Goal: Communication & Community: Answer question/provide support

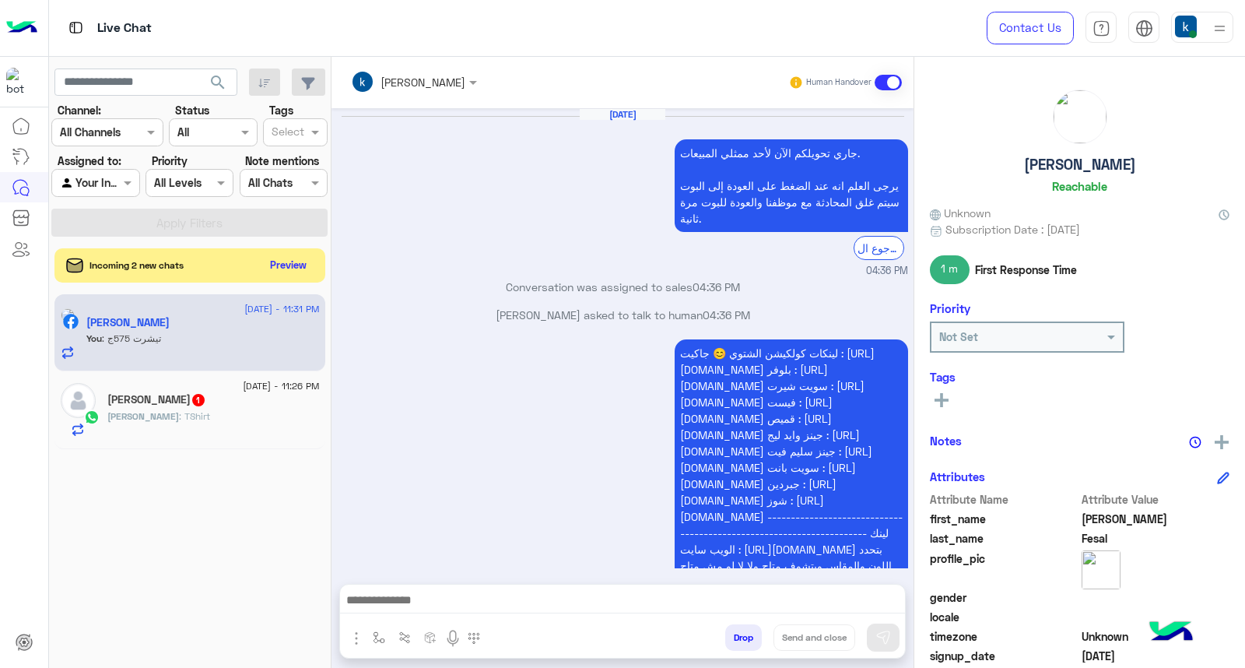
scroll to position [1530, 0]
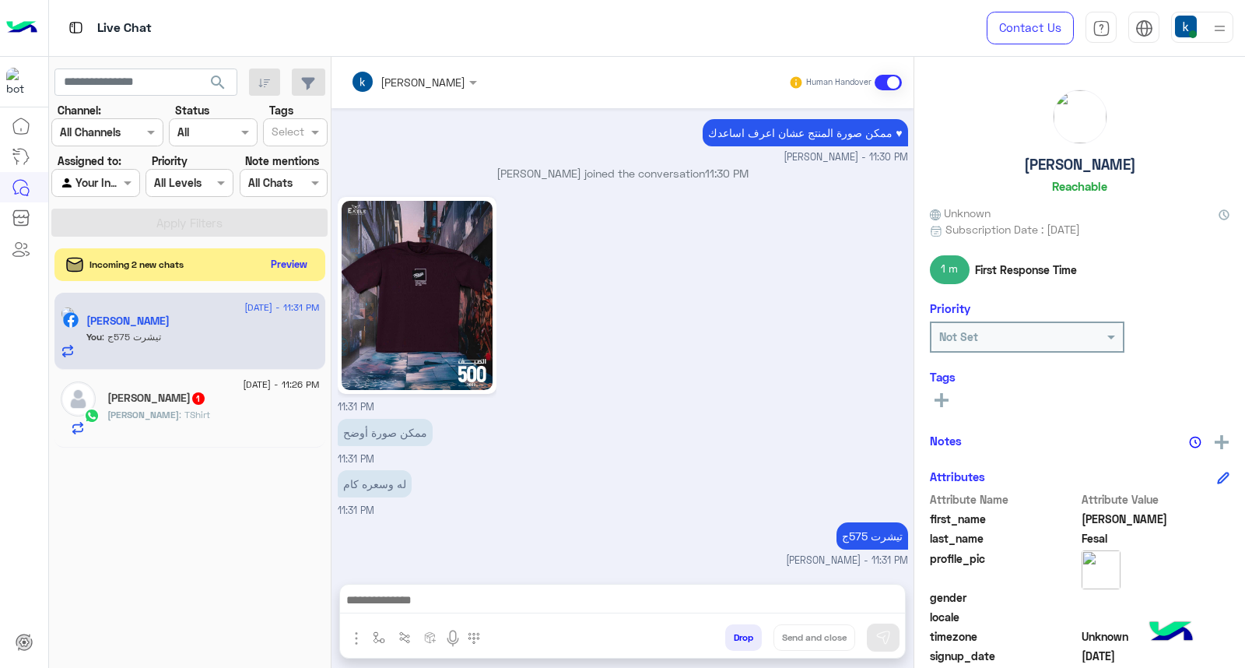
click at [286, 269] on button "Preview" at bounding box center [289, 264] width 48 height 21
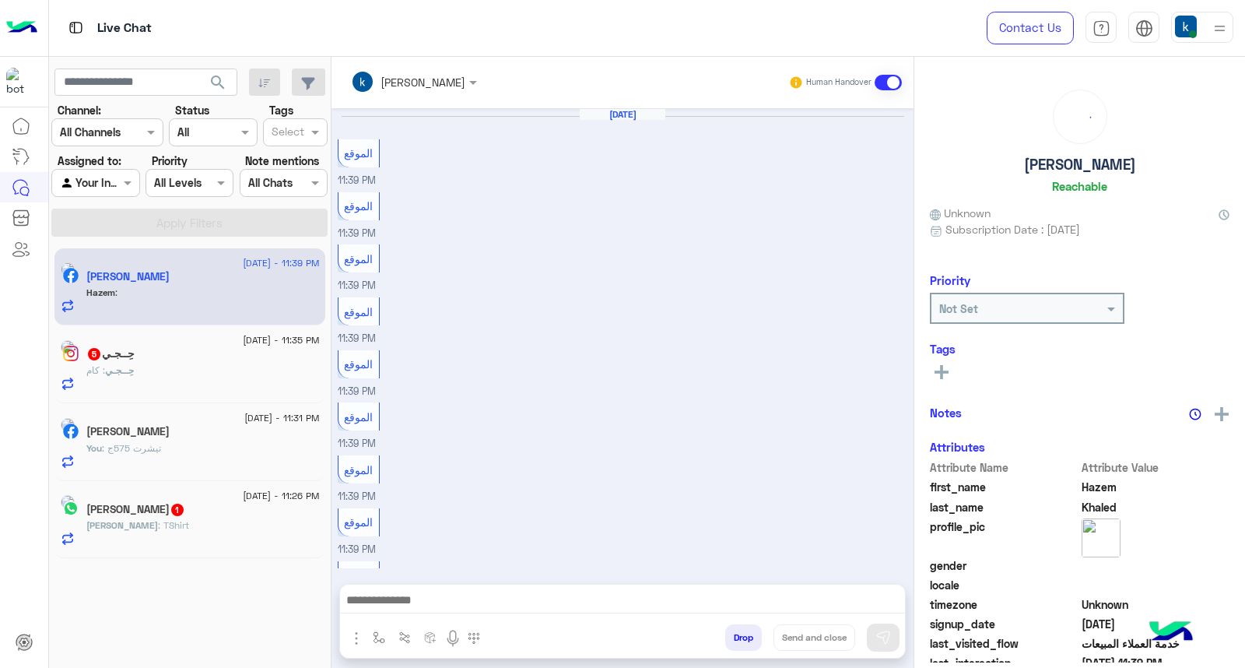
scroll to position [658, 0]
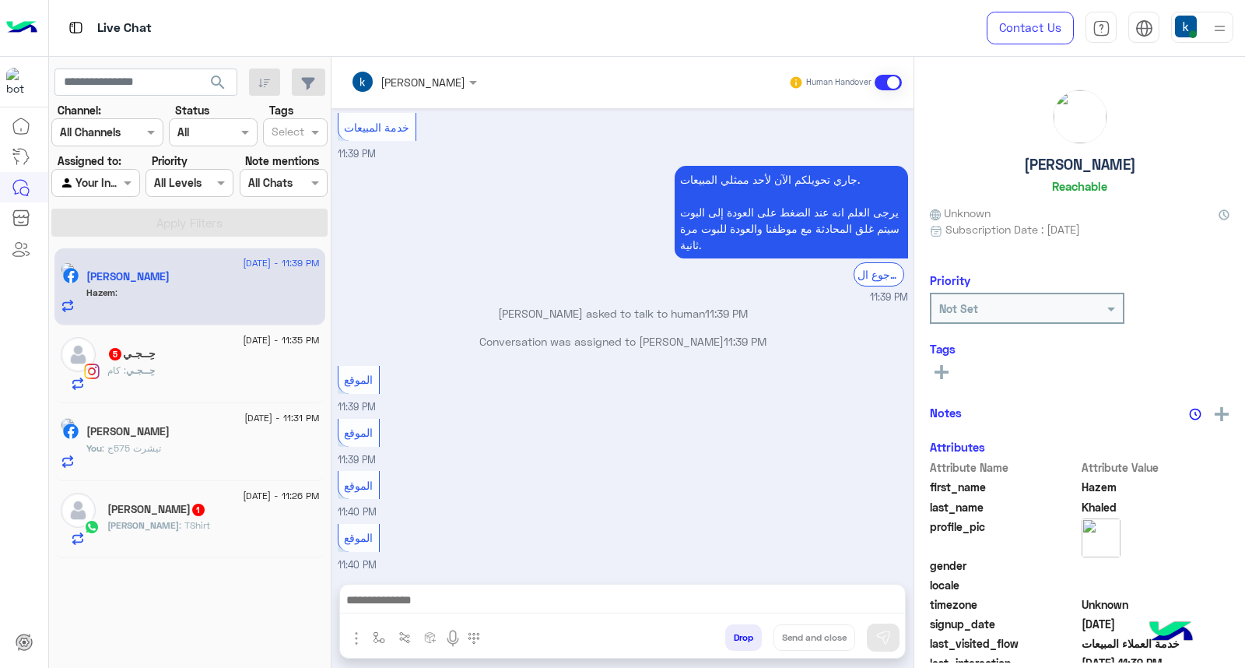
click at [378, 626] on button "button" at bounding box center [379, 637] width 26 height 26
click at [390, 615] on div "enter flow name" at bounding box center [425, 603] width 117 height 28
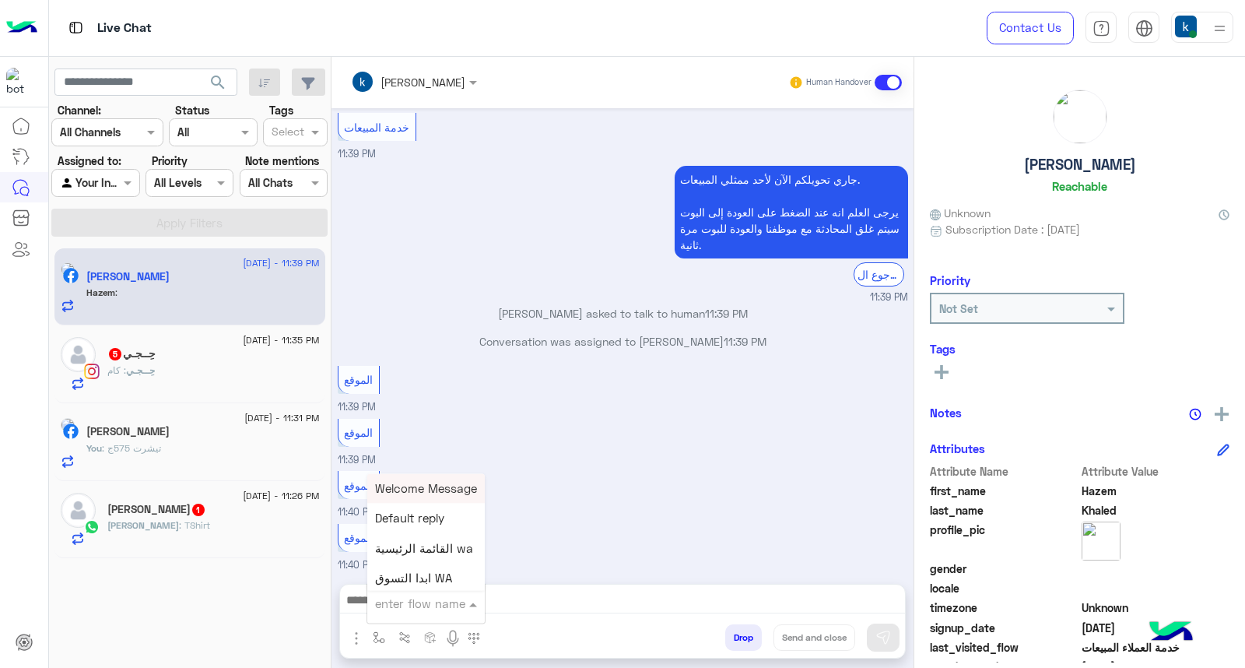
click at [391, 603] on input "text" at bounding box center [407, 603] width 64 height 18
type input "**"
click at [417, 524] on span "عناوين الفروع" at bounding box center [409, 518] width 68 height 14
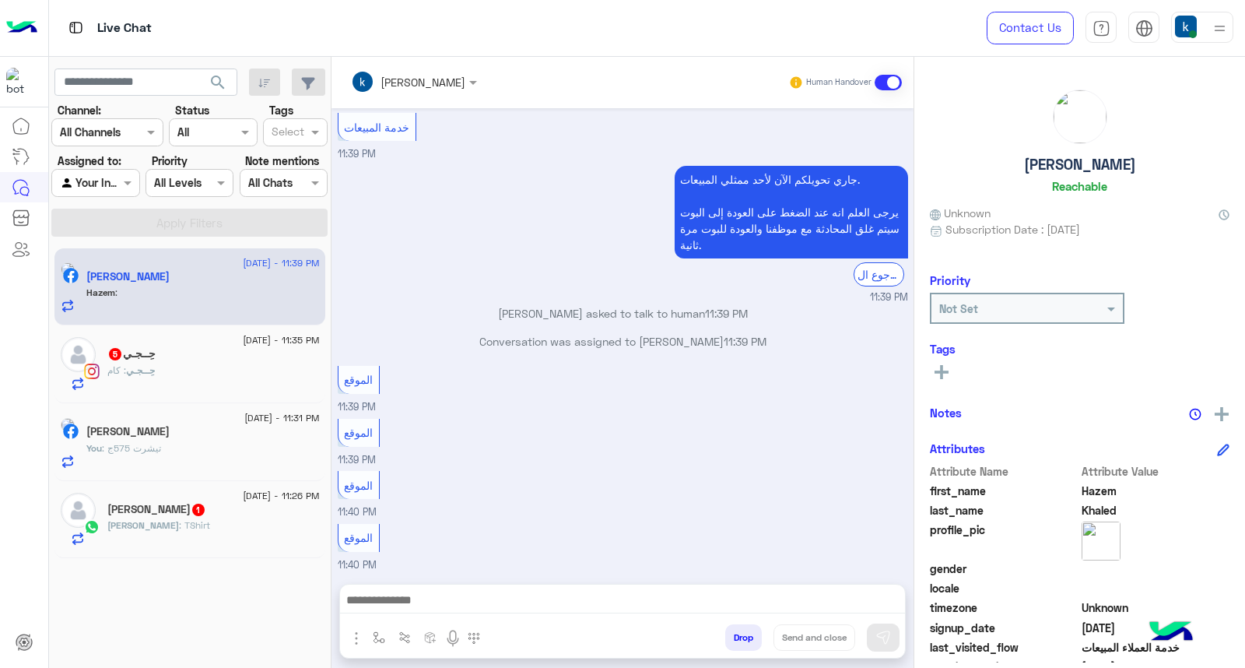
type textarea "**********"
click at [811, 641] on button "Send and close" at bounding box center [814, 637] width 82 height 26
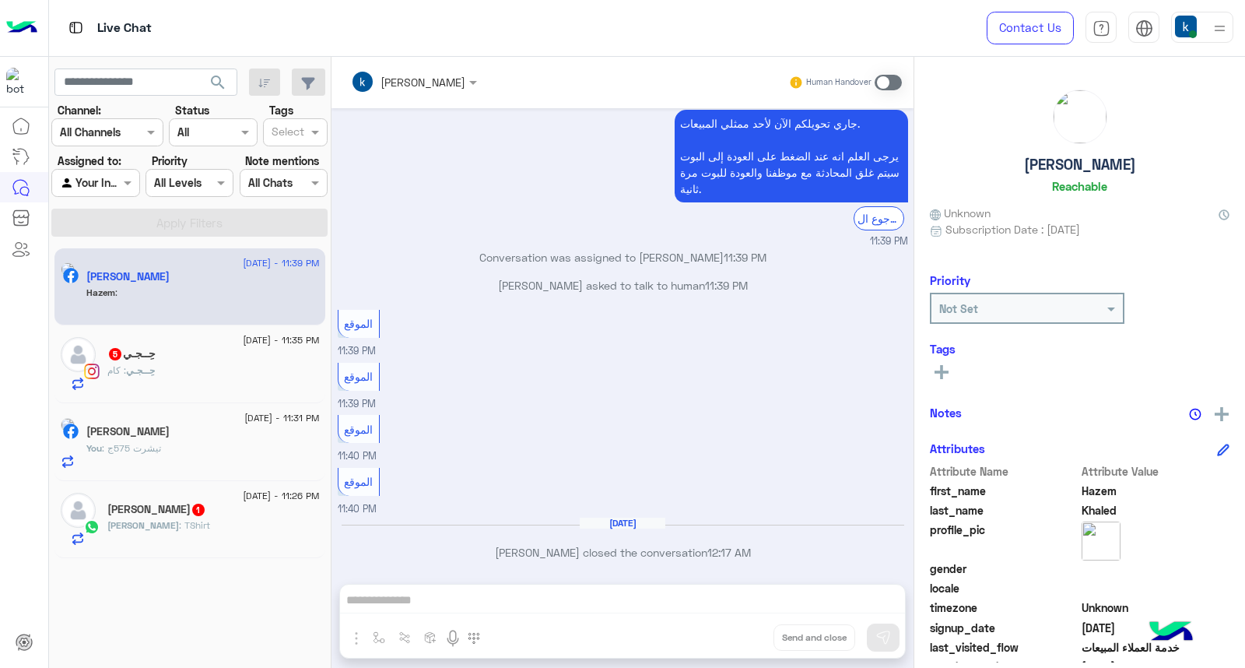
click at [245, 503] on div "Mohamed Abdelaziz 1" at bounding box center [213, 511] width 212 height 16
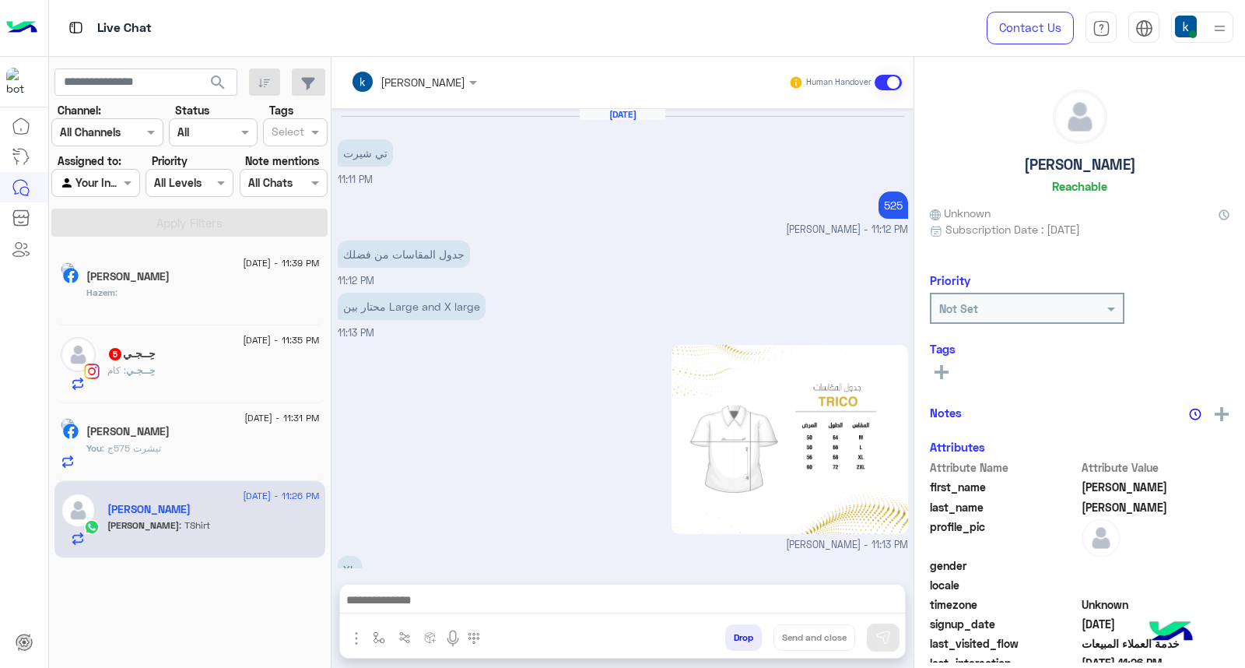
scroll to position [1156, 0]
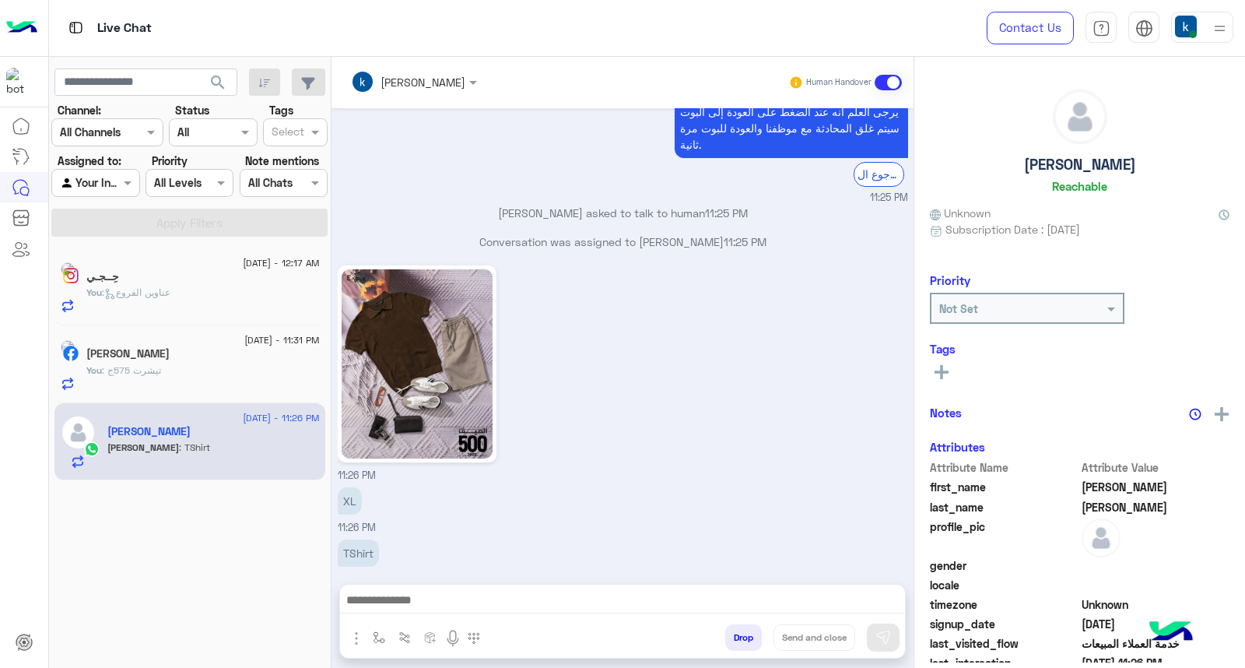
click at [198, 373] on div "You : تيشرت 575ج" at bounding box center [202, 376] width 233 height 27
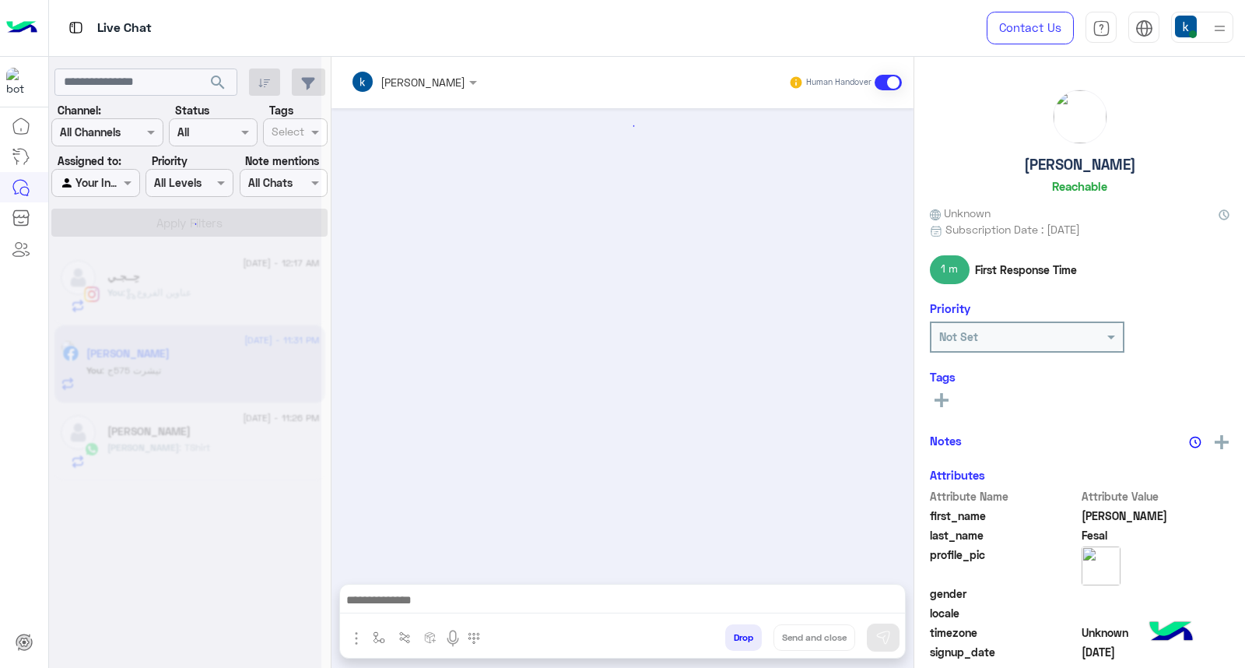
scroll to position [1530, 0]
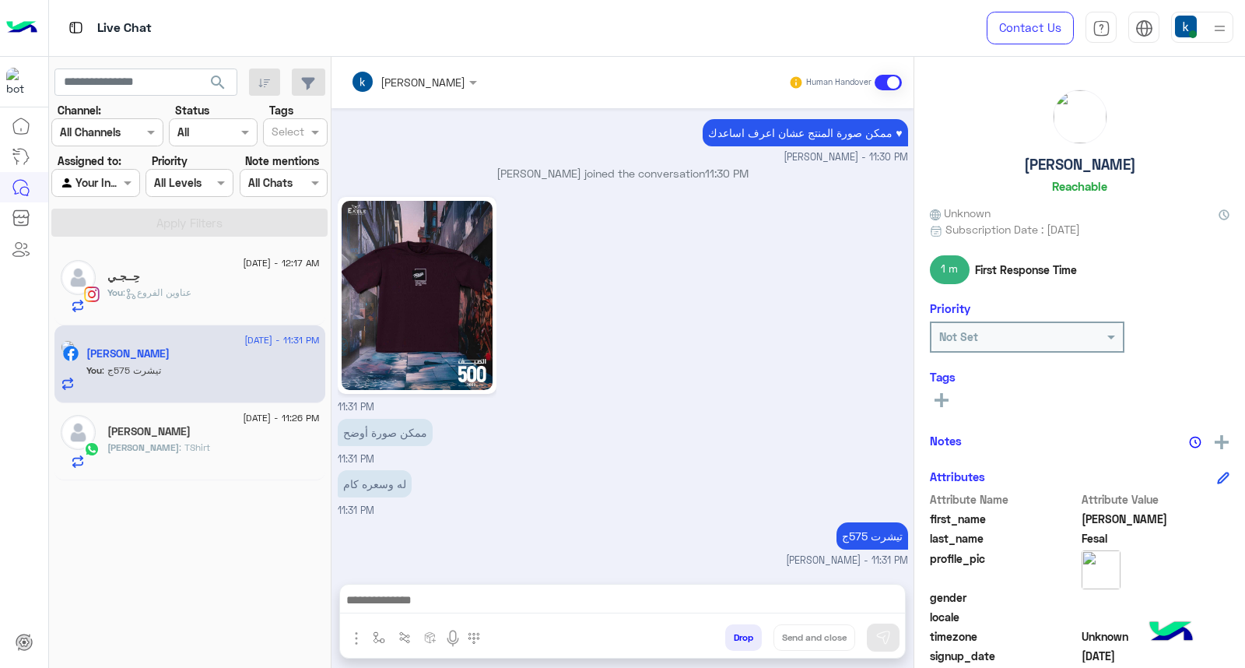
click at [219, 297] on div "You : عناوين الفروع" at bounding box center [213, 299] width 212 height 27
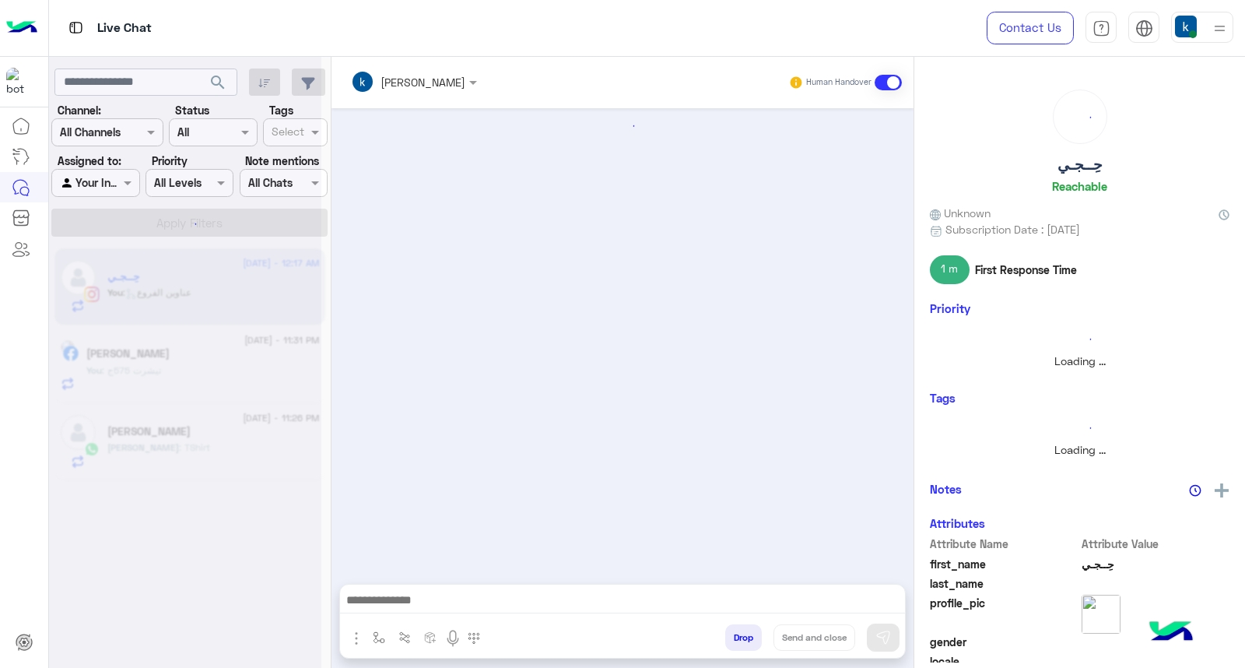
scroll to position [685, 0]
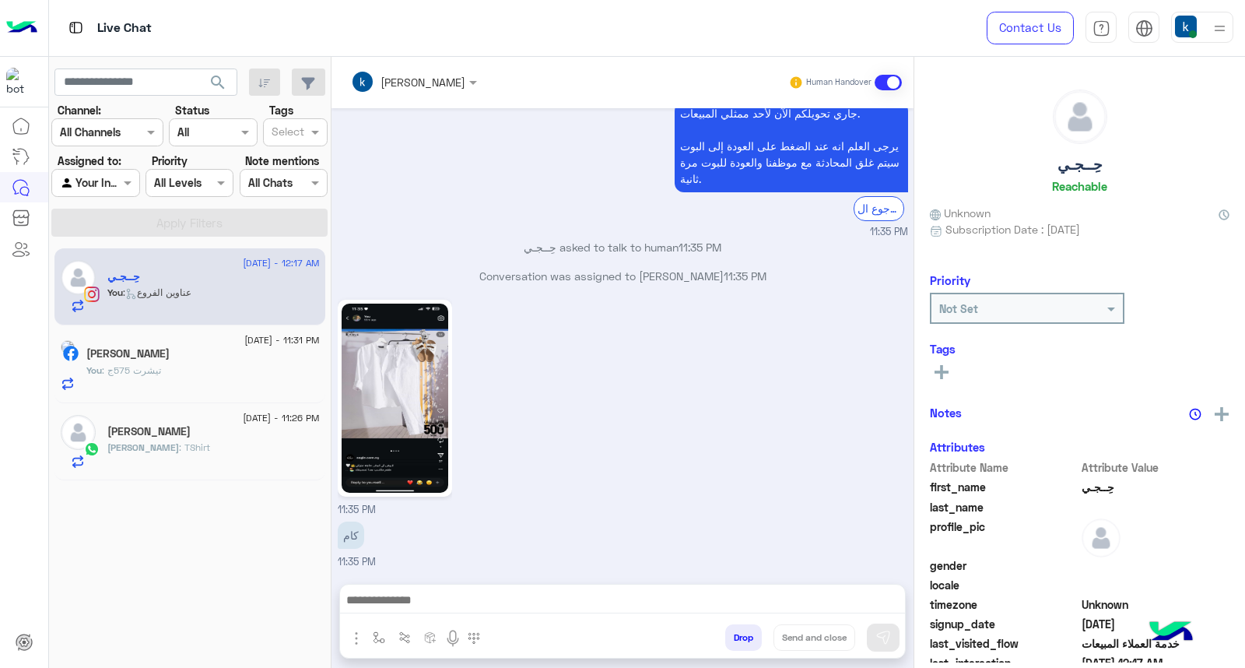
click at [199, 439] on div "Mohamed Abdelaziz" at bounding box center [213, 433] width 212 height 16
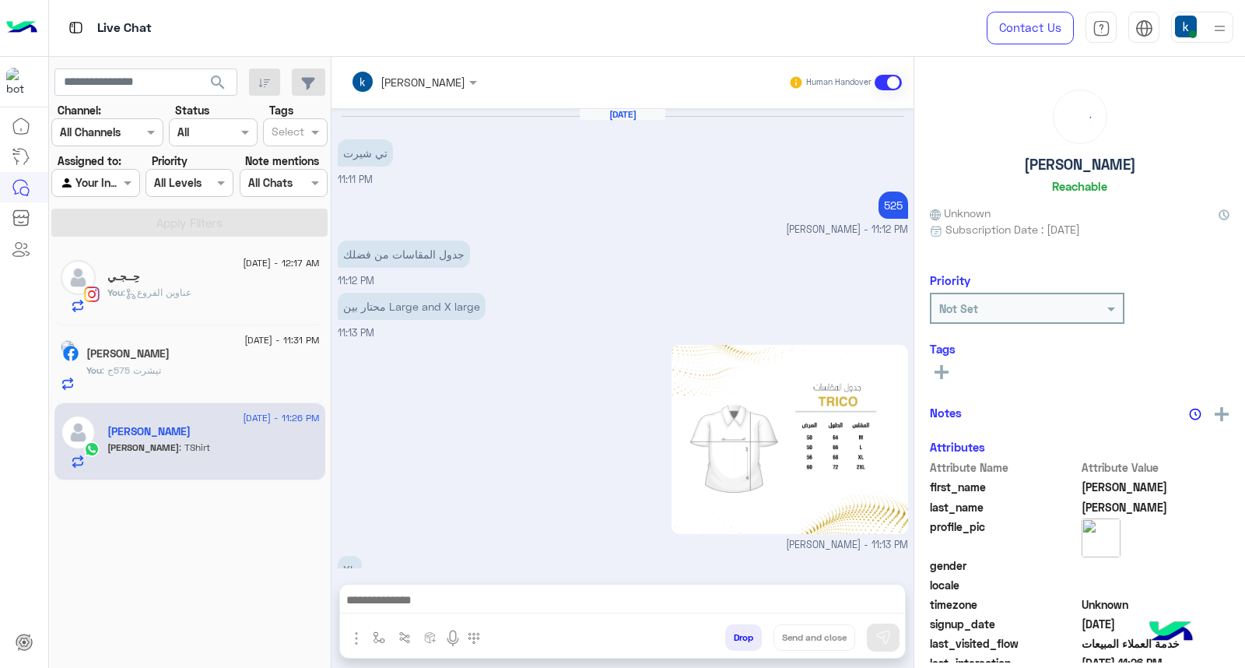
scroll to position [1156, 0]
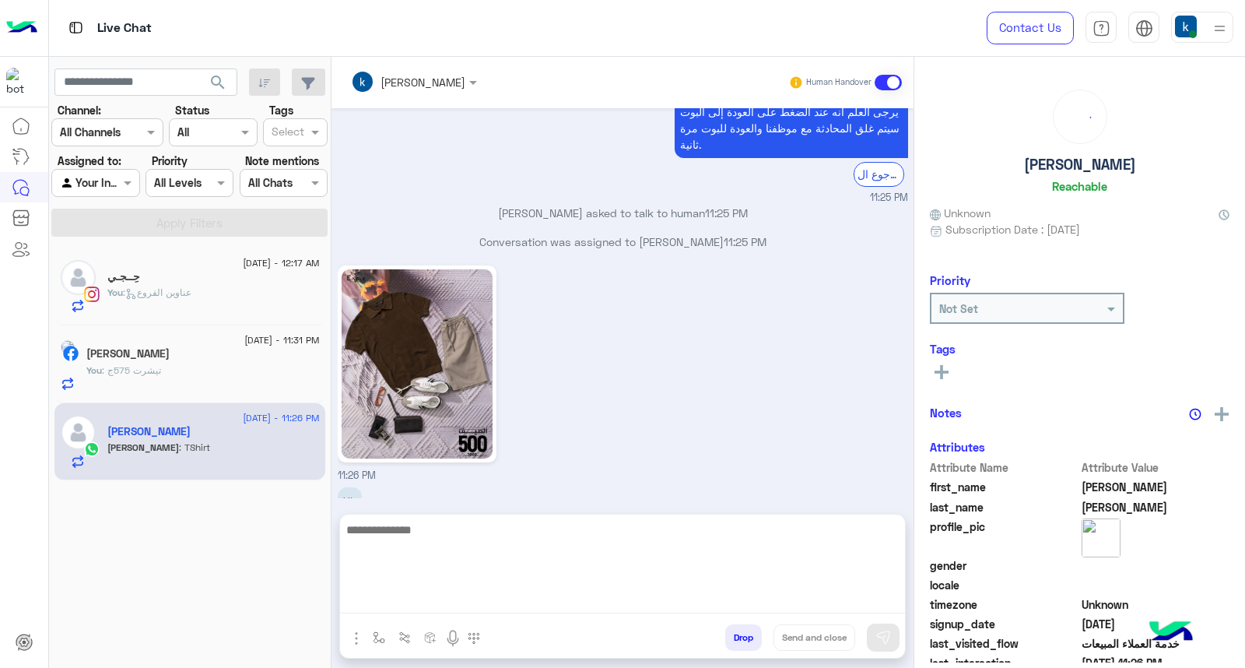
click at [390, 595] on textarea at bounding box center [622, 566] width 565 height 93
type textarea "*"
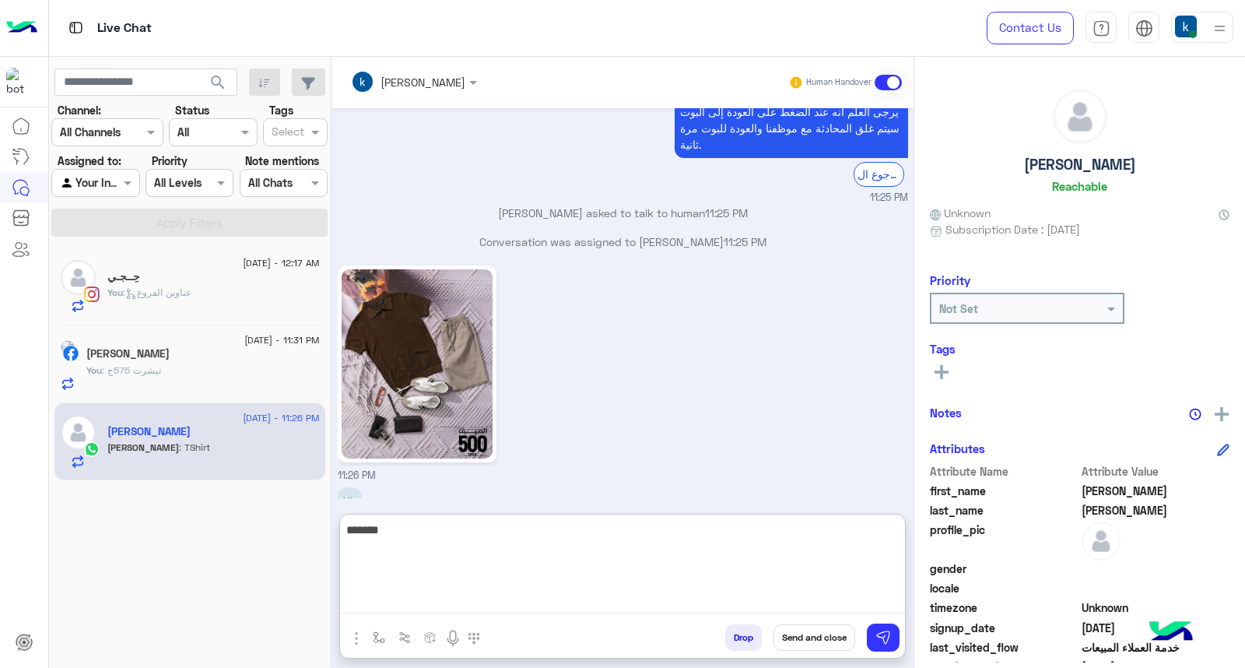
type textarea "*******"
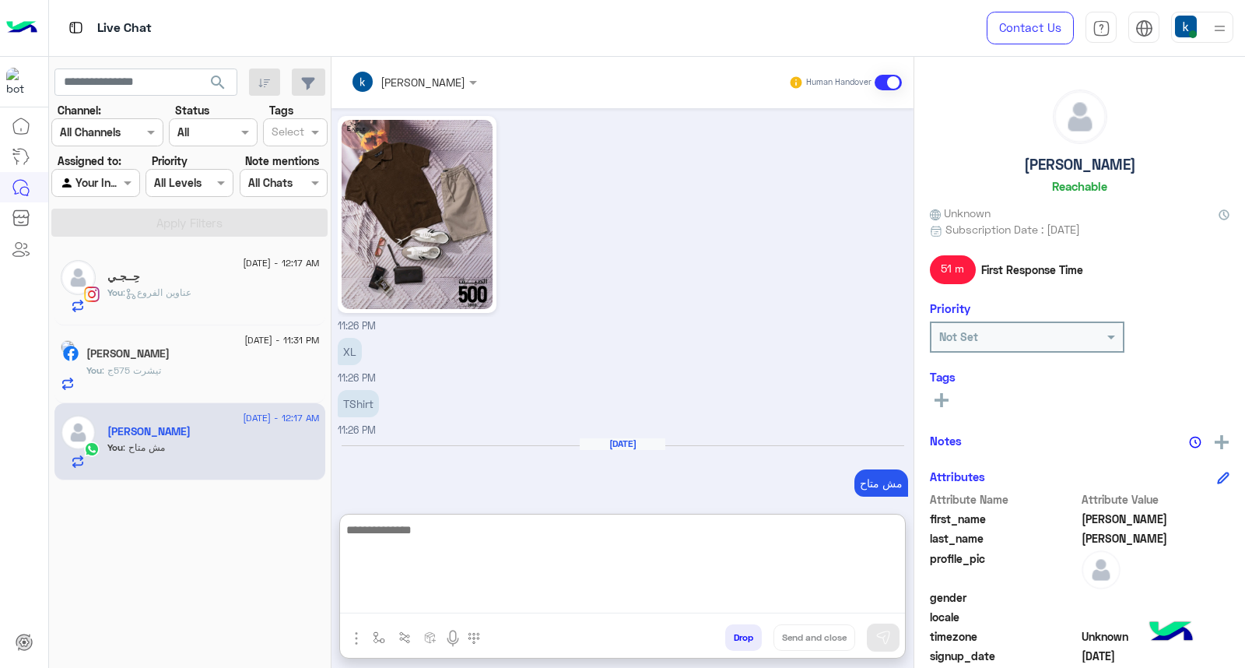
scroll to position [1332, 0]
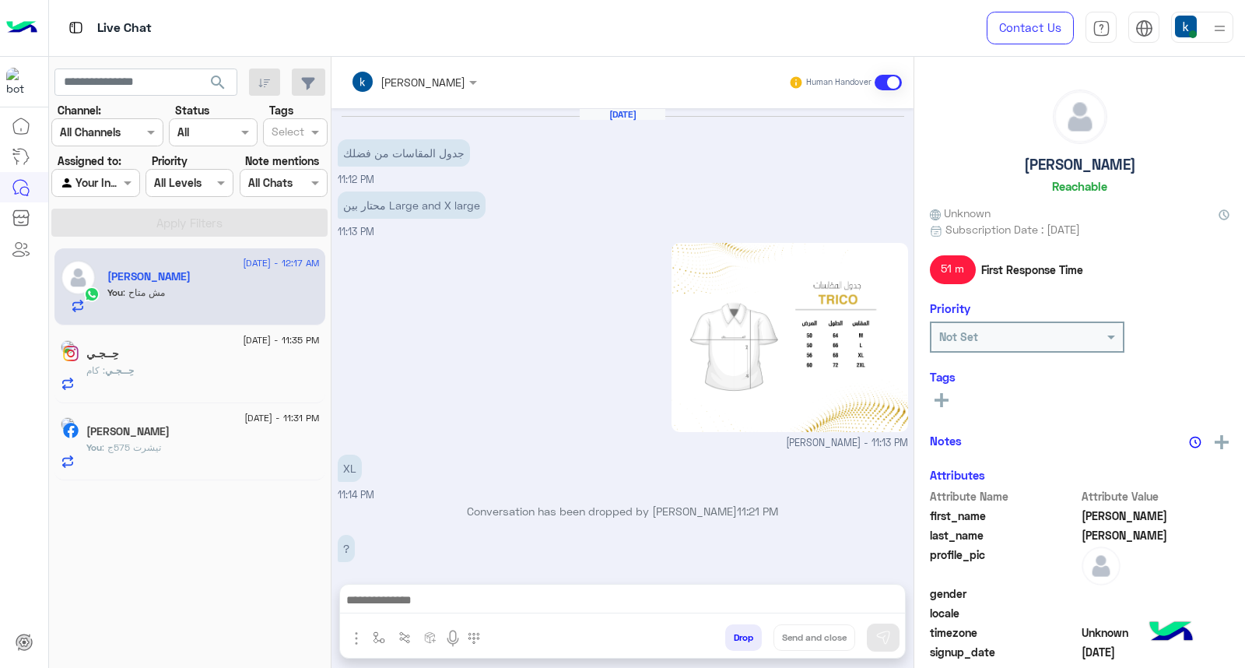
scroll to position [1161, 0]
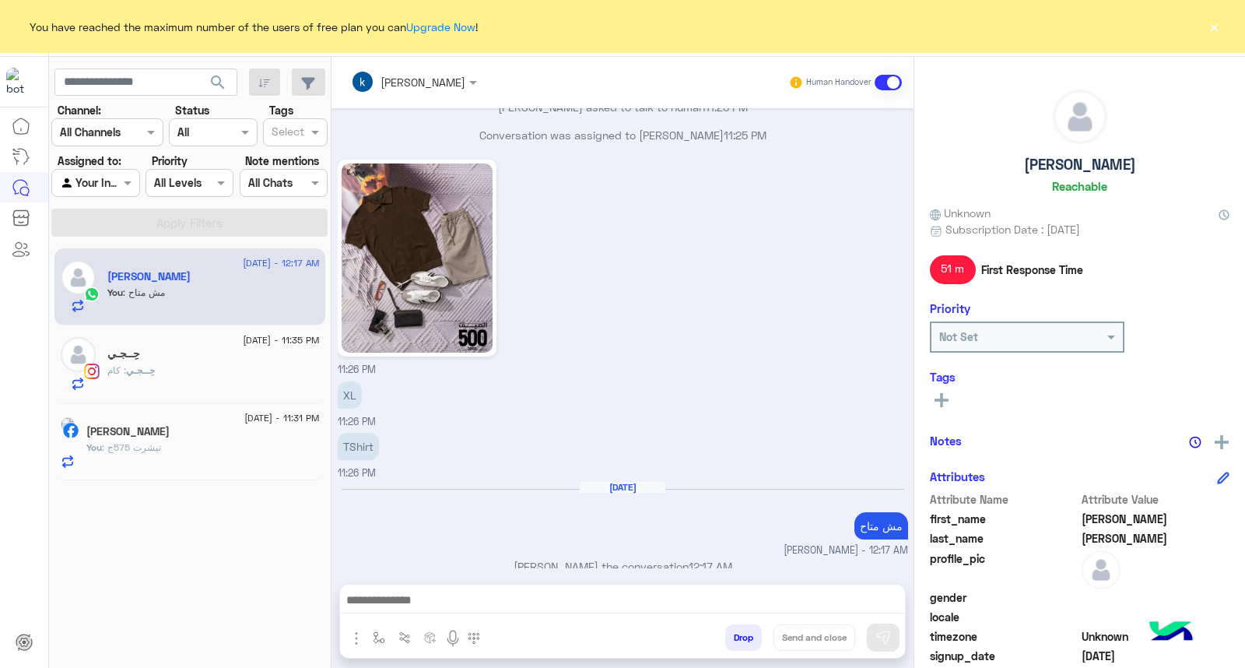
click at [1211, 23] on button "×" at bounding box center [1214, 27] width 16 height 16
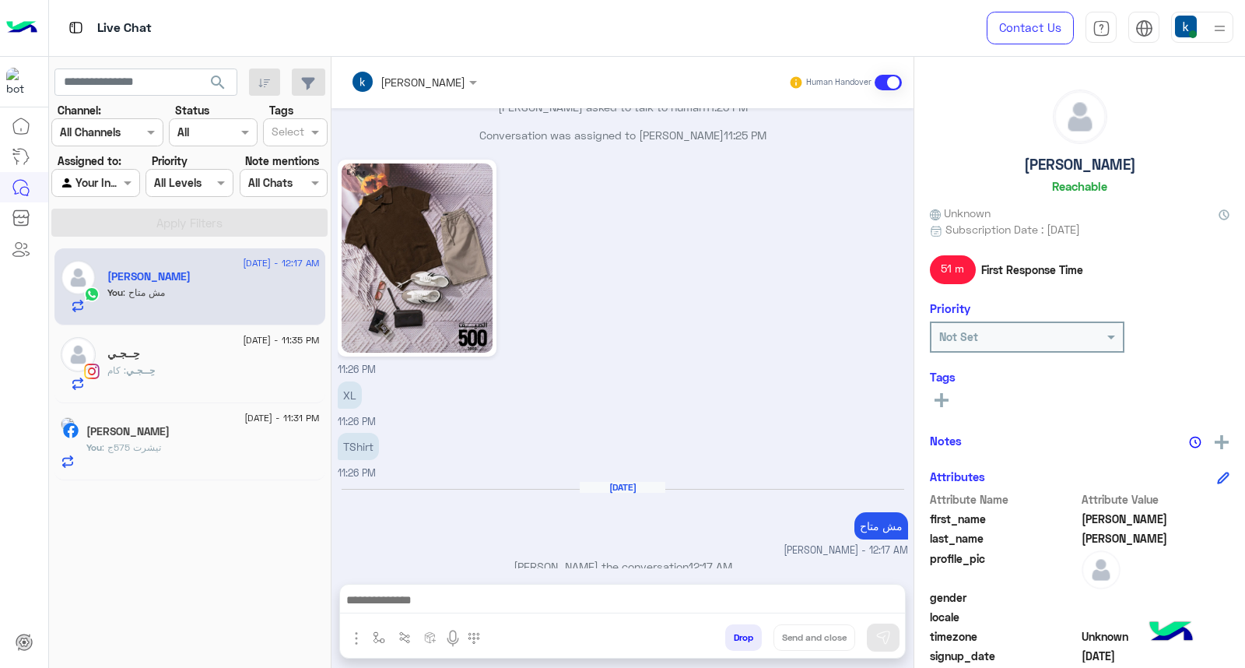
click at [597, 482] on h6 "Aug 20, 2025" at bounding box center [623, 487] width 86 height 11
click at [605, 482] on h6 "Aug 20, 2025" at bounding box center [623, 487] width 86 height 11
click at [598, 543] on small "khaled mohamed - 12:17 AM" at bounding box center [623, 550] width 570 height 15
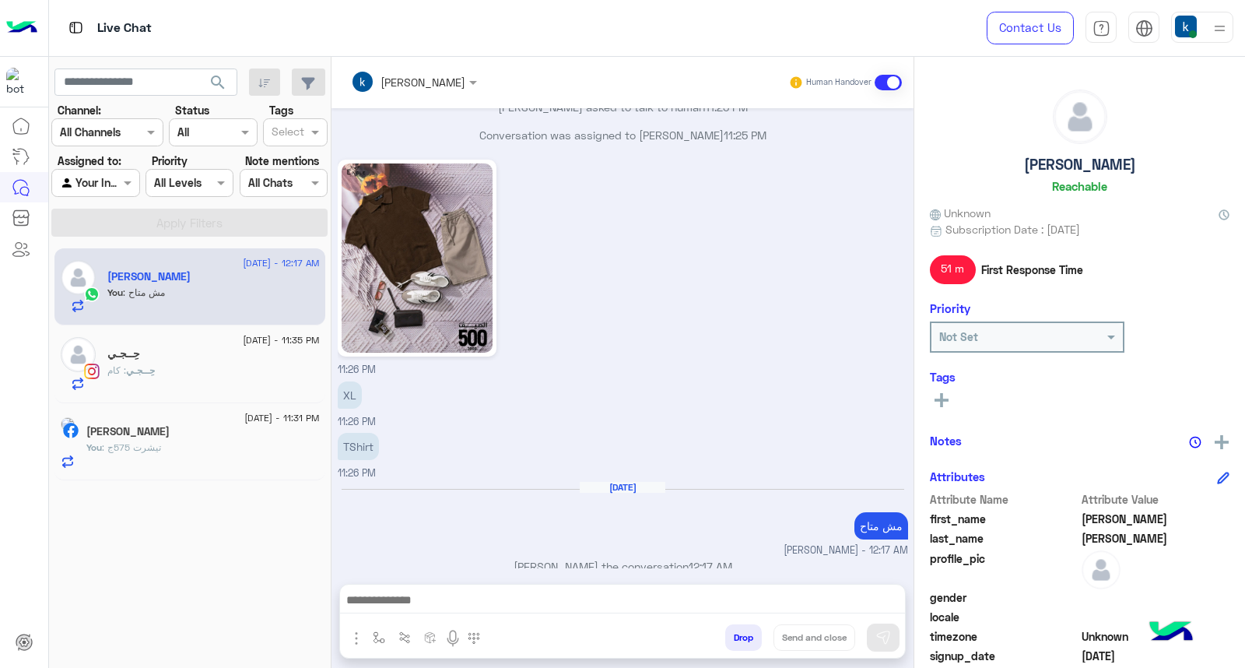
click at [596, 558] on div "khaled mohamed joined the conversation 12:17 AM" at bounding box center [623, 572] width 570 height 28
click at [598, 558] on p "khaled mohamed joined the conversation 12:17 AM" at bounding box center [623, 566] width 570 height 16
click at [541, 558] on p "khaled mohamed joined the conversation 12:17 AM" at bounding box center [623, 566] width 570 height 16
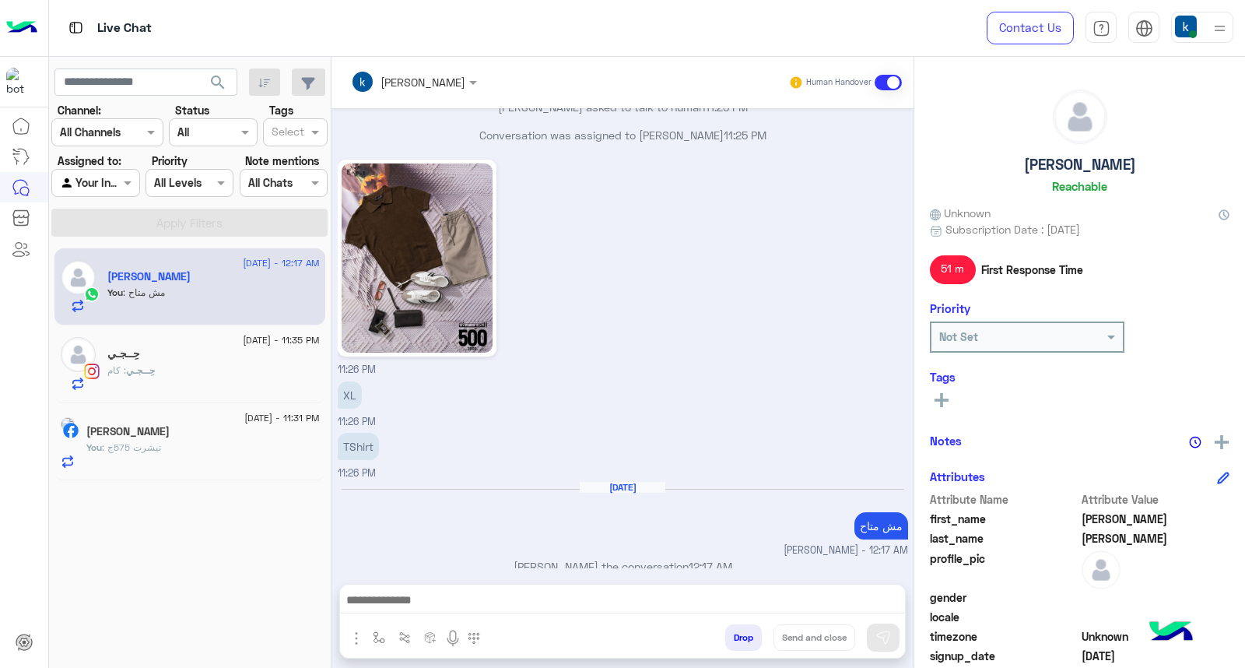
click at [478, 558] on p "khaled mohamed joined the conversation 12:17 AM" at bounding box center [623, 566] width 570 height 16
click at [499, 558] on p "khaled mohamed joined the conversation 12:17 AM" at bounding box center [623, 566] width 570 height 16
click at [529, 558] on p "khaled mohamed joined the conversation 12:17 AM" at bounding box center [623, 566] width 570 height 16
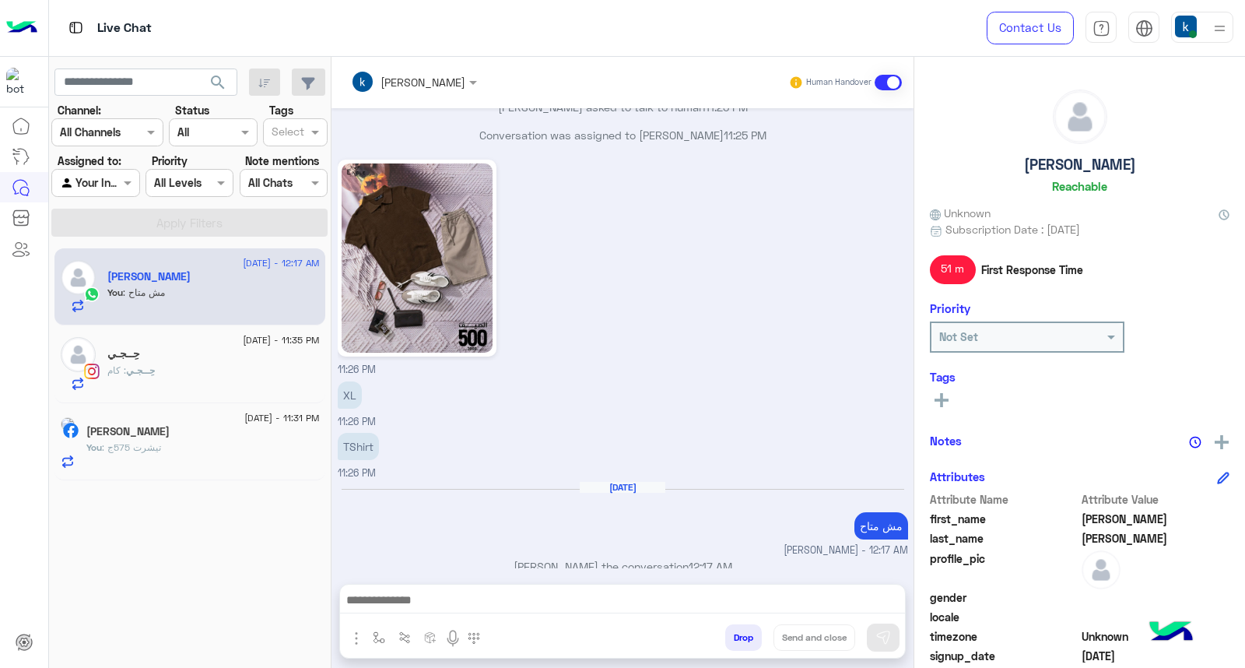
click at [619, 558] on p "khaled mohamed joined the conversation 12:17 AM" at bounding box center [623, 566] width 570 height 16
click at [600, 558] on p "khaled mohamed joined the conversation 12:17 AM" at bounding box center [623, 566] width 570 height 16
click at [626, 558] on p "khaled mohamed joined the conversation 12:17 AM" at bounding box center [623, 566] width 570 height 16
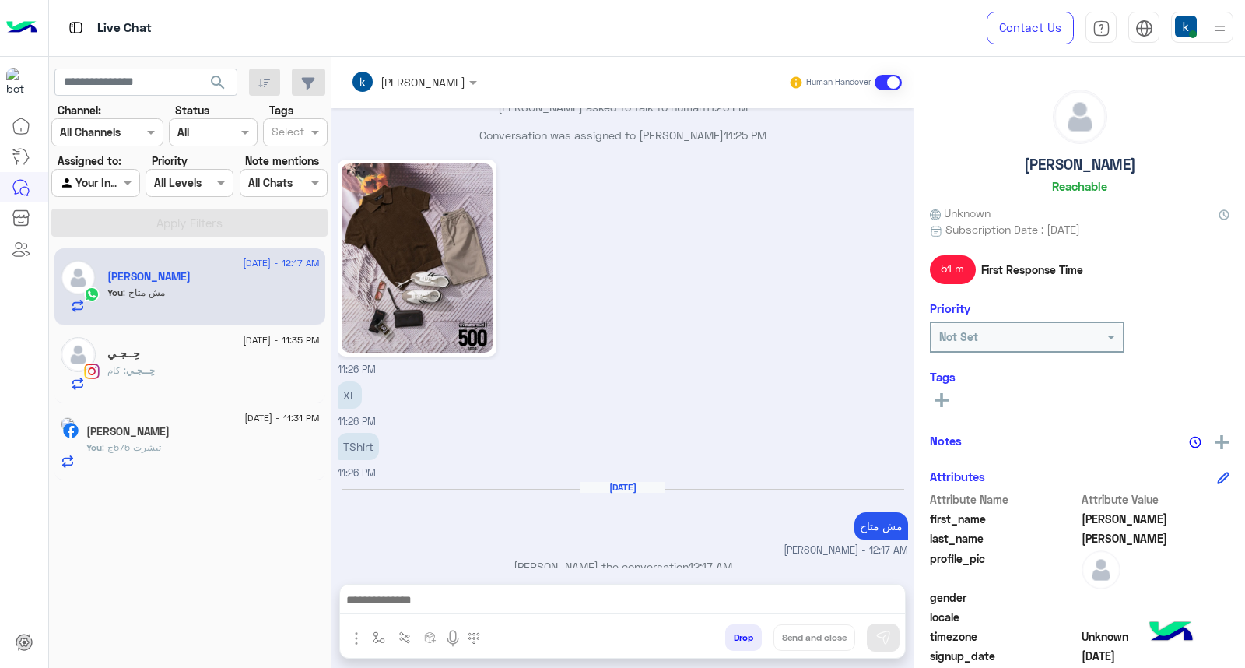
click at [626, 558] on p "khaled mohamed joined the conversation 12:17 AM" at bounding box center [623, 566] width 570 height 16
click at [663, 558] on p "khaled mohamed joined the conversation 12:17 AM" at bounding box center [623, 566] width 570 height 16
click at [724, 559] on span "12:17 AM" at bounding box center [711, 565] width 44 height 13
click at [711, 559] on span "12:17 AM" at bounding box center [711, 565] width 44 height 13
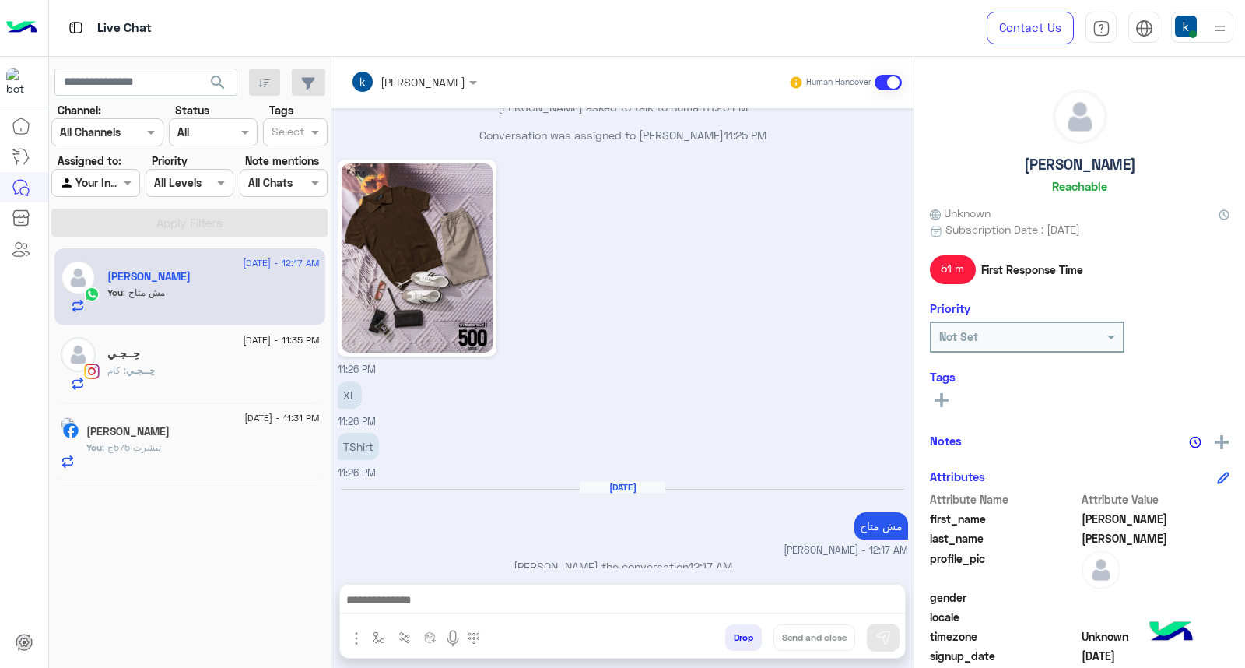
drag, startPoint x: 711, startPoint y: 549, endPoint x: 748, endPoint y: 549, distance: 37.4
click at [732, 559] on span "12:17 AM" at bounding box center [711, 565] width 44 height 13
click at [713, 559] on span "12:17 AM" at bounding box center [711, 565] width 44 height 13
click at [228, 372] on div "حِــجـي : كام" at bounding box center [213, 376] width 212 height 27
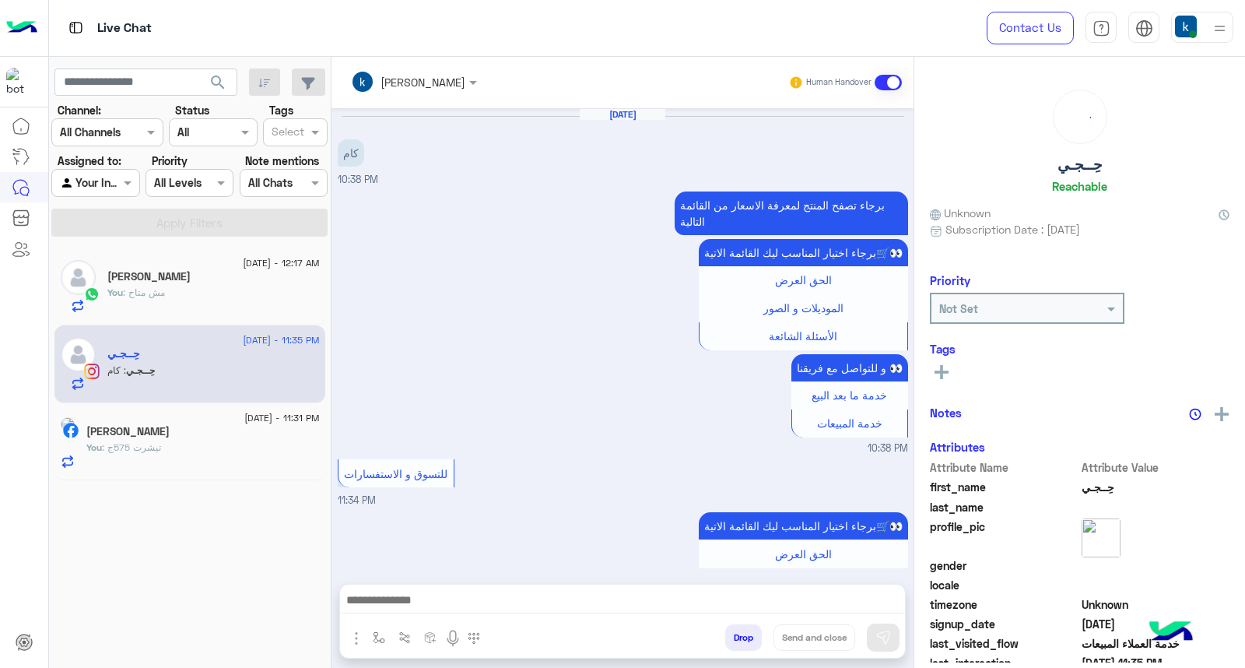
scroll to position [685, 0]
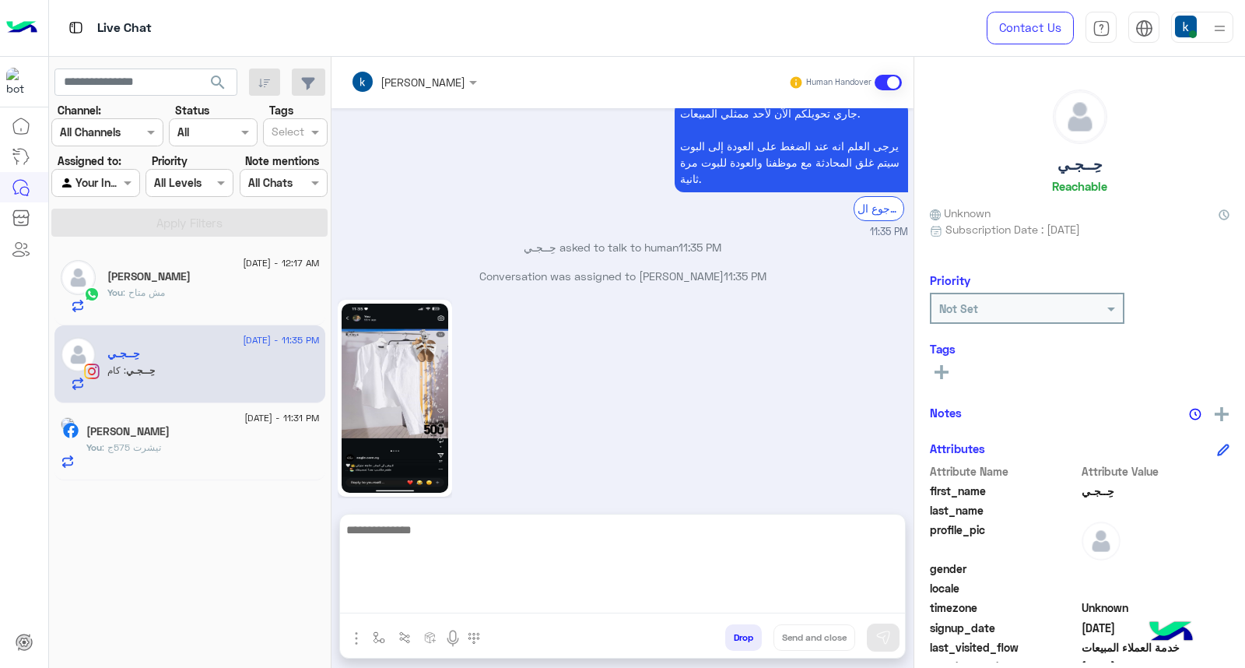
click at [400, 601] on textarea at bounding box center [622, 566] width 565 height 93
paste textarea "**********"
type textarea "**********"
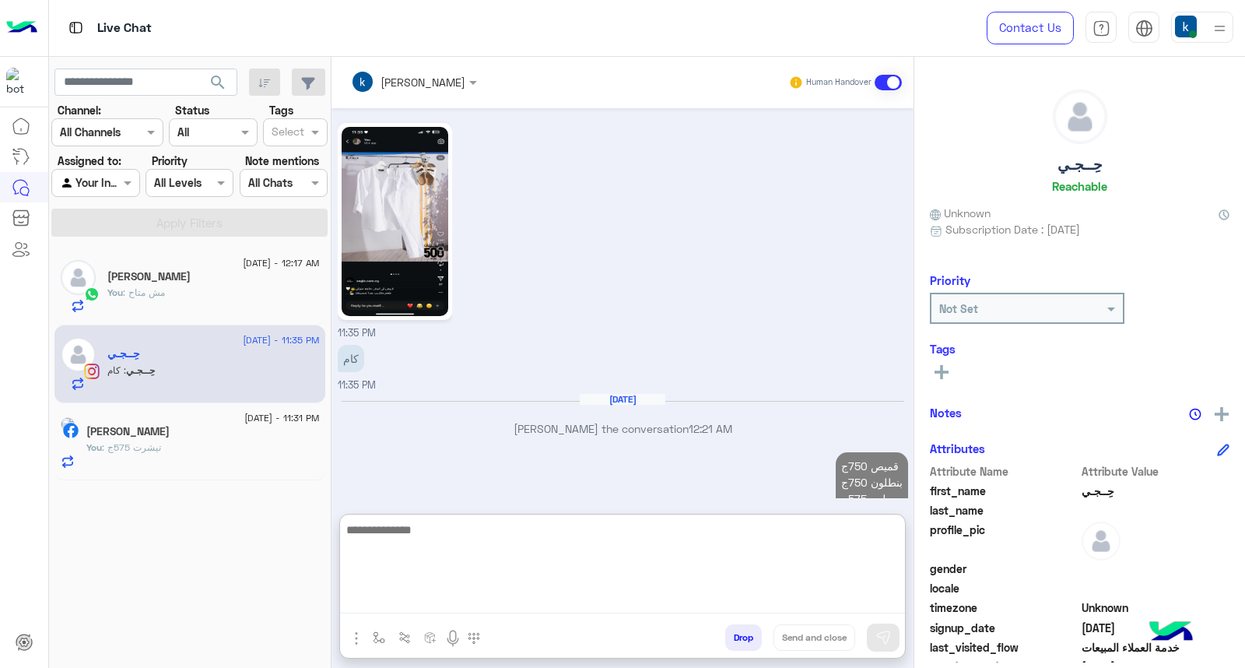
scroll to position [893, 0]
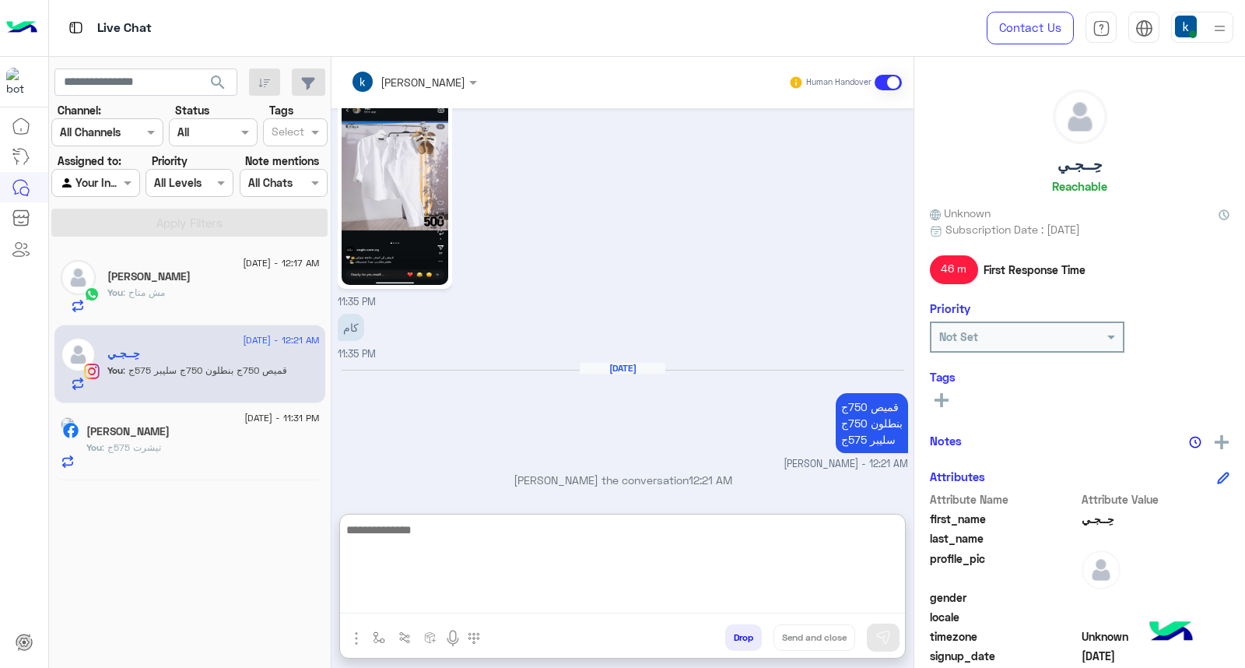
click at [181, 444] on div "You : تيشرت 575ج" at bounding box center [202, 453] width 233 height 27
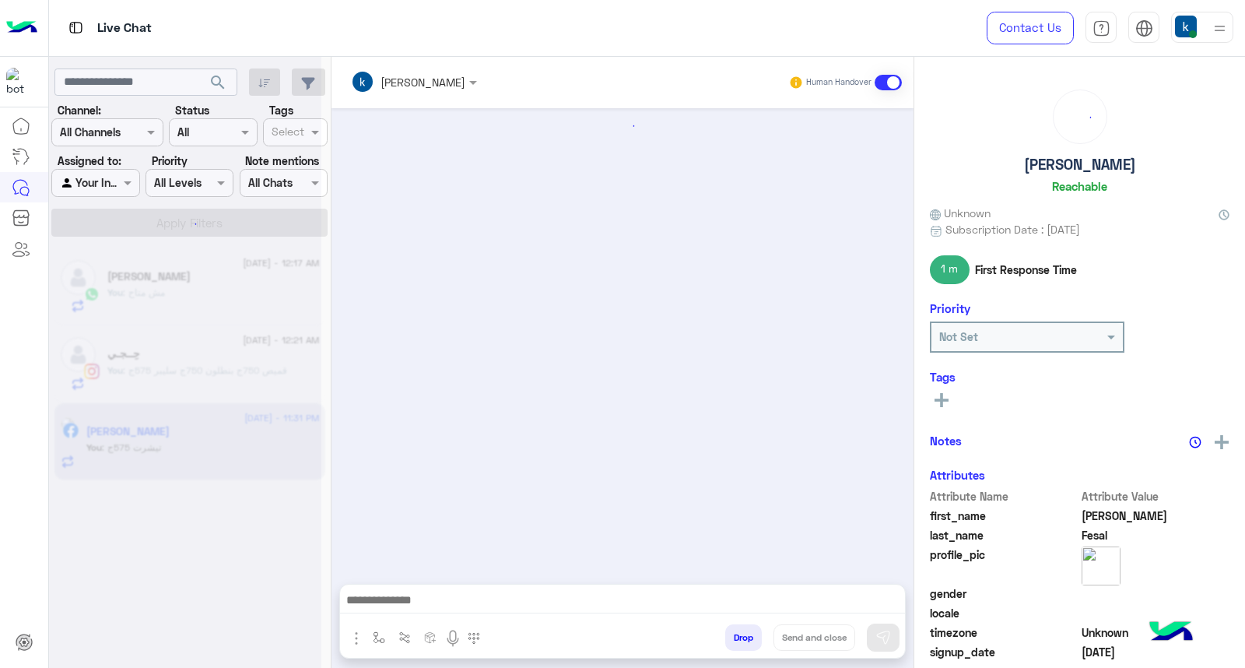
scroll to position [1530, 0]
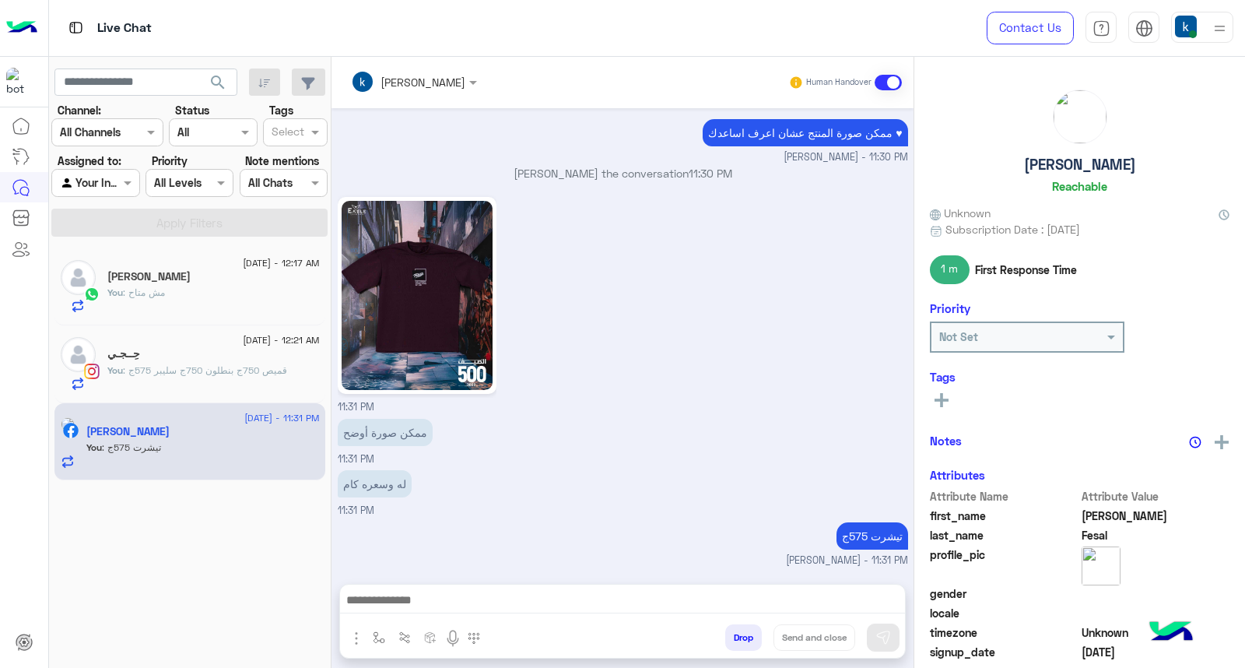
click at [737, 638] on button "Drop" at bounding box center [743, 637] width 37 height 26
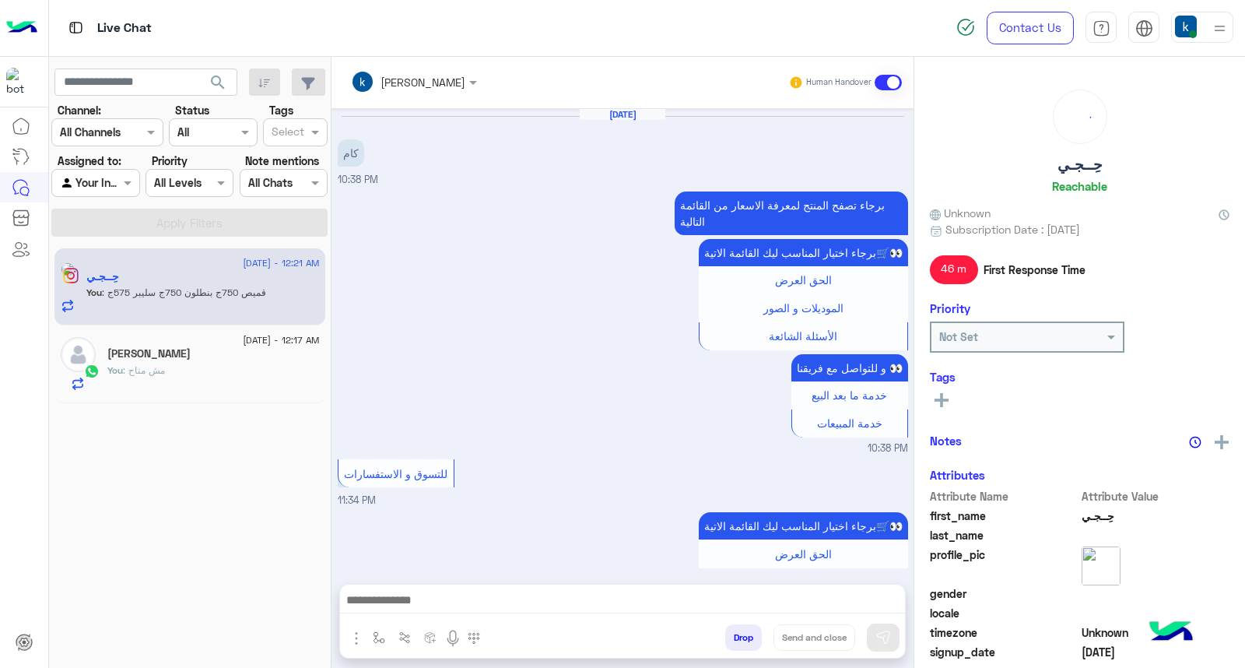
scroll to position [823, 0]
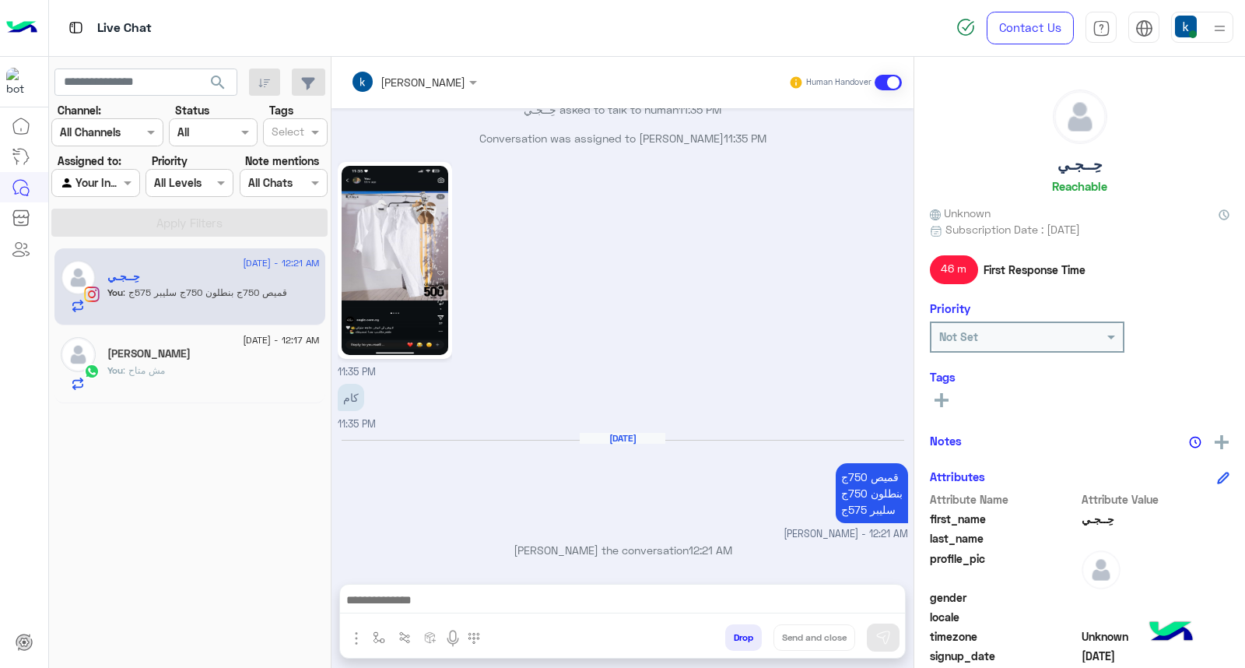
click at [612, 436] on h6 "Aug 20, 2025" at bounding box center [623, 438] width 86 height 11
click at [611, 452] on div "Aug 20, 2025 قميص 750ج بنطلون 750ج سليبر 575ج khaled mohamed - 12:21 AM" at bounding box center [623, 487] width 570 height 110
click at [608, 548] on p "khaled mohamed joined the conversation 12:21 AM" at bounding box center [623, 550] width 570 height 16
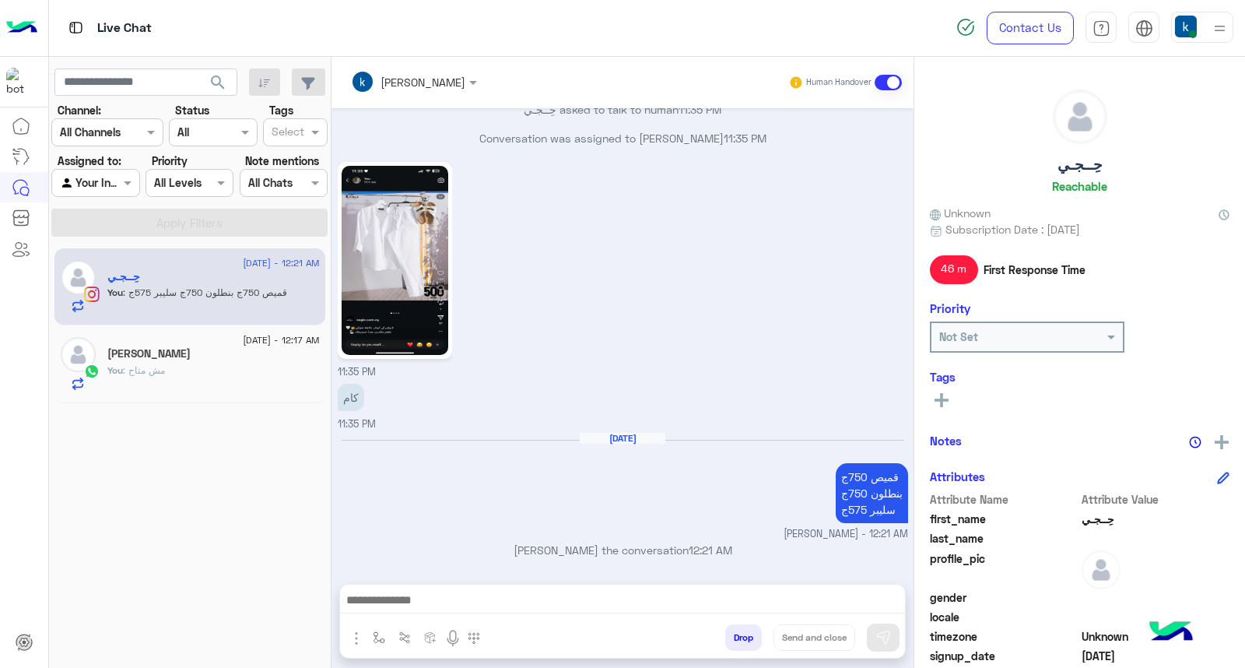
click at [608, 548] on p "khaled mohamed joined the conversation 12:21 AM" at bounding box center [623, 550] width 570 height 16
click at [578, 548] on p "khaled mohamed joined the conversation 12:21 AM" at bounding box center [623, 550] width 570 height 16
click at [548, 548] on p "khaled mohamed joined the conversation 12:21 AM" at bounding box center [623, 550] width 570 height 16
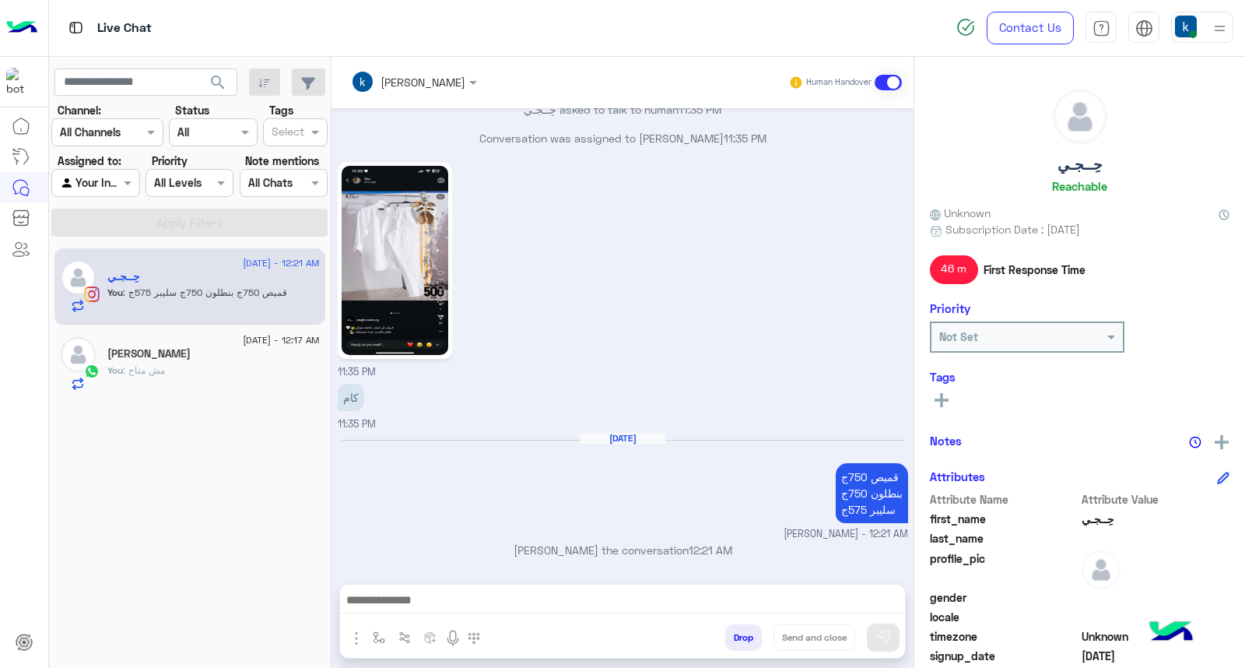
click at [488, 550] on p "khaled mohamed joined the conversation 12:21 AM" at bounding box center [623, 550] width 570 height 16
click at [534, 549] on p "khaled mohamed joined the conversation 12:21 AM" at bounding box center [623, 550] width 570 height 16
click at [569, 549] on p "khaled mohamed joined the conversation 12:21 AM" at bounding box center [623, 550] width 570 height 16
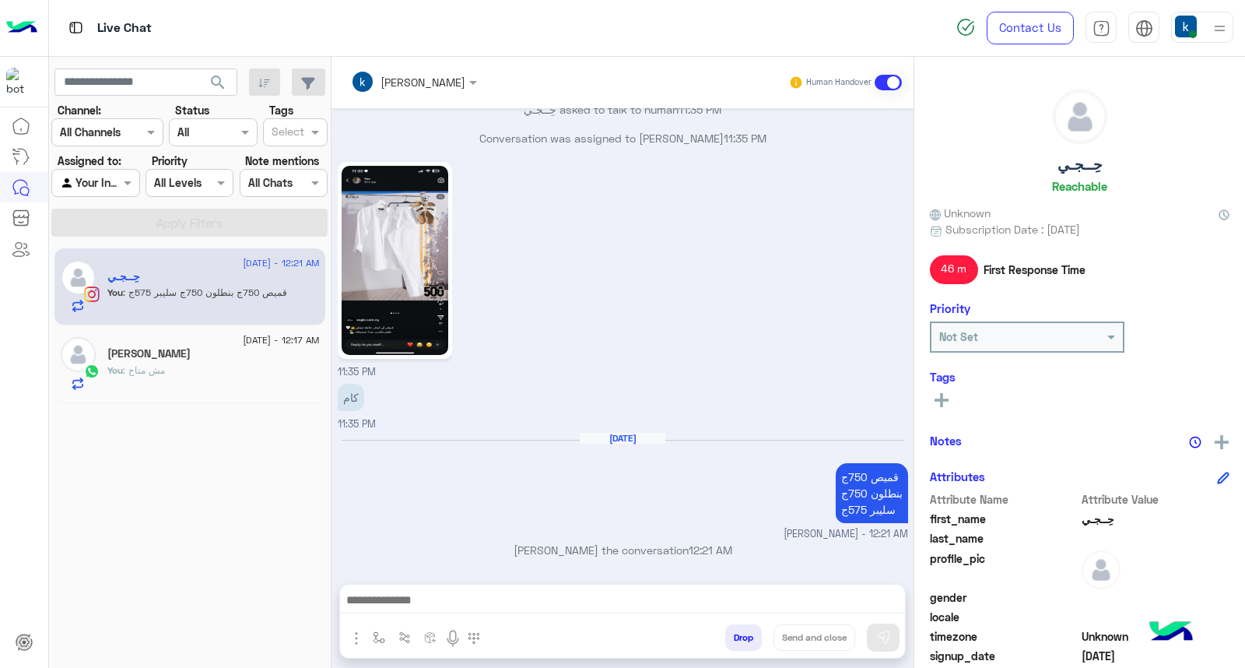
click at [599, 552] on p "khaled mohamed joined the conversation 12:21 AM" at bounding box center [623, 550] width 570 height 16
click at [619, 549] on p "khaled mohamed joined the conversation 12:21 AM" at bounding box center [623, 550] width 570 height 16
click at [659, 546] on p "khaled mohamed joined the conversation 12:21 AM" at bounding box center [623, 550] width 570 height 16
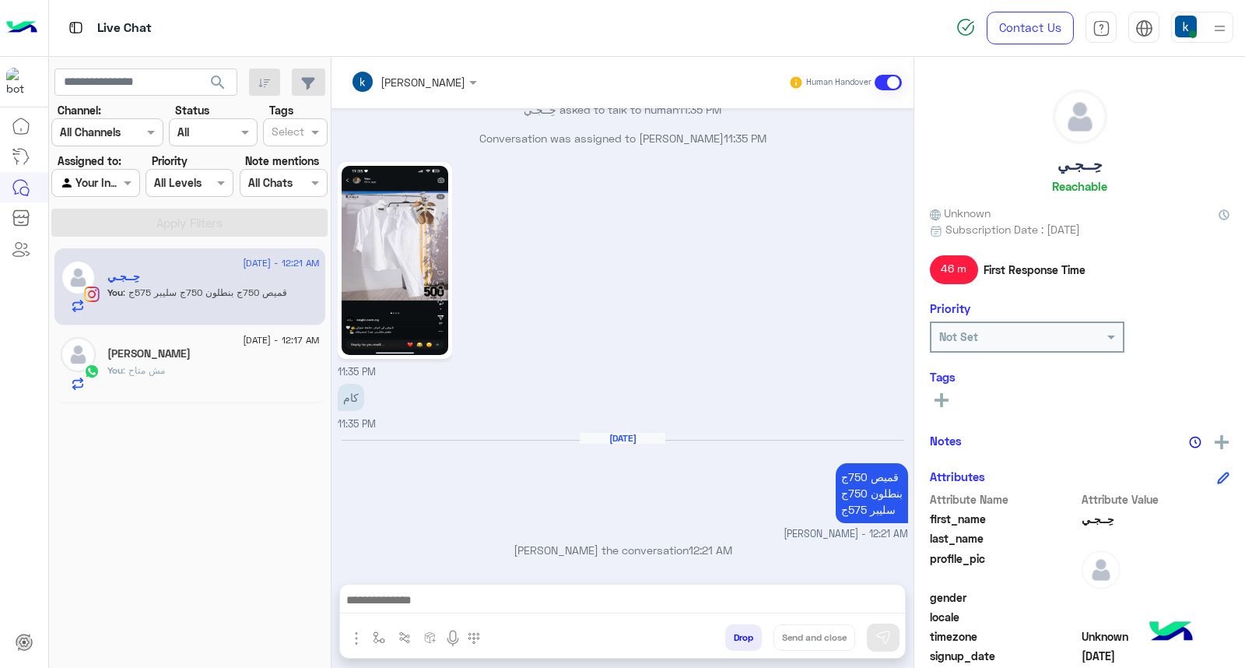
click at [659, 546] on p "khaled mohamed joined the conversation 12:21 AM" at bounding box center [623, 550] width 570 height 16
click at [701, 552] on p "khaled mohamed joined the conversation 12:21 AM" at bounding box center [623, 550] width 570 height 16
click at [717, 549] on span "12:21 AM" at bounding box center [711, 549] width 44 height 13
drag, startPoint x: 717, startPoint y: 549, endPoint x: 727, endPoint y: 549, distance: 10.1
click at [727, 549] on span "12:21 AM" at bounding box center [711, 549] width 44 height 13
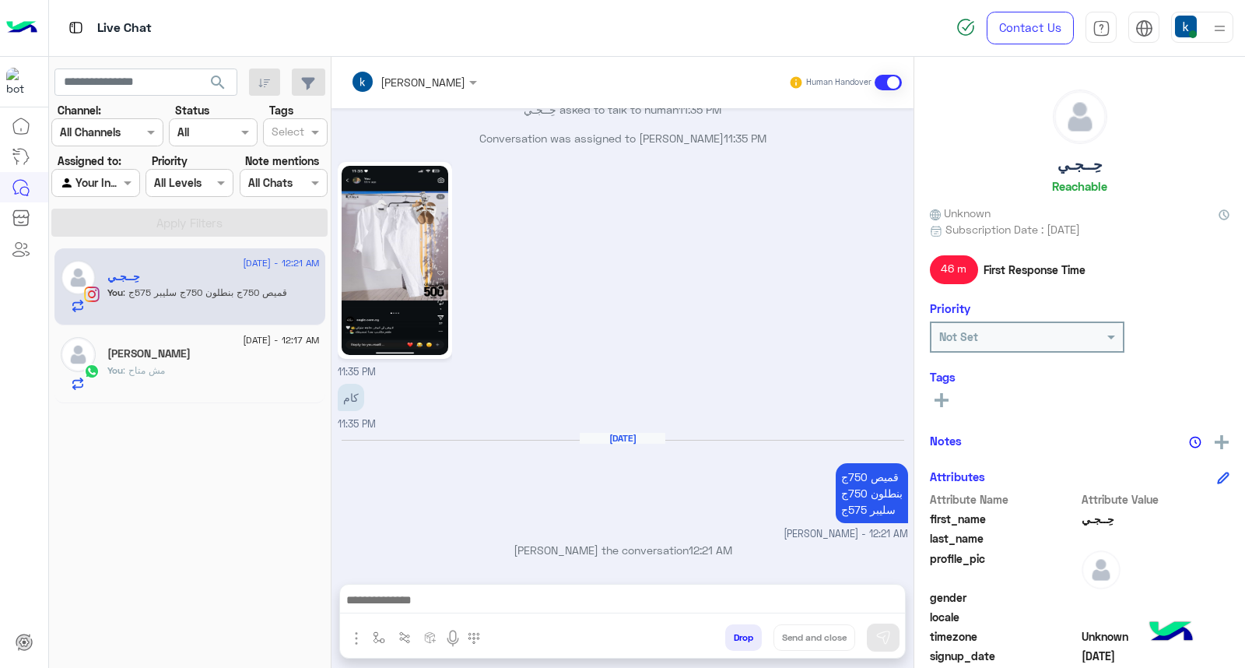
click at [727, 549] on span "12:21 AM" at bounding box center [711, 549] width 44 height 13
drag, startPoint x: 773, startPoint y: 549, endPoint x: 709, endPoint y: 549, distance: 63.8
click at [709, 549] on p "khaled mohamed joined the conversation 12:21 AM" at bounding box center [623, 550] width 570 height 16
click at [712, 548] on span "12:21 AM" at bounding box center [711, 549] width 44 height 13
click at [709, 543] on span "12:21 AM" at bounding box center [711, 549] width 44 height 13
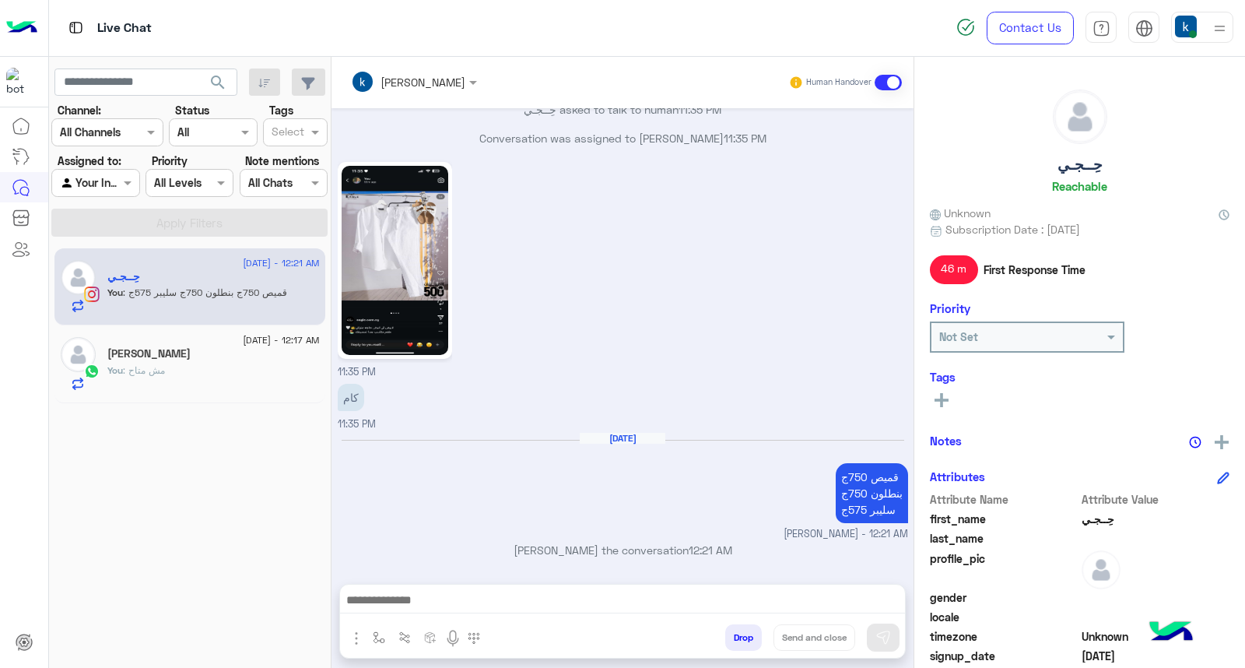
drag, startPoint x: 709, startPoint y: 542, endPoint x: 752, endPoint y: 541, distance: 42.8
click at [752, 542] on p "khaled mohamed joined the conversation 12:21 AM" at bounding box center [623, 550] width 570 height 16
click at [731, 558] on div "khaled mohamed joined the conversation 12:21 AM" at bounding box center [623, 556] width 570 height 28
click at [716, 543] on span "12:21 AM" at bounding box center [711, 549] width 44 height 13
drag, startPoint x: 716, startPoint y: 542, endPoint x: 743, endPoint y: 543, distance: 27.2
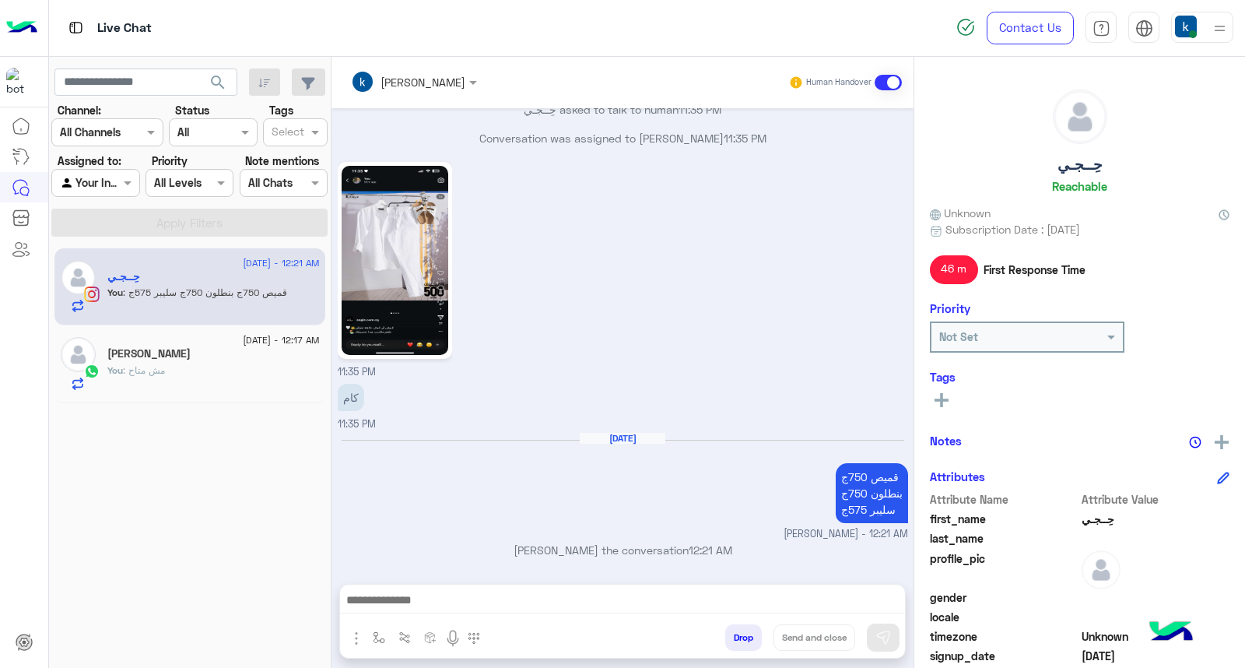
click at [732, 543] on span "12:21 AM" at bounding box center [711, 549] width 44 height 13
click at [719, 545] on span "12:21 AM" at bounding box center [711, 549] width 44 height 13
click at [716, 547] on span "12:21 AM" at bounding box center [711, 549] width 44 height 13
drag, startPoint x: 716, startPoint y: 547, endPoint x: 765, endPoint y: 546, distance: 49.0
click at [765, 546] on p "khaled mohamed joined the conversation 12:21 AM" at bounding box center [623, 550] width 570 height 16
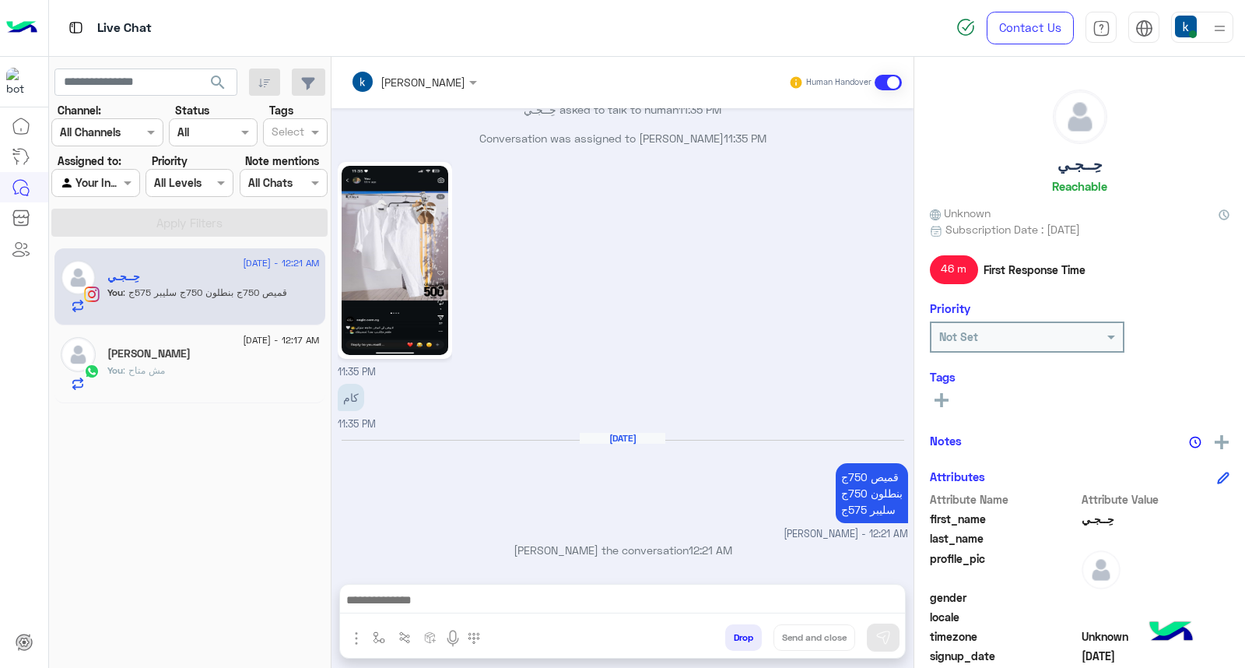
click at [732, 547] on span "12:21 AM" at bounding box center [711, 549] width 44 height 13
click at [716, 549] on span "12:21 AM" at bounding box center [711, 549] width 44 height 13
click at [712, 549] on span "12:21 AM" at bounding box center [711, 549] width 44 height 13
drag, startPoint x: 712, startPoint y: 549, endPoint x: 757, endPoint y: 550, distance: 45.1
click at [757, 550] on p "khaled mohamed joined the conversation 12:21 AM" at bounding box center [623, 550] width 570 height 16
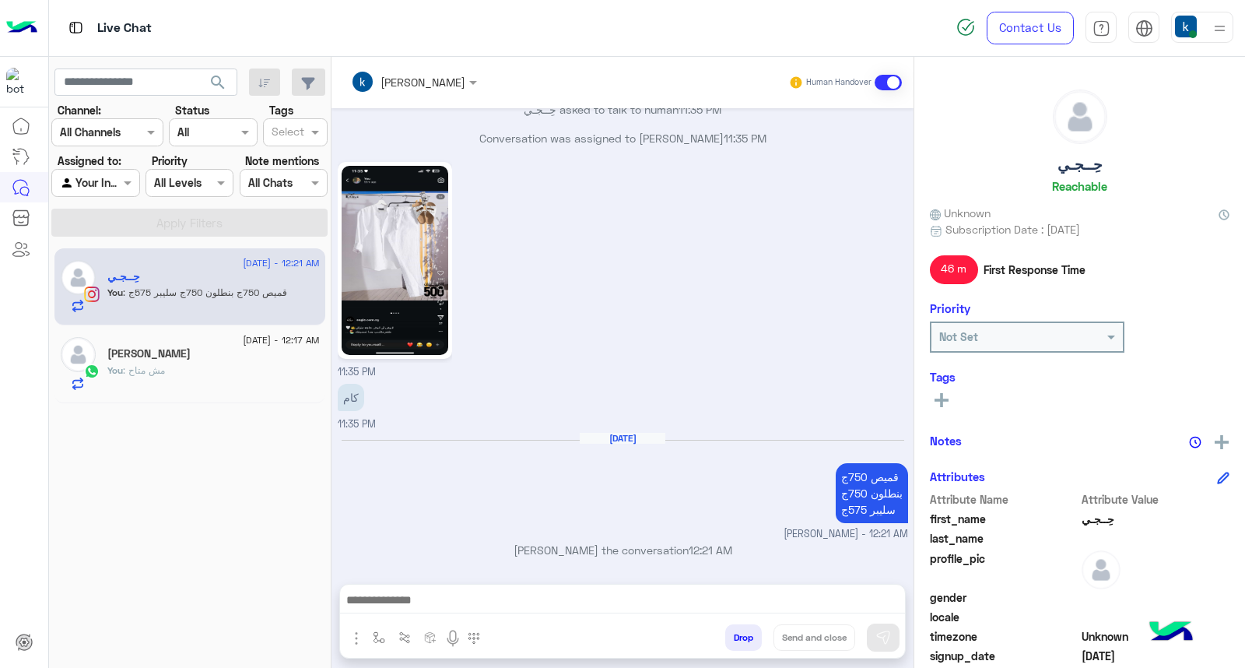
click at [724, 547] on span "12:21 AM" at bounding box center [711, 549] width 44 height 13
click at [712, 549] on span "12:21 AM" at bounding box center [711, 549] width 44 height 13
drag, startPoint x: 712, startPoint y: 549, endPoint x: 748, endPoint y: 549, distance: 36.6
click at [732, 549] on span "12:21 AM" at bounding box center [711, 549] width 44 height 13
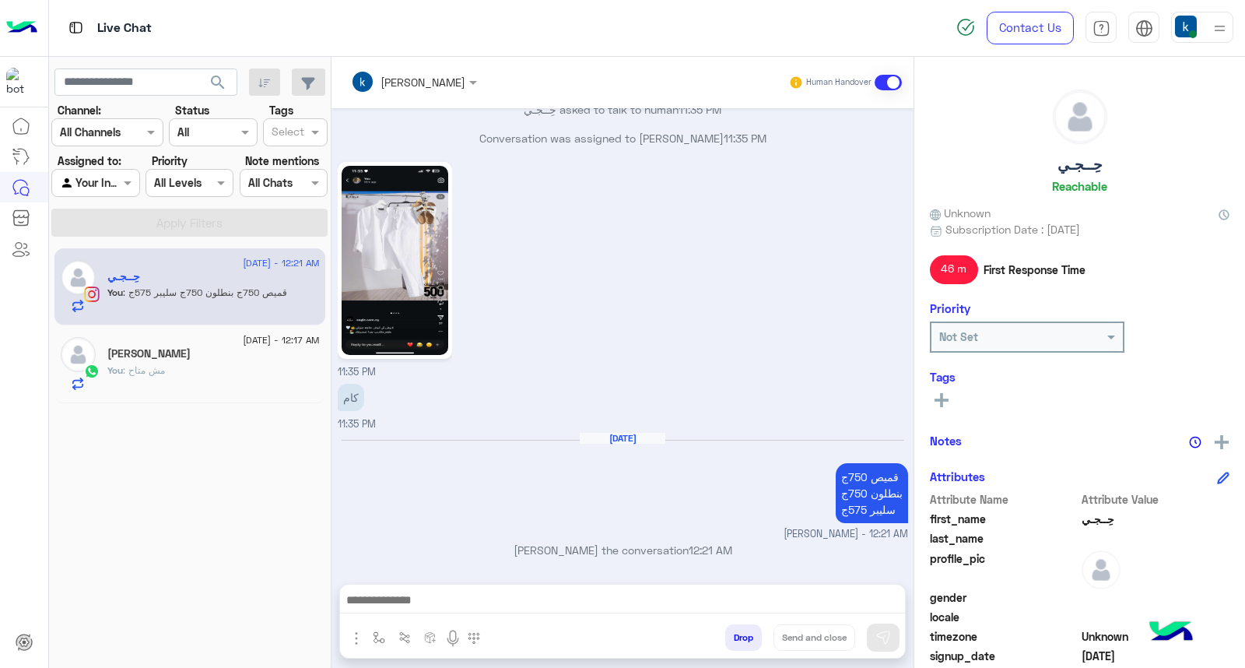
click at [713, 548] on span "12:21 AM" at bounding box center [711, 549] width 44 height 13
click at [732, 549] on span "12:21 AM" at bounding box center [711, 549] width 44 height 13
click at [711, 549] on span "12:21 AM" at bounding box center [711, 549] width 44 height 13
drag, startPoint x: 711, startPoint y: 549, endPoint x: 749, endPoint y: 549, distance: 38.1
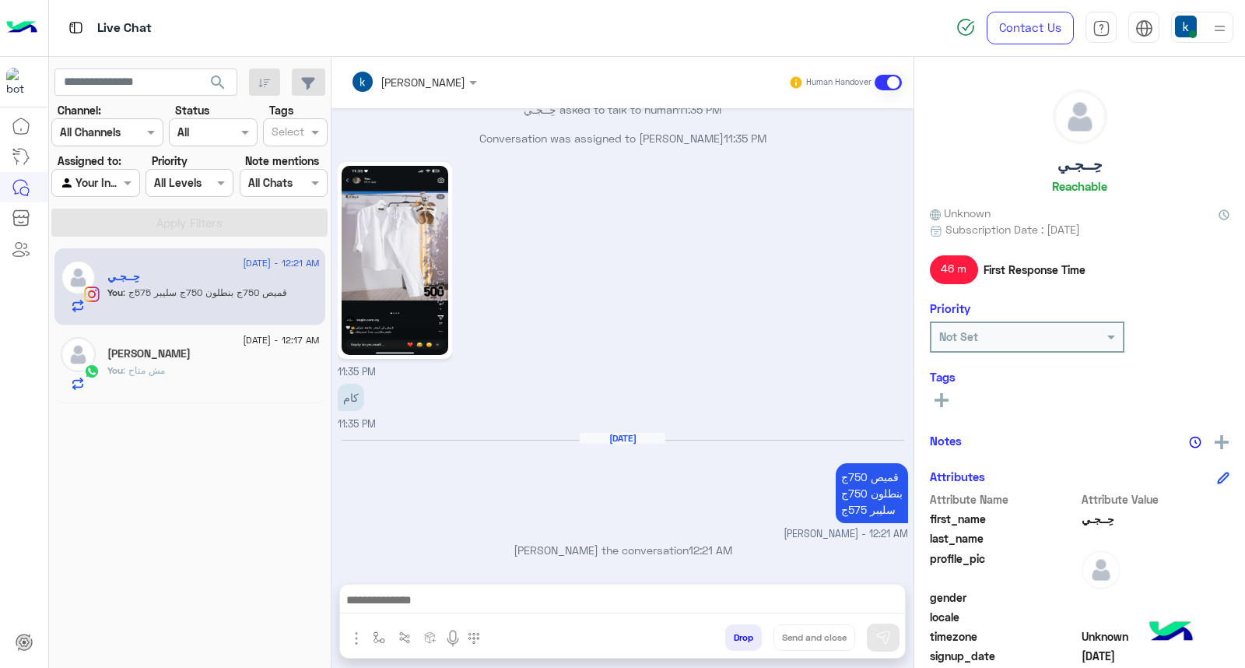
click at [732, 549] on span "12:21 AM" at bounding box center [711, 549] width 44 height 13
click at [711, 543] on span "12:21 AM" at bounding box center [711, 549] width 44 height 13
click at [577, 432] on div "Aug 20, 2025 قميص 750ج بنطلون 750ج سليبر 575ج khaled mohamed - 12:21 AM" at bounding box center [623, 487] width 570 height 110
click at [608, 437] on h6 "Aug 20, 2025" at bounding box center [623, 438] width 86 height 11
drag, startPoint x: 608, startPoint y: 437, endPoint x: 654, endPoint y: 438, distance: 46.7
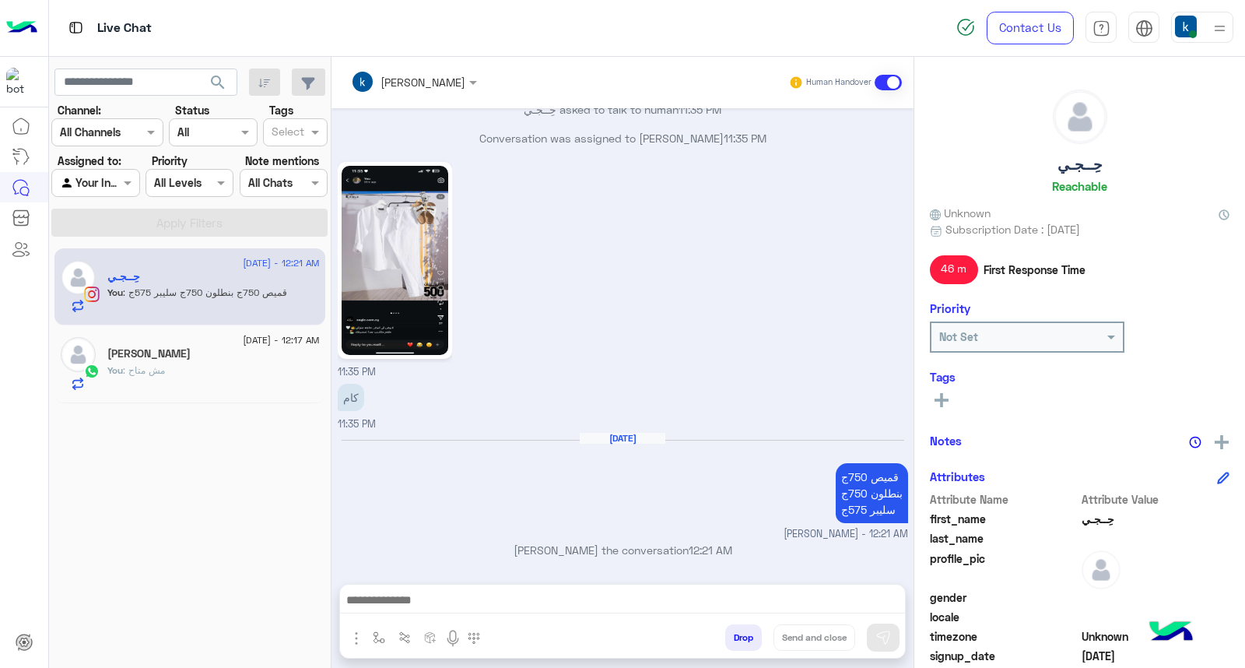
click at [654, 438] on h6 "Aug 20, 2025" at bounding box center [623, 438] width 86 height 11
click at [644, 443] on div "Aug 20, 2025" at bounding box center [623, 446] width 563 height 12
click at [587, 441] on div "Aug 20, 2025" at bounding box center [623, 446] width 563 height 12
click at [598, 436] on h6 "Aug 20, 2025" at bounding box center [623, 438] width 86 height 11
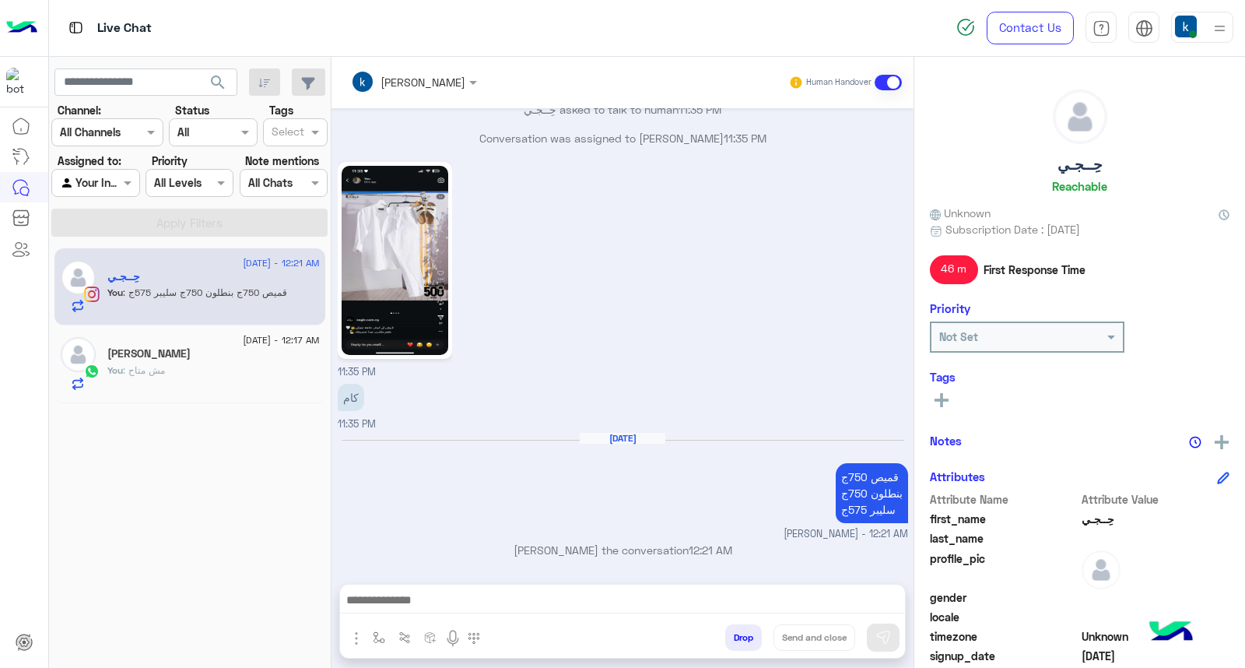
click at [598, 436] on h6 "Aug 20, 2025" at bounding box center [623, 438] width 86 height 11
click at [608, 447] on div "Aug 20, 2025" at bounding box center [623, 446] width 563 height 12
click at [602, 441] on div "Aug 20, 2025" at bounding box center [623, 446] width 563 height 12
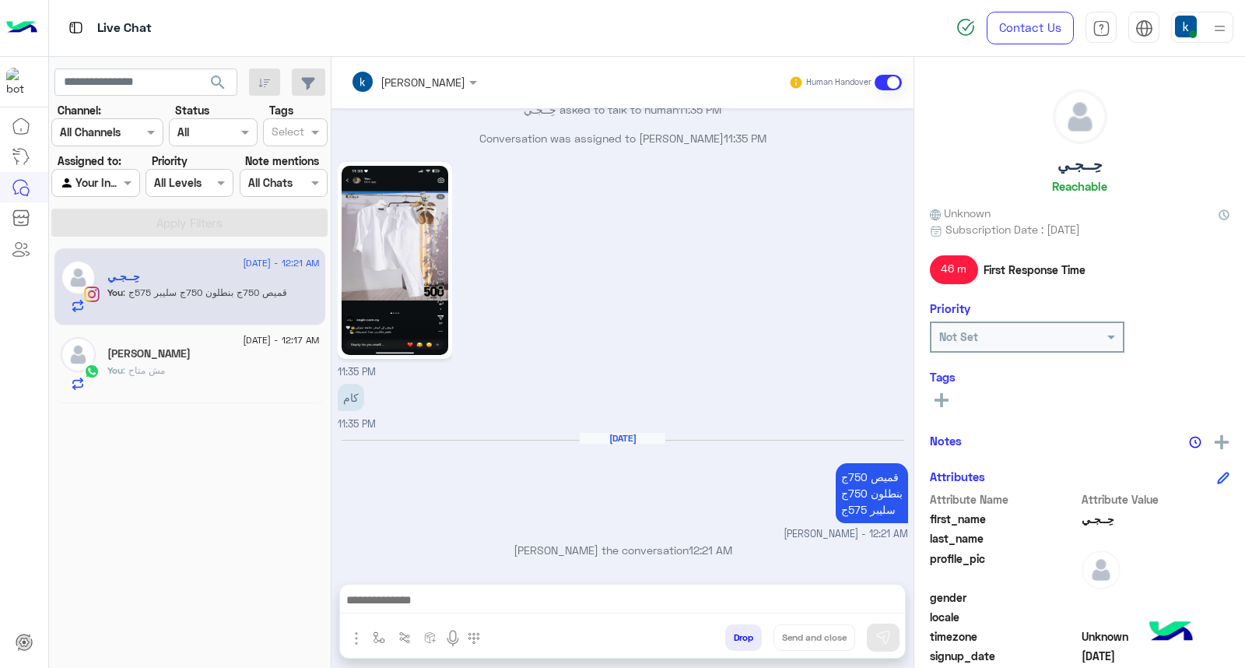
click at [609, 457] on div "Aug 20, 2025 قميص 750ج بنطلون 750ج سليبر 575ج khaled mohamed - 12:21 AM" at bounding box center [623, 487] width 570 height 110
click at [599, 440] on h6 "Aug 20, 2025" at bounding box center [623, 438] width 86 height 11
click at [608, 473] on div "Aug 20, 2025 قميص 750ج بنطلون 750ج سليبر 575ج khaled mohamed - 12:21 AM" at bounding box center [623, 487] width 570 height 110
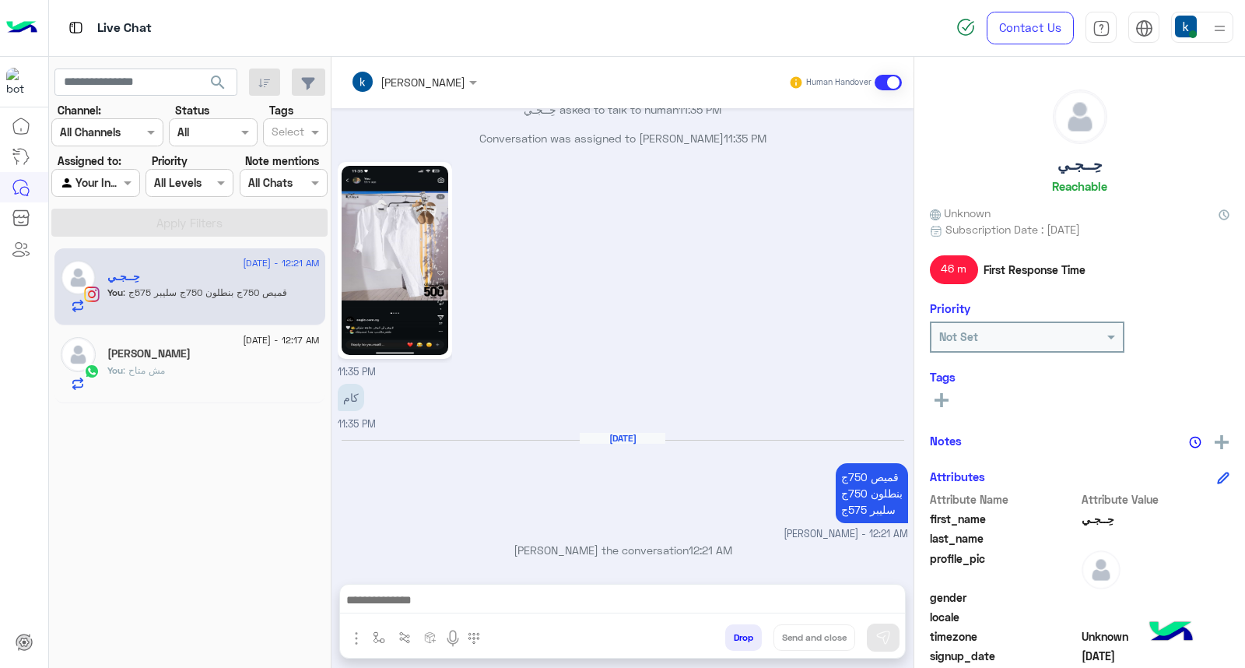
click at [597, 433] on h6 "Aug 20, 2025" at bounding box center [623, 438] width 86 height 11
click at [621, 433] on h6 "Aug 20, 2025" at bounding box center [623, 438] width 86 height 11
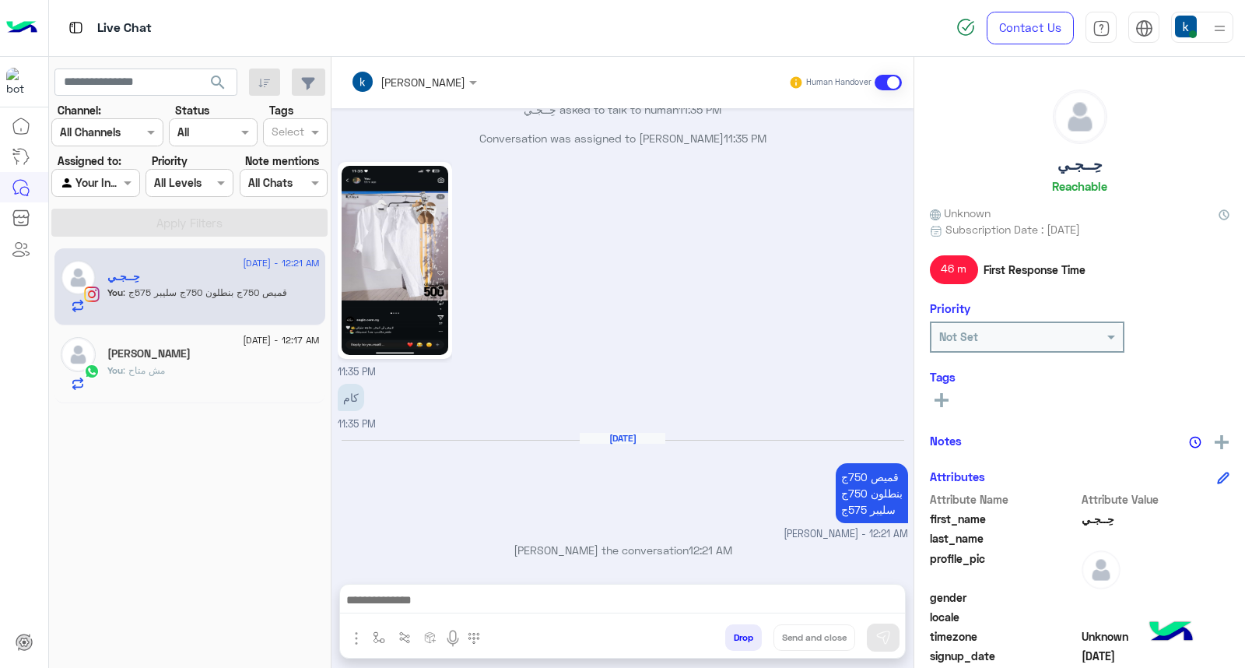
click at [622, 433] on h6 "Aug 20, 2025" at bounding box center [623, 438] width 86 height 11
click at [605, 433] on h6 "Aug 20, 2025" at bounding box center [623, 438] width 86 height 11
click at [598, 439] on h6 "Aug 20, 2025" at bounding box center [623, 438] width 86 height 11
click at [623, 438] on h6 "Aug 20, 2025" at bounding box center [623, 438] width 86 height 11
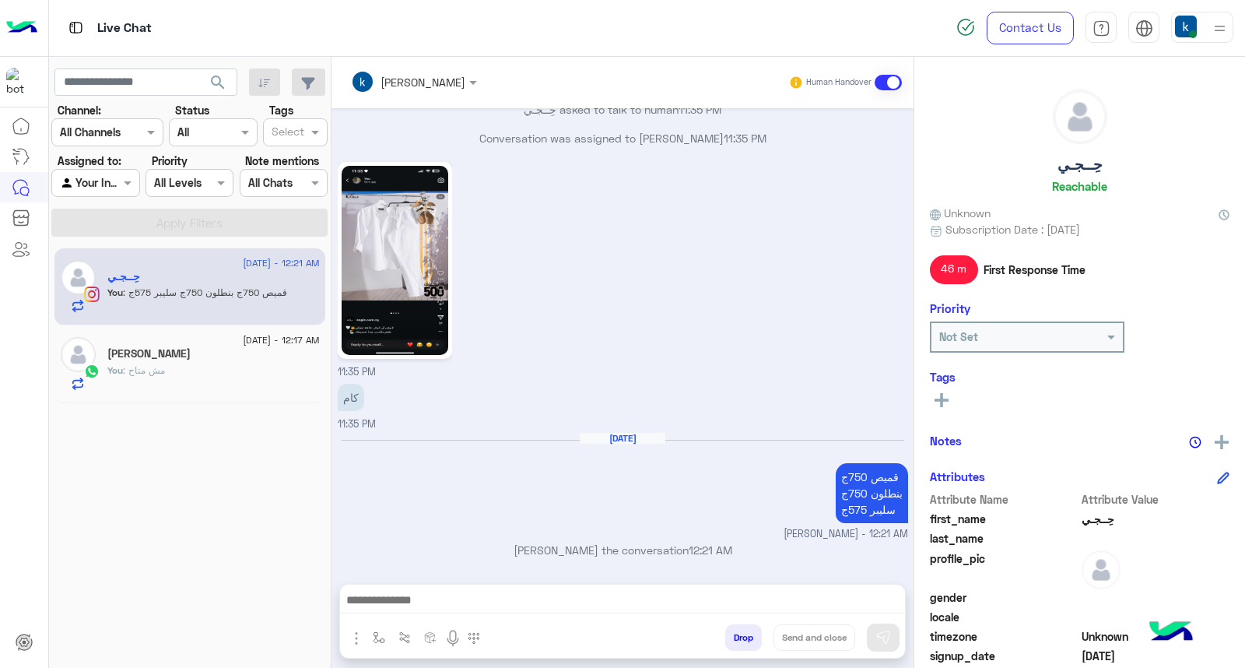
click at [623, 438] on h6 "Aug 20, 2025" at bounding box center [623, 438] width 86 height 11
click at [615, 438] on h6 "Aug 20, 2025" at bounding box center [623, 438] width 86 height 11
click at [639, 438] on h6 "Aug 20, 2025" at bounding box center [623, 438] width 86 height 11
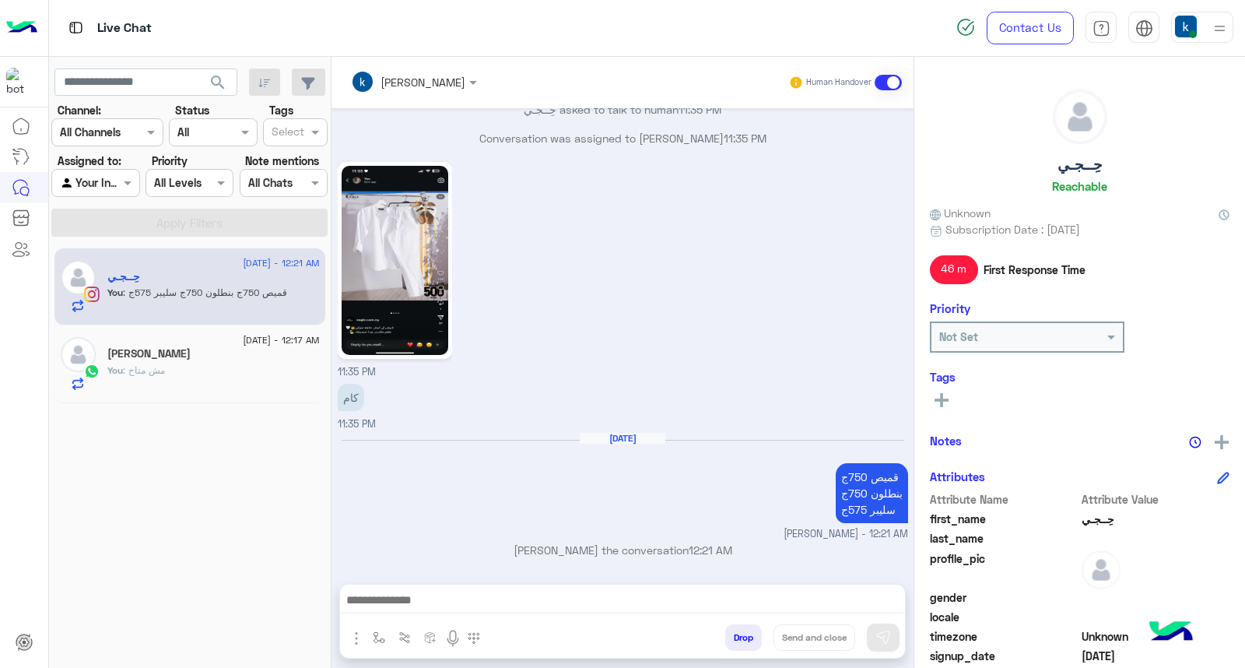
click at [639, 438] on h6 "Aug 20, 2025" at bounding box center [623, 438] width 86 height 11
click at [622, 438] on h6 "Aug 20, 2025" at bounding box center [623, 438] width 86 height 11
click at [631, 402] on div "كام 11:35 PM" at bounding box center [623, 406] width 570 height 52
click at [514, 551] on p "khaled mohamed joined the conversation 12:21 AM" at bounding box center [623, 550] width 570 height 16
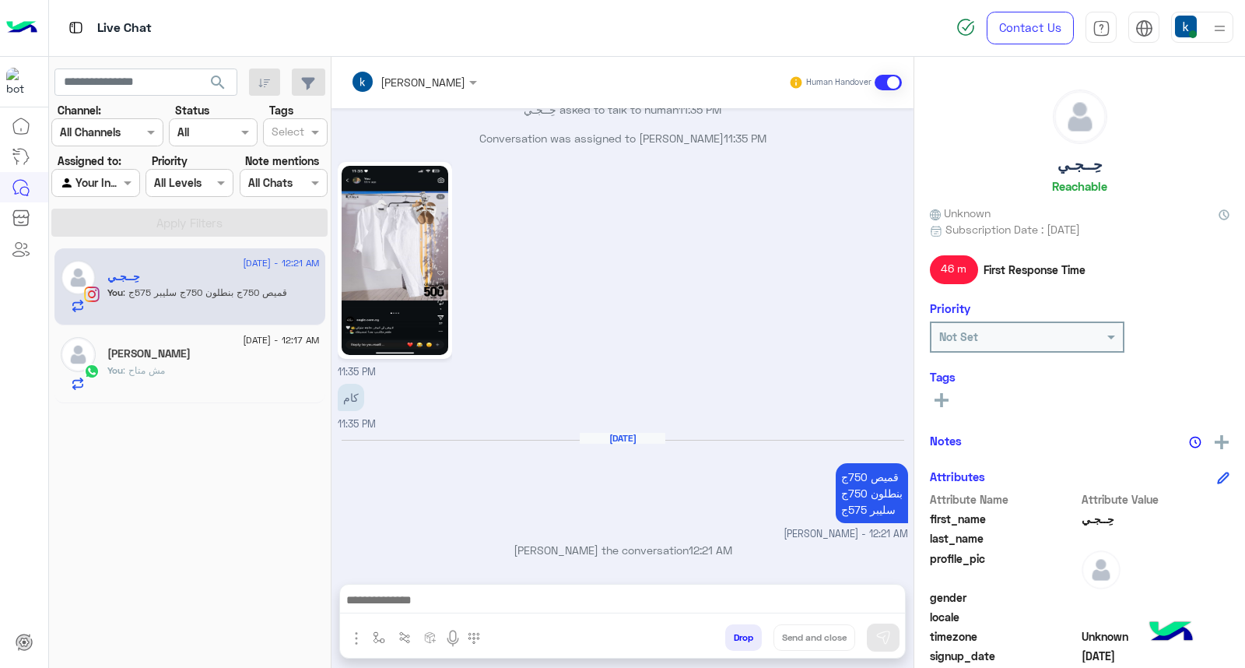
click at [514, 551] on p "khaled mohamed joined the conversation 12:21 AM" at bounding box center [623, 550] width 570 height 16
click at [538, 548] on p "khaled mohamed joined the conversation 12:21 AM" at bounding box center [623, 550] width 570 height 16
click at [598, 547] on p "khaled mohamed joined the conversation 12:21 AM" at bounding box center [623, 550] width 570 height 16
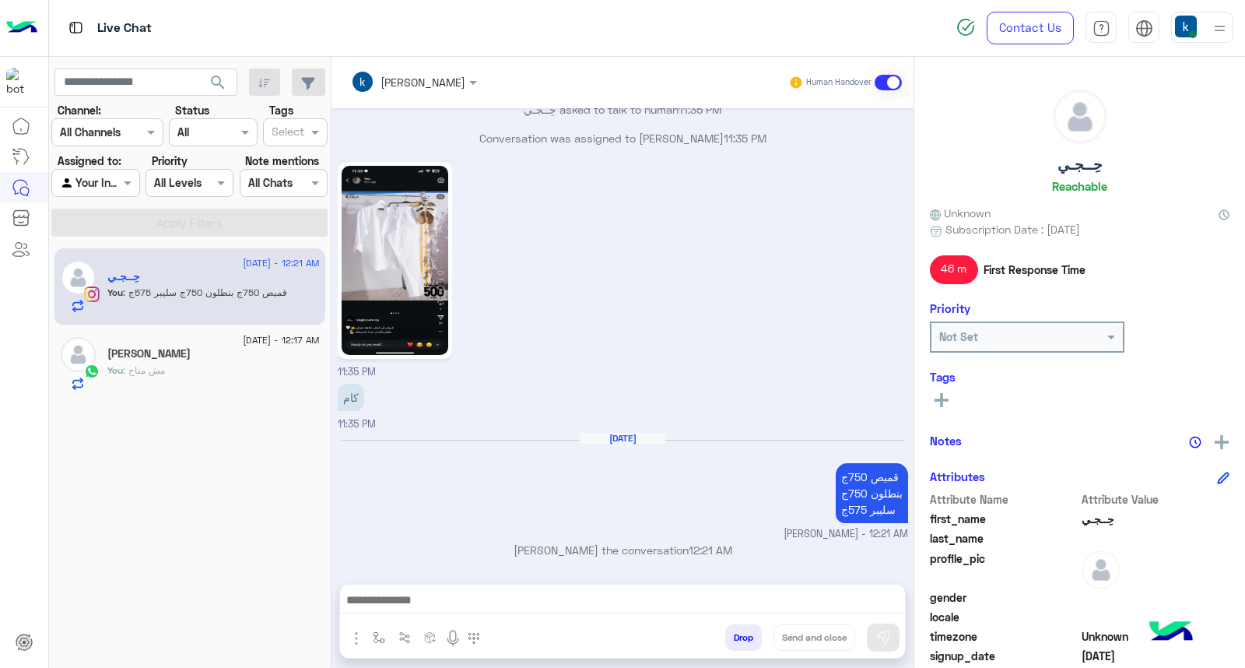
click at [626, 546] on p "khaled mohamed joined the conversation 12:21 AM" at bounding box center [623, 550] width 570 height 16
click at [640, 548] on p "khaled mohamed joined the conversation 12:21 AM" at bounding box center [623, 550] width 570 height 16
click at [702, 548] on p "khaled mohamed joined the conversation 12:21 AM" at bounding box center [623, 550] width 570 height 16
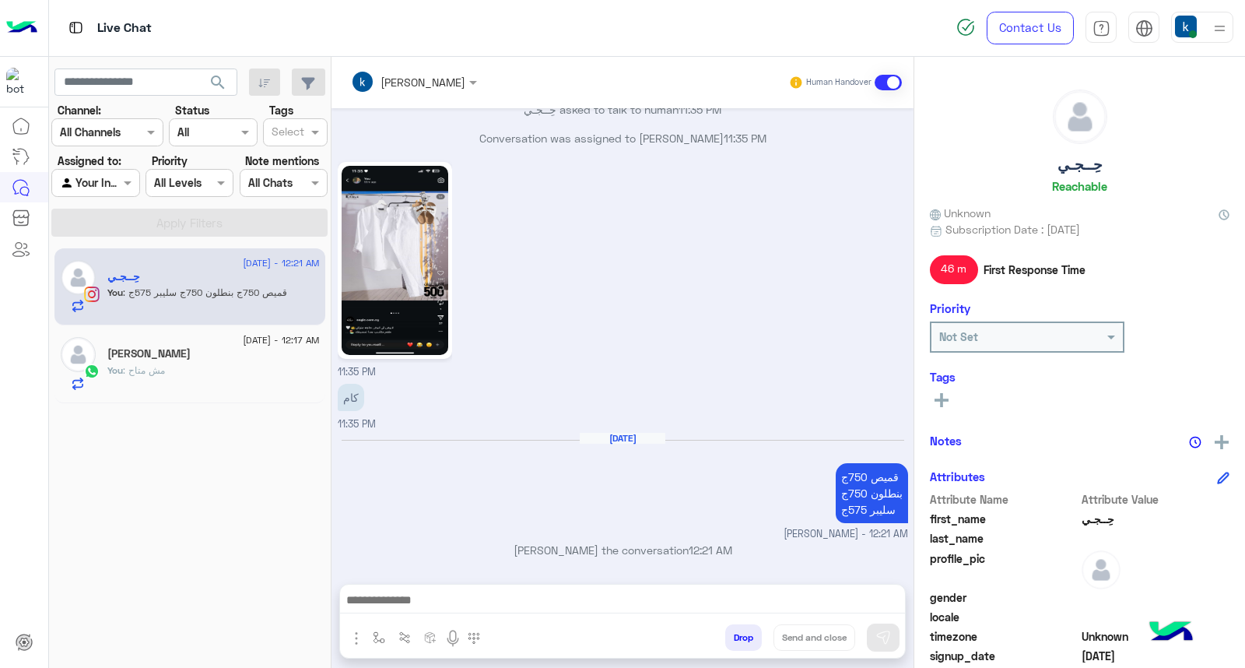
click at [702, 548] on p "khaled mohamed joined the conversation 12:21 AM" at bounding box center [623, 550] width 570 height 16
click at [717, 550] on span "12:21 AM" at bounding box center [711, 549] width 44 height 13
drag, startPoint x: 717, startPoint y: 550, endPoint x: 738, endPoint y: 553, distance: 20.5
click at [732, 553] on span "12:21 AM" at bounding box center [711, 549] width 44 height 13
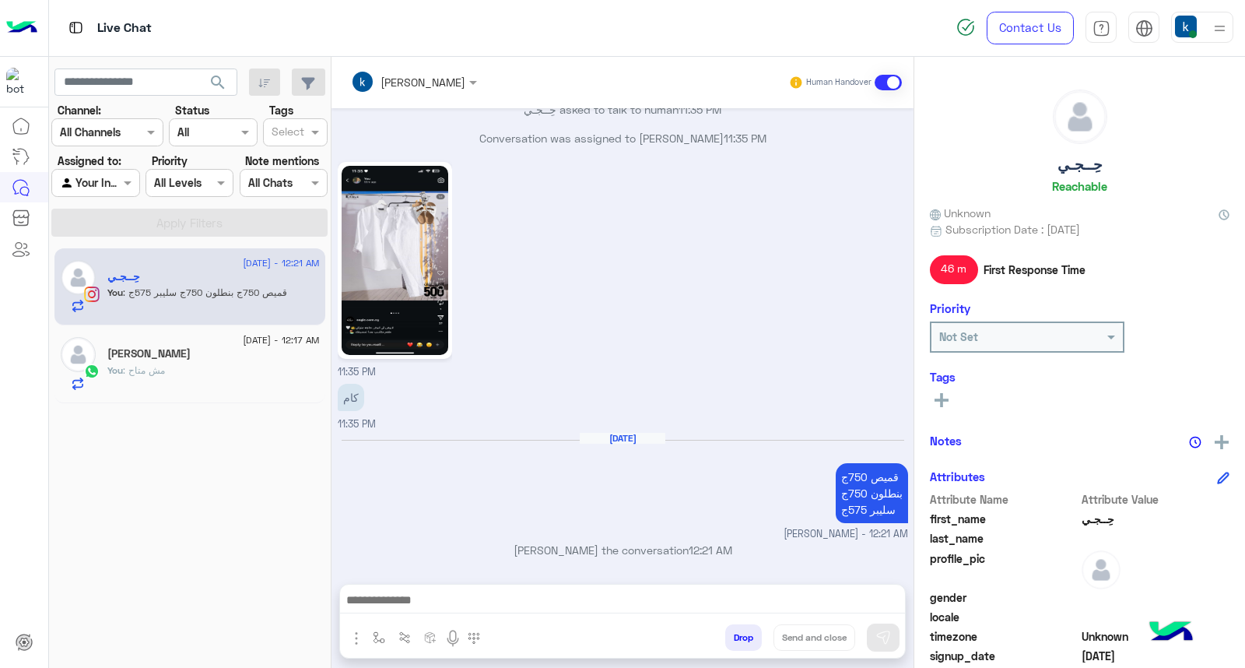
click at [713, 552] on span "12:21 AM" at bounding box center [711, 549] width 44 height 13
drag, startPoint x: 713, startPoint y: 552, endPoint x: 731, endPoint y: 552, distance: 17.9
click at [731, 552] on span "12:21 AM" at bounding box center [711, 549] width 44 height 13
click at [672, 527] on small "khaled mohamed - 12:21 AM" at bounding box center [623, 534] width 570 height 15
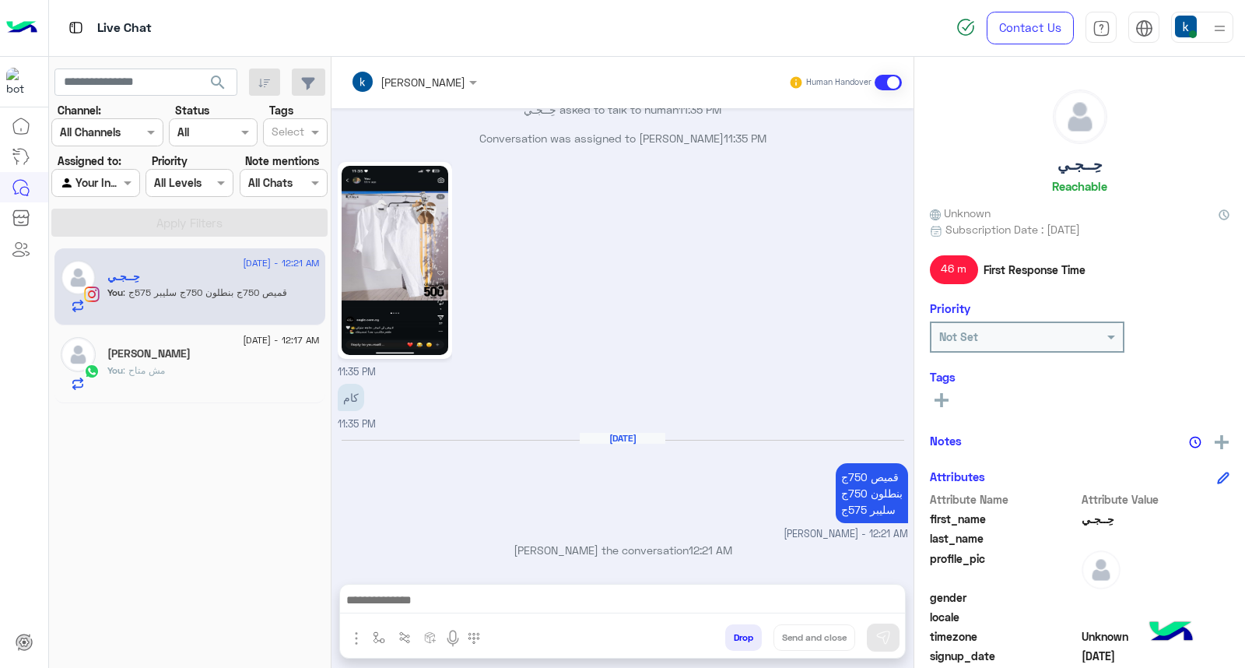
click at [710, 543] on span "12:21 AM" at bounding box center [711, 549] width 44 height 13
drag, startPoint x: 710, startPoint y: 542, endPoint x: 752, endPoint y: 542, distance: 41.2
click at [752, 542] on p "khaled mohamed joined the conversation 12:21 AM" at bounding box center [623, 550] width 570 height 16
click at [705, 542] on p "khaled mohamed joined the conversation 12:21 AM" at bounding box center [623, 550] width 570 height 16
click at [712, 547] on span "12:21 AM" at bounding box center [711, 549] width 44 height 13
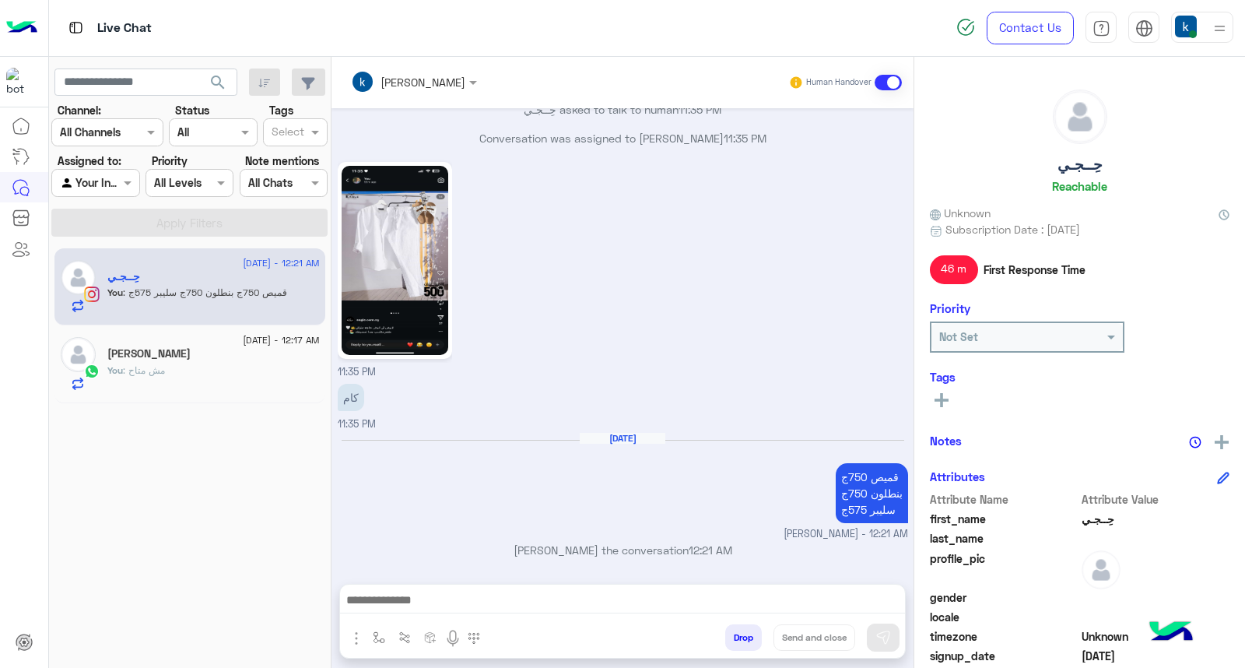
drag, startPoint x: 712, startPoint y: 547, endPoint x: 743, endPoint y: 549, distance: 31.2
click at [732, 549] on span "12:21 AM" at bounding box center [711, 549] width 44 height 13
click at [710, 549] on span "12:21 AM" at bounding box center [711, 549] width 44 height 13
drag, startPoint x: 710, startPoint y: 549, endPoint x: 758, endPoint y: 549, distance: 47.5
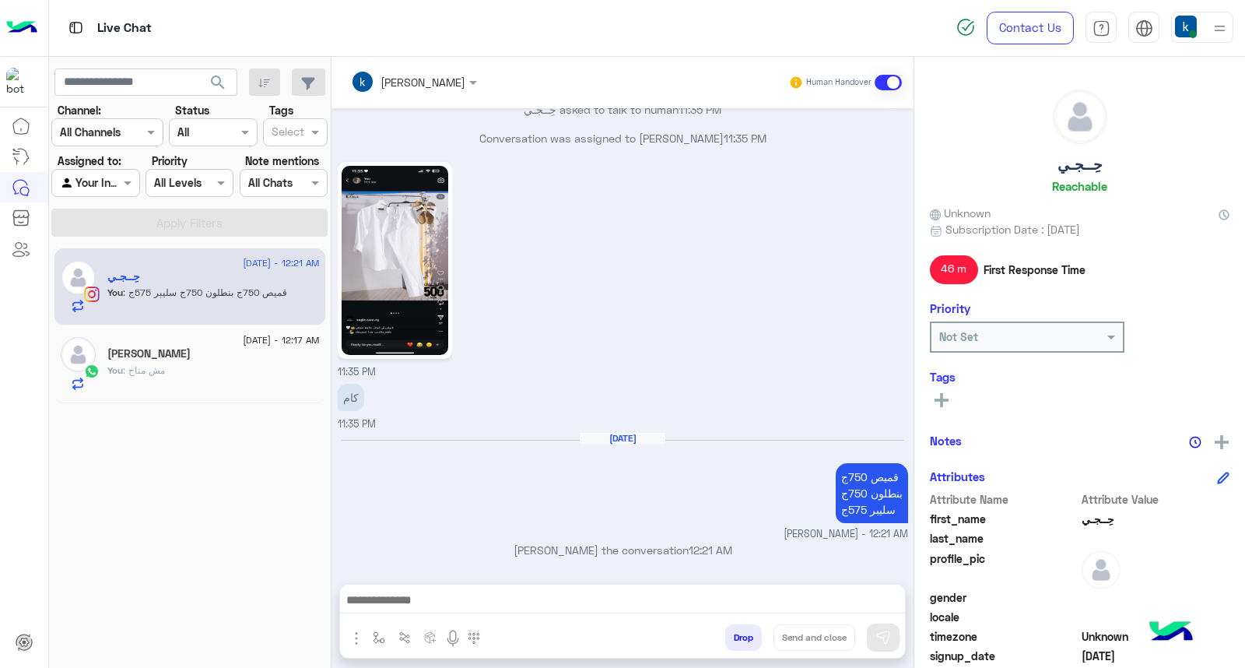
click at [758, 549] on p "khaled mohamed joined the conversation 12:21 AM" at bounding box center [623, 550] width 570 height 16
click at [732, 548] on span "12:21 AM" at bounding box center [711, 549] width 44 height 13
click at [625, 433] on h6 "Aug 20, 2025" at bounding box center [623, 438] width 86 height 11
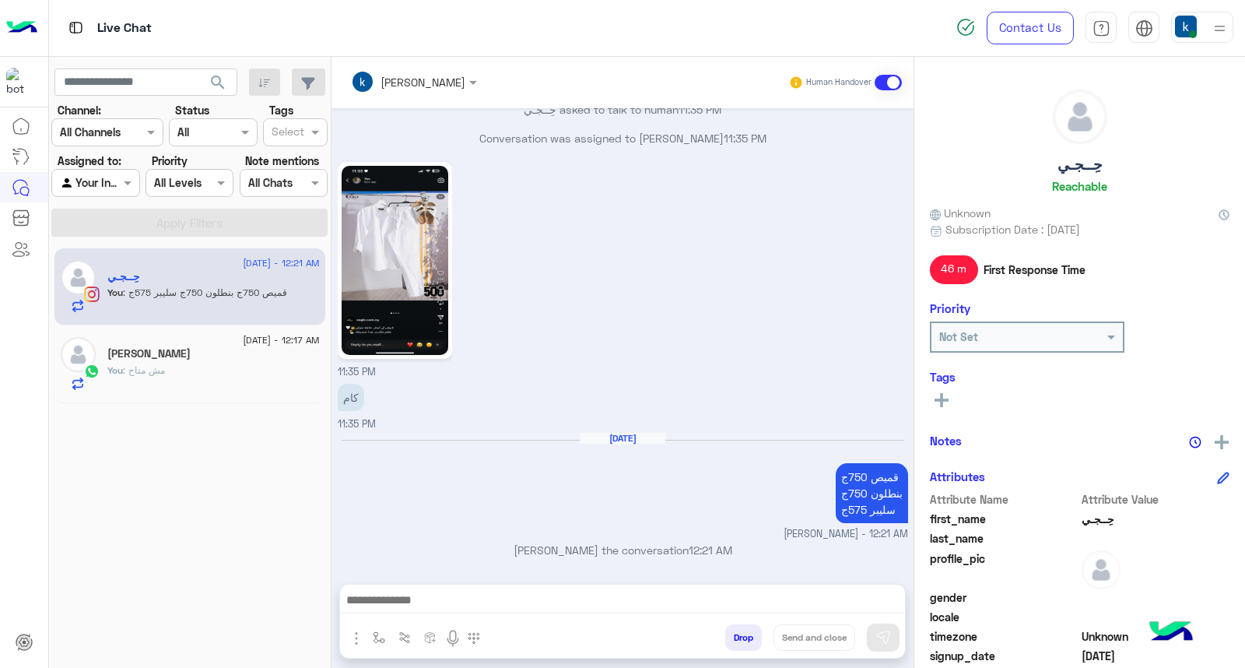
click at [625, 433] on h6 "Aug 20, 2025" at bounding box center [623, 438] width 86 height 11
click at [605, 445] on div "Aug 20, 2025" at bounding box center [623, 446] width 563 height 12
click at [601, 545] on p "khaled mohamed joined the conversation 12:21 AM" at bounding box center [623, 550] width 570 height 16
click at [564, 508] on div "Aug 20, 2025 قميص 750ج بنطلون 750ج سليبر 575ج khaled mohamed - 12:21 AM" at bounding box center [623, 487] width 570 height 110
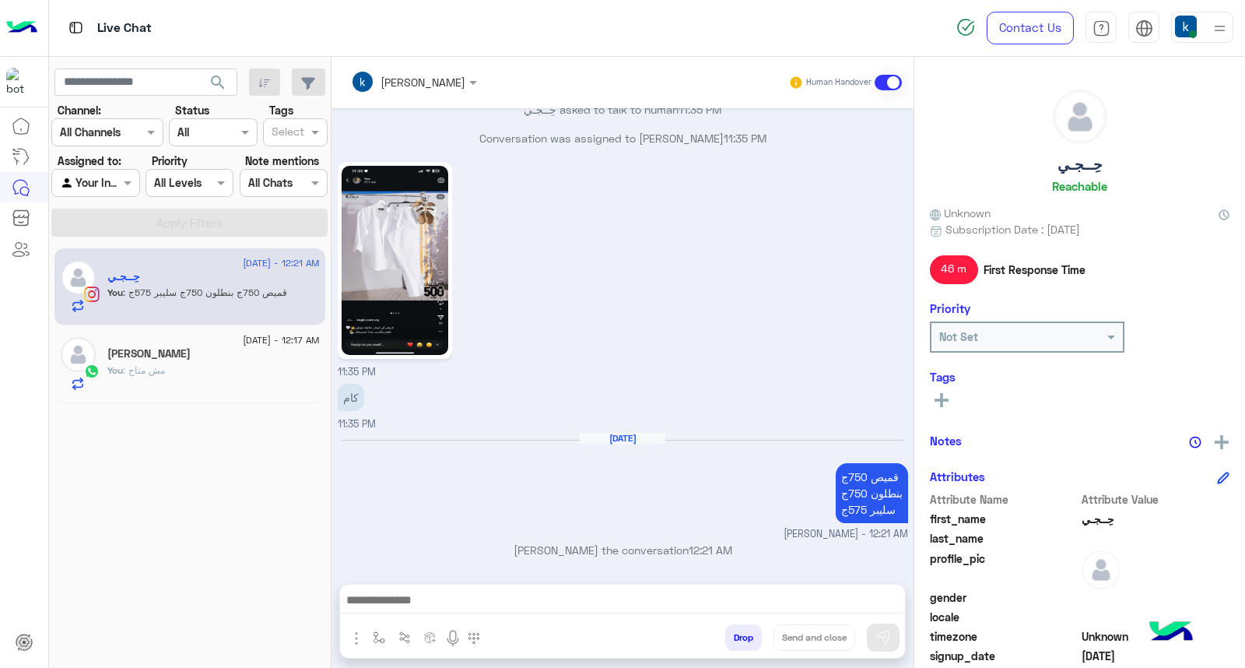
click at [620, 438] on h6 "Aug 20, 2025" at bounding box center [623, 438] width 86 height 11
drag, startPoint x: 622, startPoint y: 438, endPoint x: 623, endPoint y: 446, distance: 7.8
click at [624, 446] on div "Aug 20, 2025" at bounding box center [623, 446] width 563 height 12
click at [619, 446] on div "Aug 20, 2025" at bounding box center [623, 446] width 563 height 12
click at [623, 439] on h6 "Aug 20, 2025" at bounding box center [623, 438] width 86 height 11
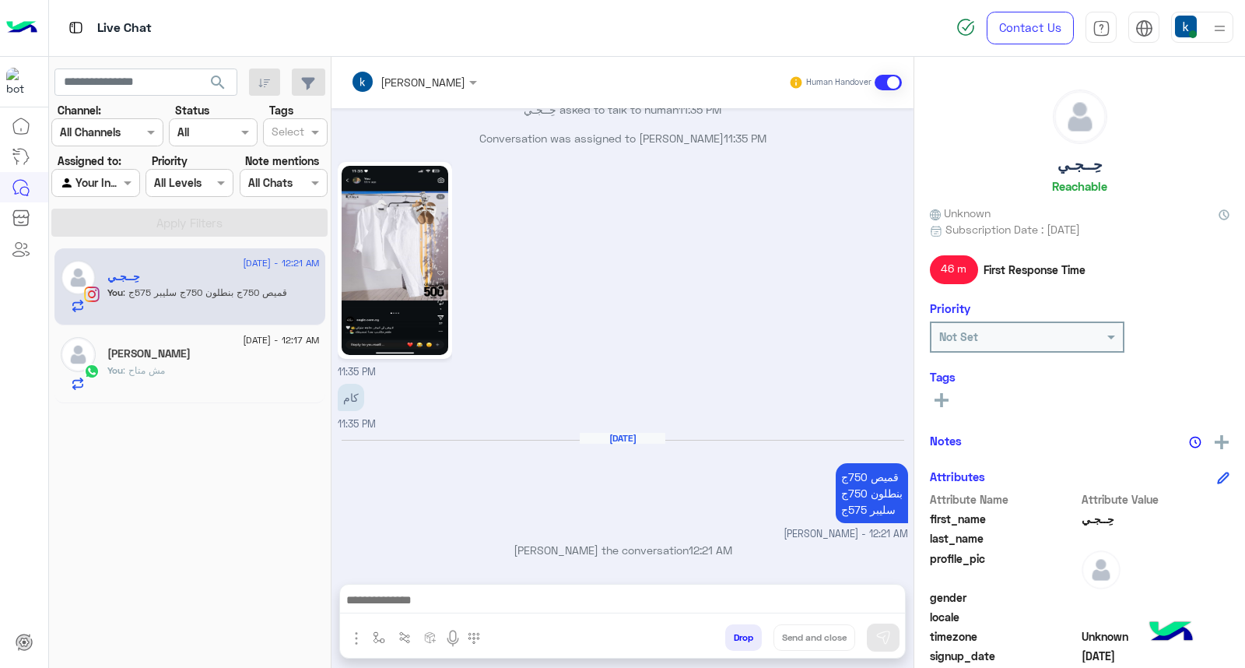
click at [618, 446] on div "Aug 20, 2025" at bounding box center [623, 446] width 563 height 12
drag, startPoint x: 585, startPoint y: 436, endPoint x: 710, endPoint y: 445, distance: 124.8
click at [710, 445] on div "Aug 20, 2025" at bounding box center [623, 446] width 563 height 12
click at [648, 437] on h6 "Aug 20, 2025" at bounding box center [623, 438] width 86 height 11
drag, startPoint x: 651, startPoint y: 440, endPoint x: 640, endPoint y: 438, distance: 11.9
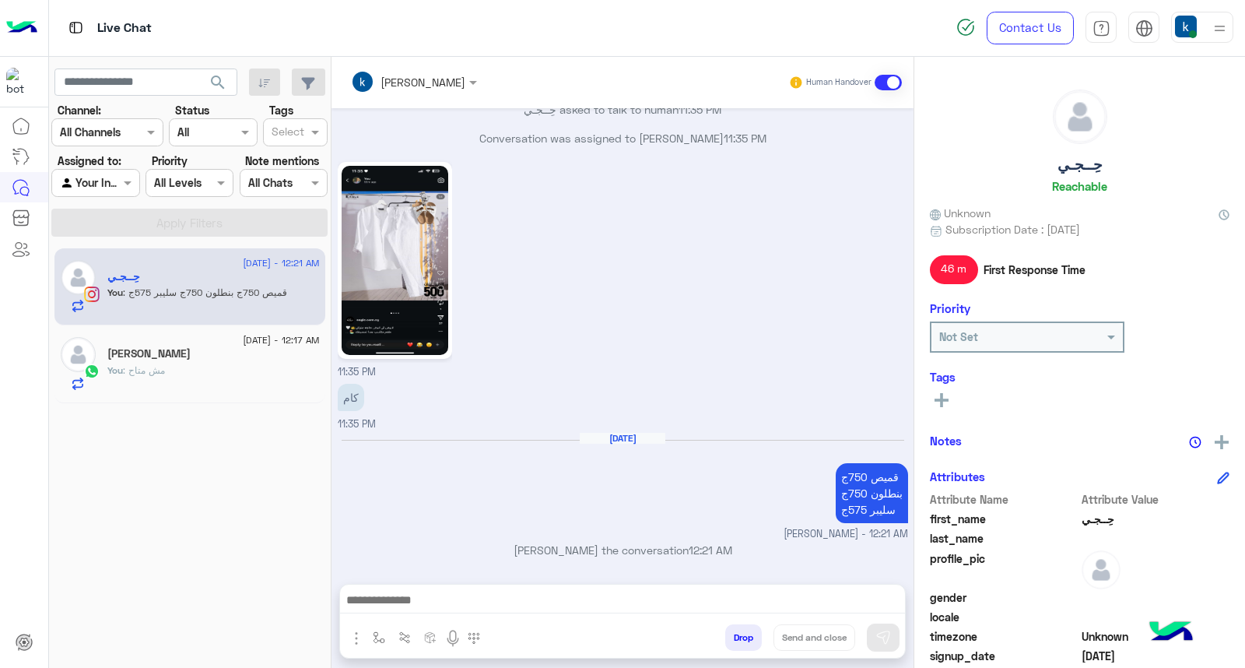
click at [640, 438] on h6 "Aug 20, 2025" at bounding box center [623, 438] width 86 height 11
click at [640, 439] on h6 "Aug 20, 2025" at bounding box center [623, 438] width 86 height 11
drag, startPoint x: 585, startPoint y: 436, endPoint x: 657, endPoint y: 447, distance: 73.3
click at [657, 447] on div "Aug 20, 2025" at bounding box center [623, 446] width 563 height 12
click at [640, 447] on div "Aug 20, 2025" at bounding box center [623, 446] width 563 height 12
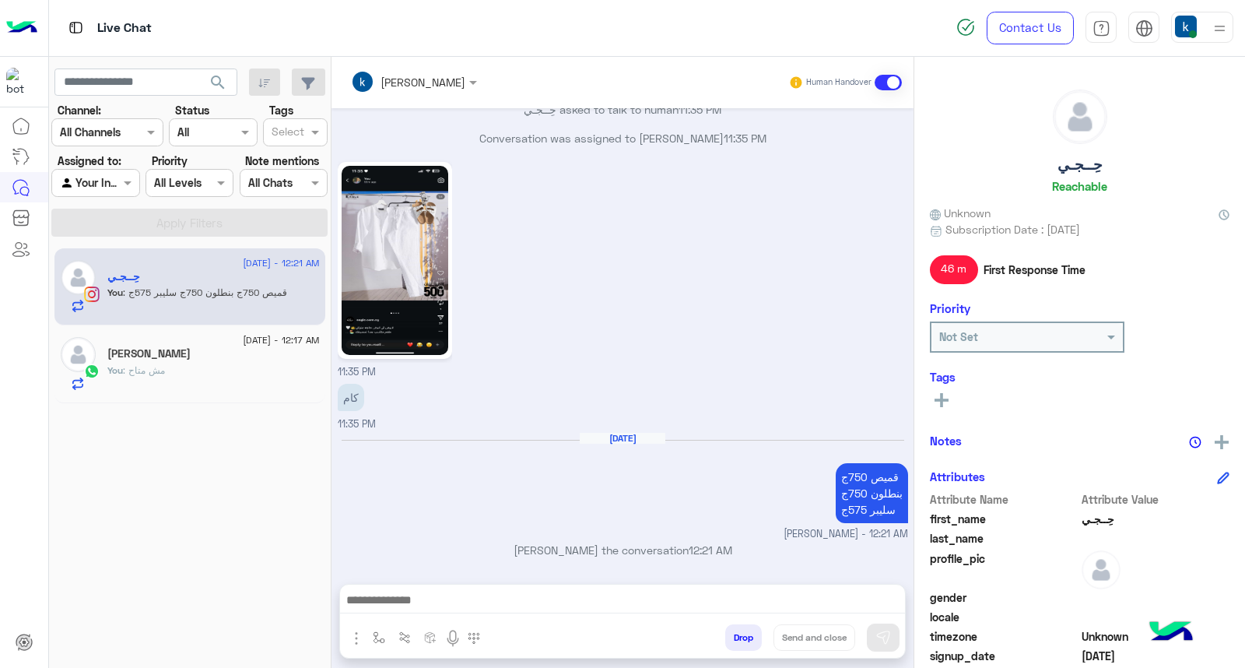
drag, startPoint x: 624, startPoint y: 436, endPoint x: 585, endPoint y: 439, distance: 39.0
click at [585, 439] on h6 "Aug 20, 2025" at bounding box center [623, 438] width 86 height 11
click at [587, 439] on h6 "Aug 20, 2025" at bounding box center [623, 438] width 86 height 11
drag, startPoint x: 573, startPoint y: 432, endPoint x: 656, endPoint y: 440, distance: 82.8
click at [656, 440] on div "Aug 20, 2025 قميص 750ج بنطلون 750ج سليبر 575ج khaled mohamed - 12:21 AM" at bounding box center [623, 487] width 570 height 110
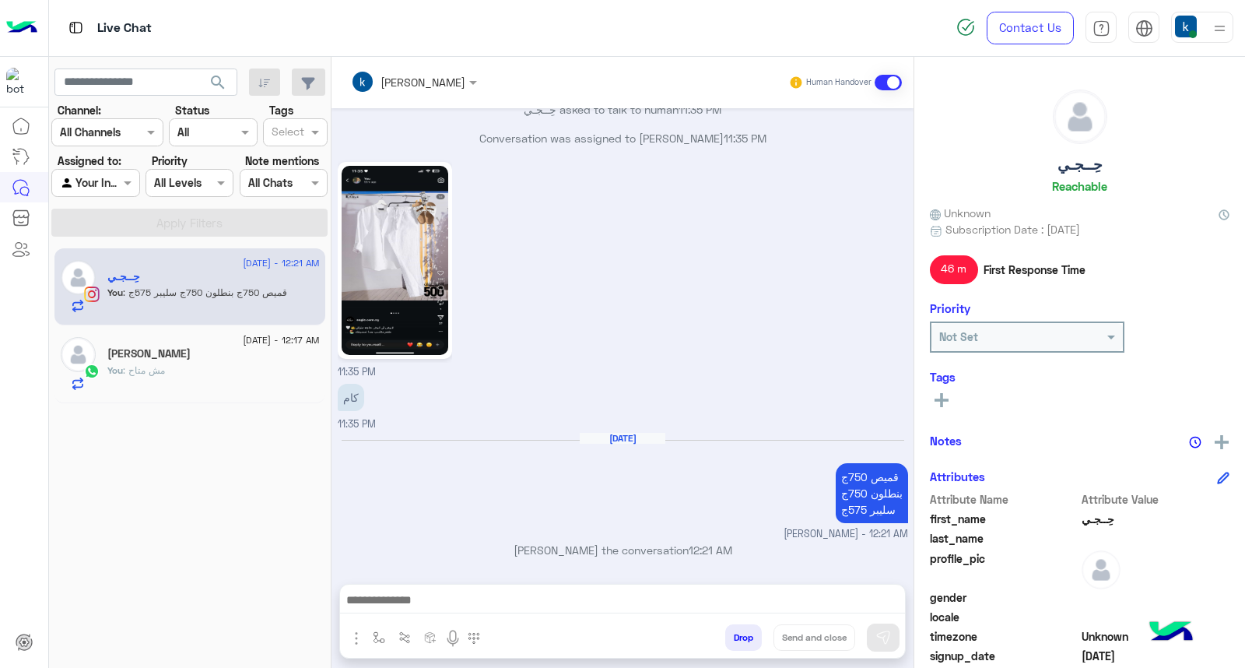
click at [638, 442] on div "Aug 20, 2025" at bounding box center [623, 446] width 563 height 12
click at [541, 134] on p "Conversation was assigned to khaled mohamed 11:35 PM" at bounding box center [623, 138] width 570 height 16
click at [573, 137] on p "Conversation was assigned to khaled mohamed 11:35 PM" at bounding box center [623, 138] width 570 height 16
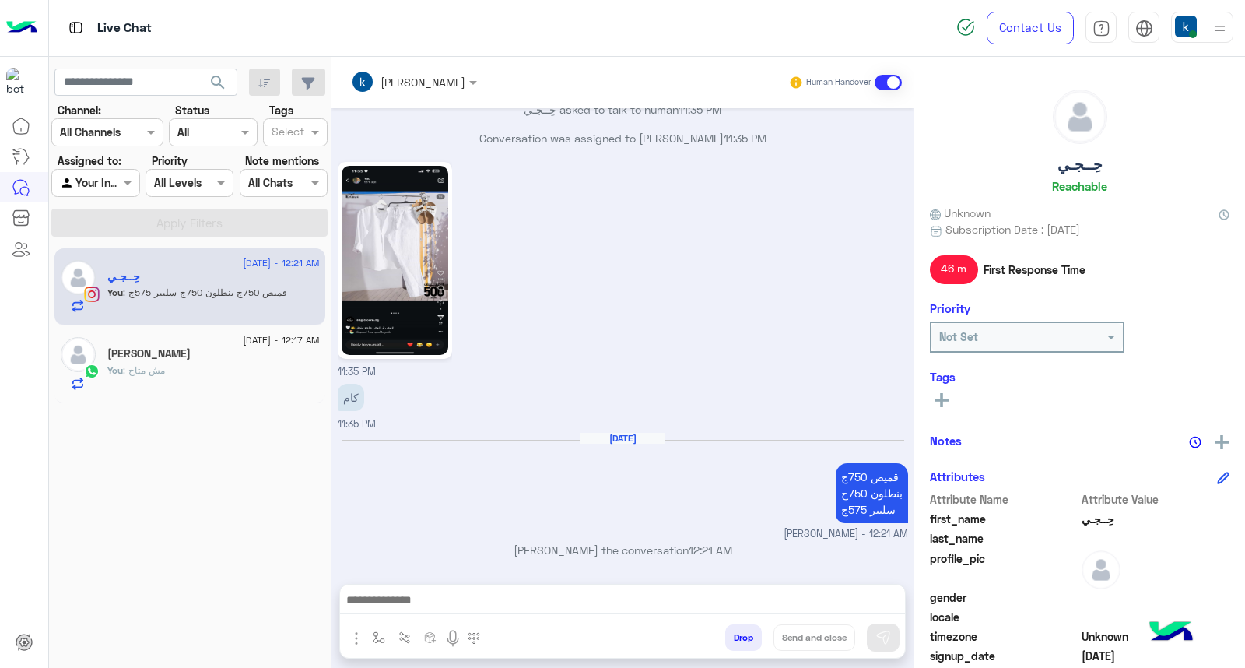
click at [639, 138] on p "Conversation was assigned to khaled mohamed 11:35 PM" at bounding box center [623, 138] width 570 height 16
click at [624, 138] on p "Conversation was assigned to khaled mohamed 11:35 PM" at bounding box center [623, 138] width 570 height 16
click at [570, 135] on p "Conversation was assigned to khaled mohamed 11:35 PM" at bounding box center [623, 138] width 570 height 16
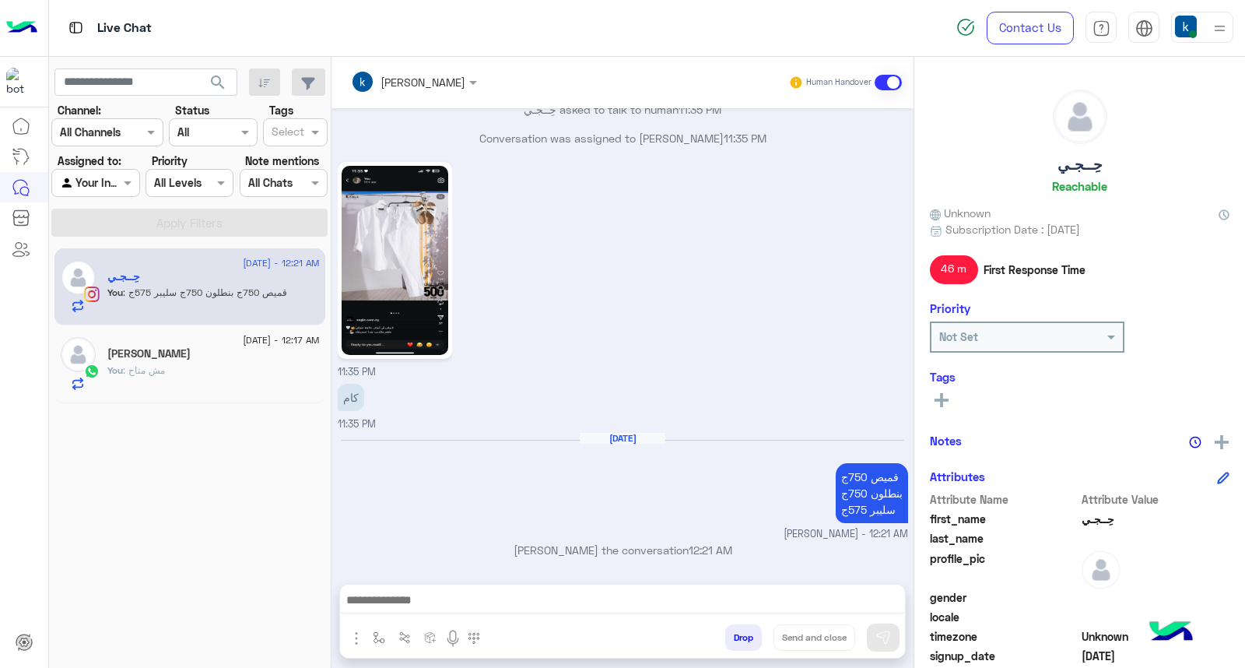
click at [570, 135] on p "Conversation was assigned to khaled mohamed 11:35 PM" at bounding box center [623, 138] width 570 height 16
click at [602, 433] on h6 "Aug 20, 2025" at bounding box center [623, 438] width 86 height 11
click at [605, 449] on div "Aug 20, 2025 قميص 750ج بنطلون 750ج سليبر 575ج khaled mohamed - 12:21 AM" at bounding box center [623, 487] width 570 height 110
click at [509, 545] on p "khaled mohamed joined the conversation 12:21 AM" at bounding box center [623, 550] width 570 height 16
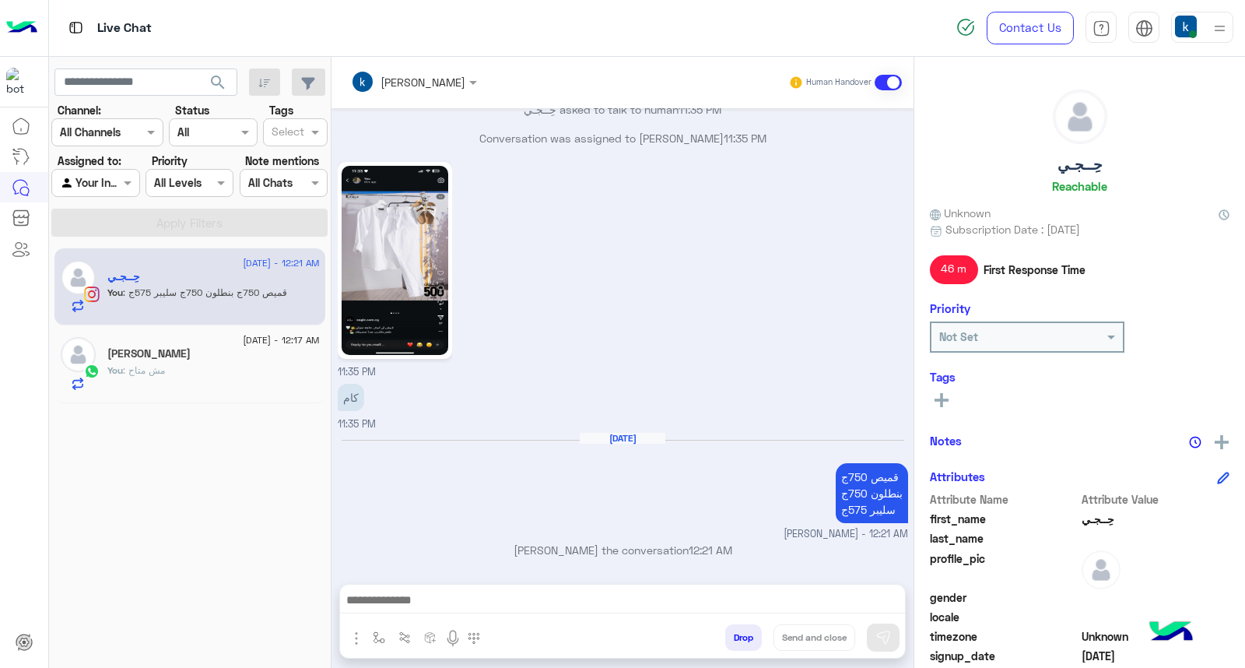
click at [509, 545] on p "khaled mohamed joined the conversation 12:21 AM" at bounding box center [623, 550] width 570 height 16
click at [542, 549] on p "khaled mohamed joined the conversation 12:21 AM" at bounding box center [623, 550] width 570 height 16
click at [586, 553] on p "khaled mohamed joined the conversation 12:21 AM" at bounding box center [623, 550] width 570 height 16
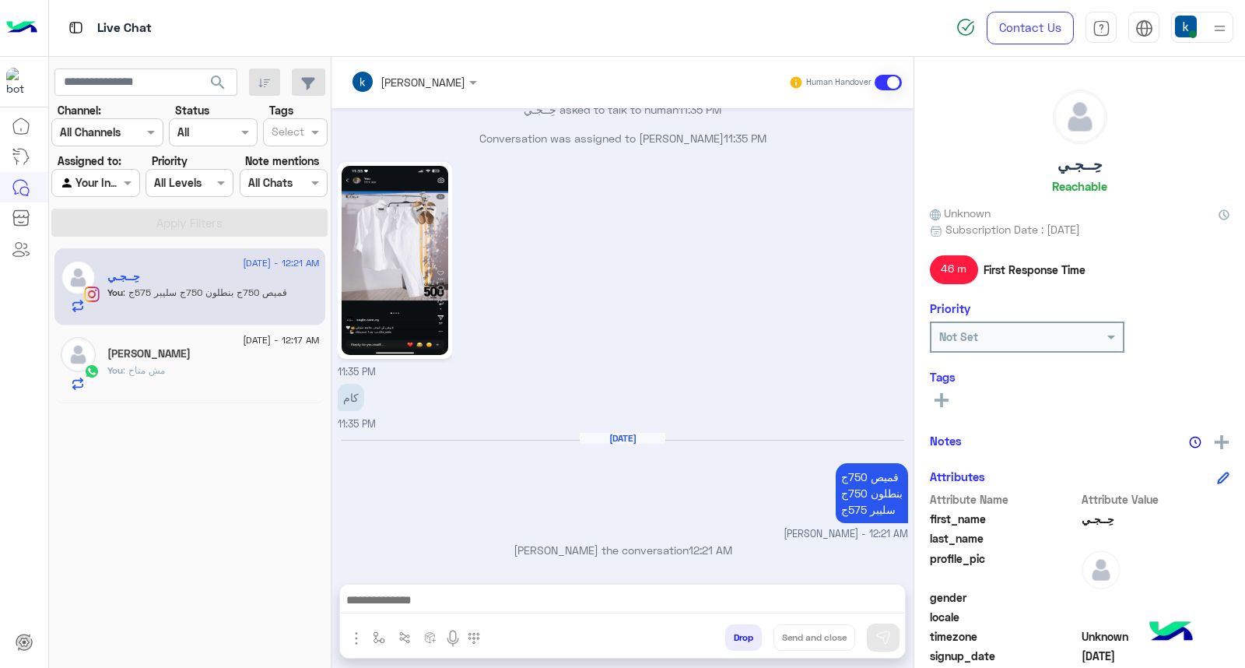
click at [624, 542] on p "khaled mohamed joined the conversation 12:21 AM" at bounding box center [623, 550] width 570 height 16
click at [660, 545] on p "khaled mohamed joined the conversation 12:21 AM" at bounding box center [623, 550] width 570 height 16
click at [755, 549] on p "khaled mohamed joined the conversation 12:21 AM" at bounding box center [623, 550] width 570 height 16
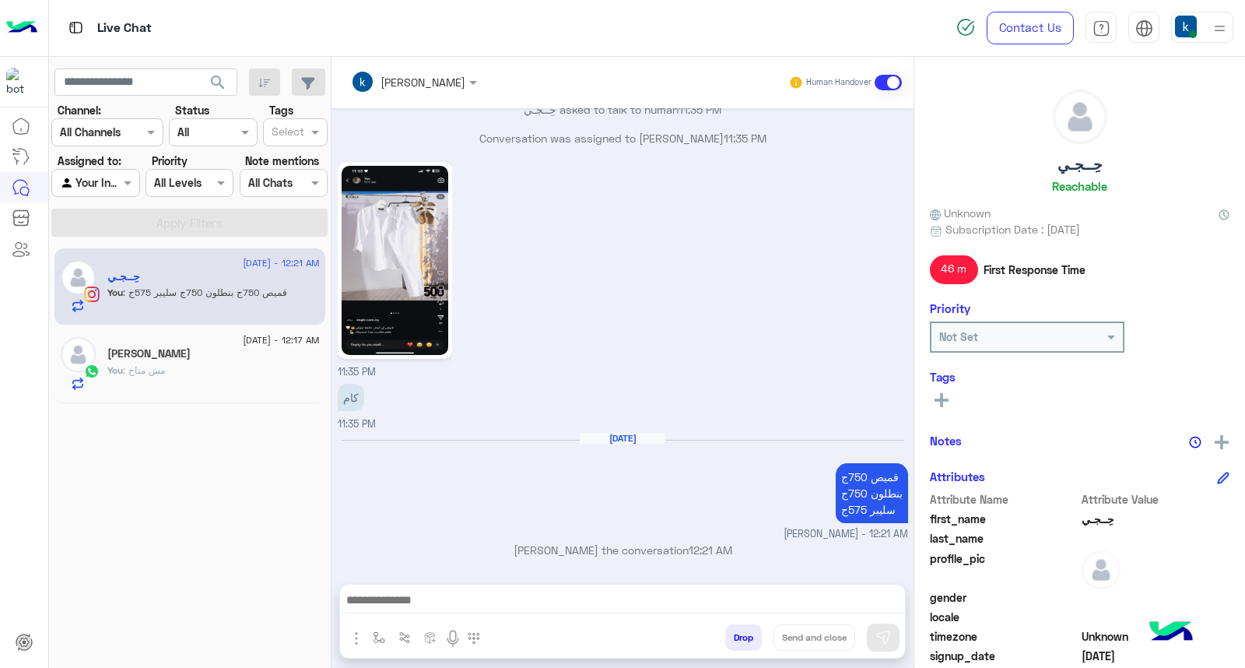
click at [755, 549] on p "khaled mohamed joined the conversation 12:21 AM" at bounding box center [623, 550] width 570 height 16
click at [702, 547] on p "khaled mohamed joined the conversation 12:21 AM" at bounding box center [623, 550] width 570 height 16
drag, startPoint x: 751, startPoint y: 553, endPoint x: 724, endPoint y: 559, distance: 27.8
click at [724, 559] on div "khaled mohamed joined the conversation 12:21 AM" at bounding box center [623, 556] width 570 height 28
drag, startPoint x: 694, startPoint y: 259, endPoint x: 864, endPoint y: -75, distance: 375.4
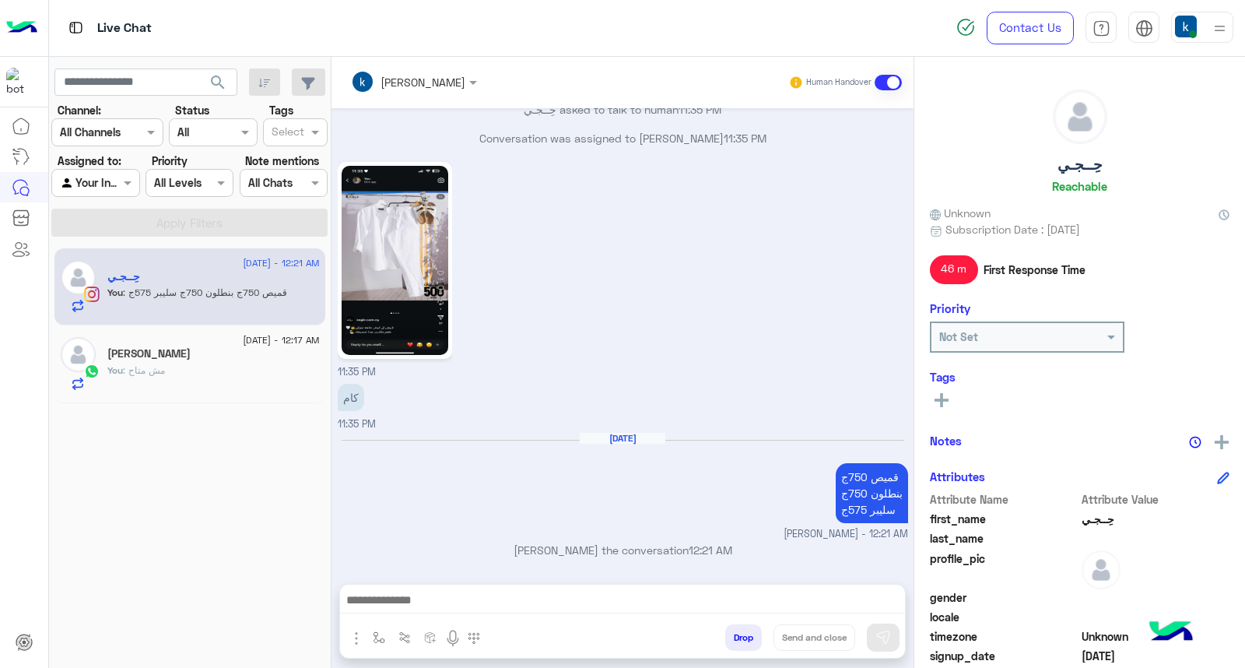
click at [864, 0] on html "Live Chat Contact Us Help Center عربي English search Channel: Channel All Chann…" at bounding box center [622, 334] width 1245 height 668
click at [634, 305] on div "11:35 PM" at bounding box center [623, 269] width 570 height 222
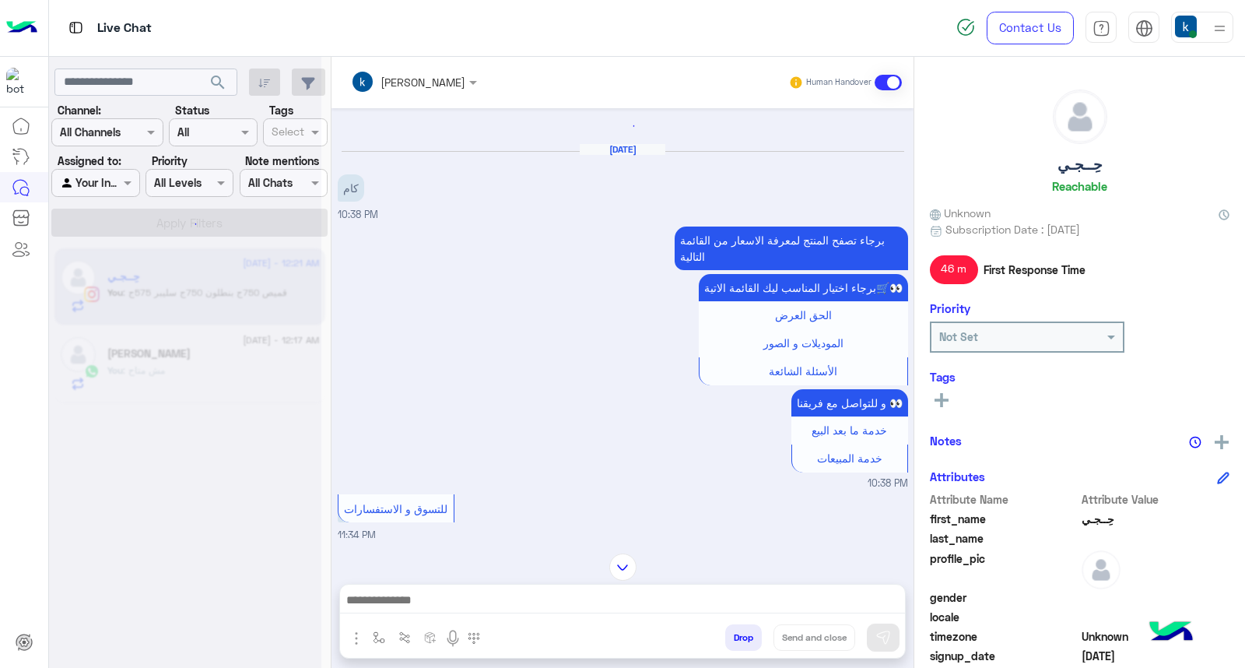
drag, startPoint x: 647, startPoint y: 361, endPoint x: 780, endPoint y: -75, distance: 456.3
click at [780, 0] on html "Live Chat Contact Us Help Center عربي English search Channel: Channel All Chann…" at bounding box center [622, 334] width 1245 height 668
click at [612, 254] on div "برجاء تصفح المنتج لمعرفة الاسعار من القائمة التالية برجاء اختيار المناسب ليك ال…" at bounding box center [623, 357] width 570 height 268
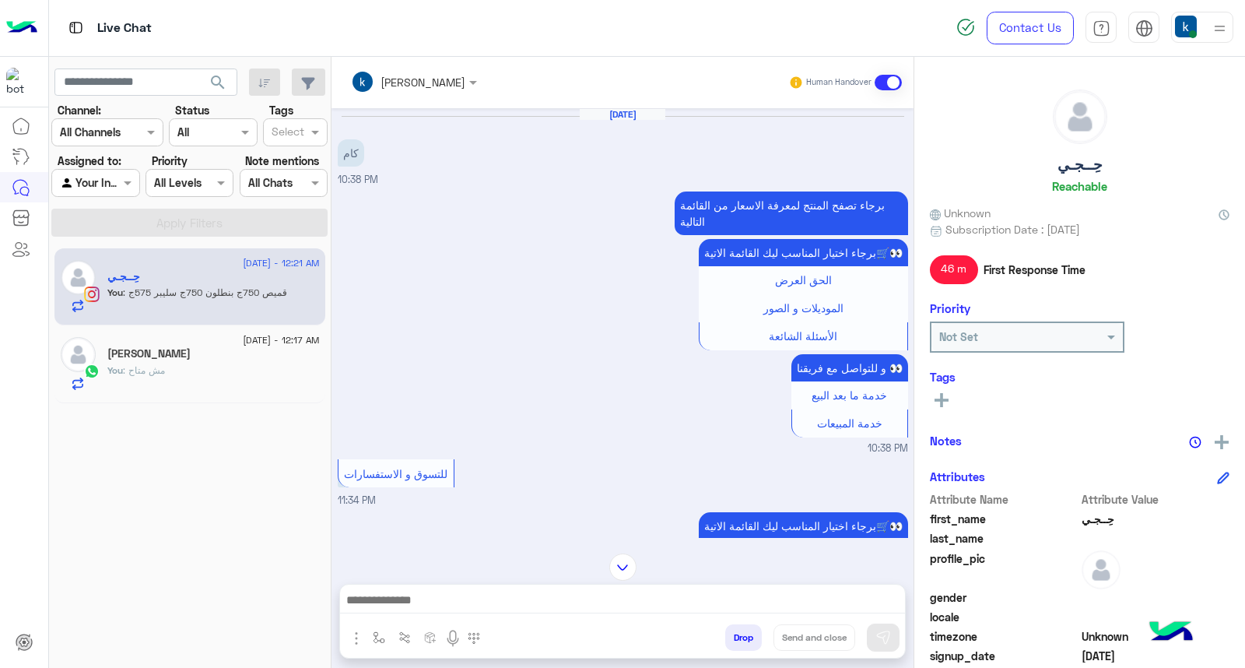
drag, startPoint x: 624, startPoint y: 518, endPoint x: 807, endPoint y: -75, distance: 620.4
click at [807, 0] on html "Live Chat Contact Us Help Center عربي English search Channel: Channel All Chann…" at bounding box center [622, 334] width 1245 height 668
click at [581, 400] on div "برجاء تصفح المنتج لمعرفة الاسعار من القائمة التالية برجاء اختيار المناسب ليك ال…" at bounding box center [623, 322] width 570 height 268
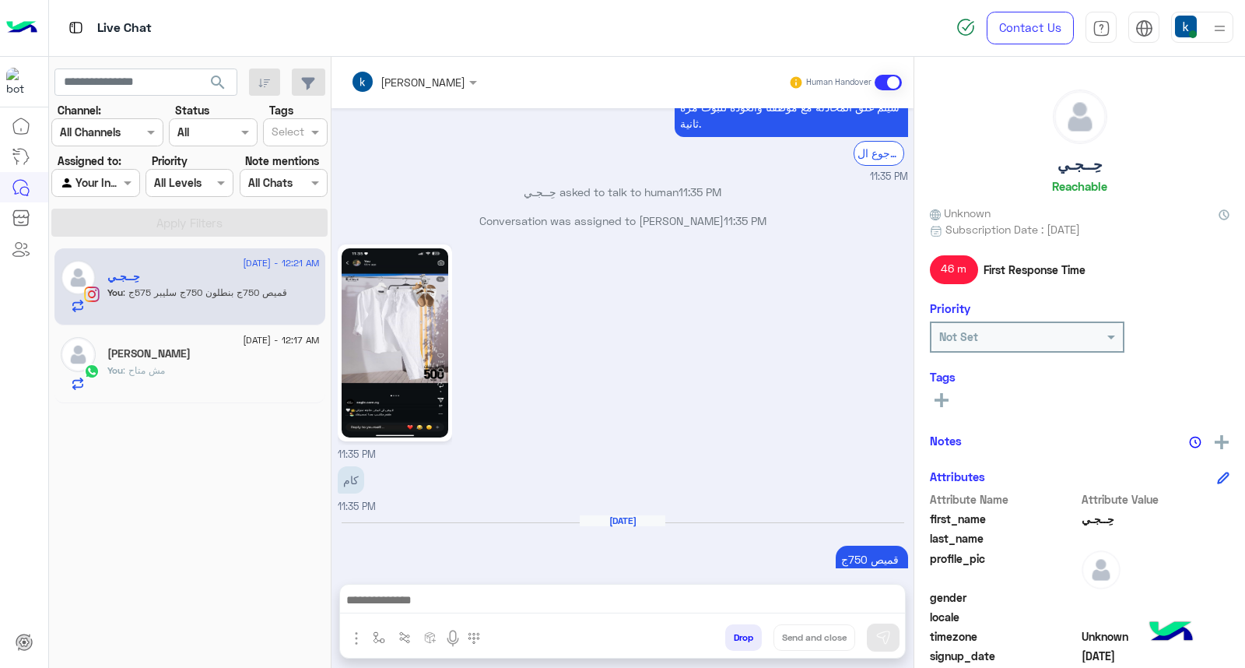
scroll to position [823, 0]
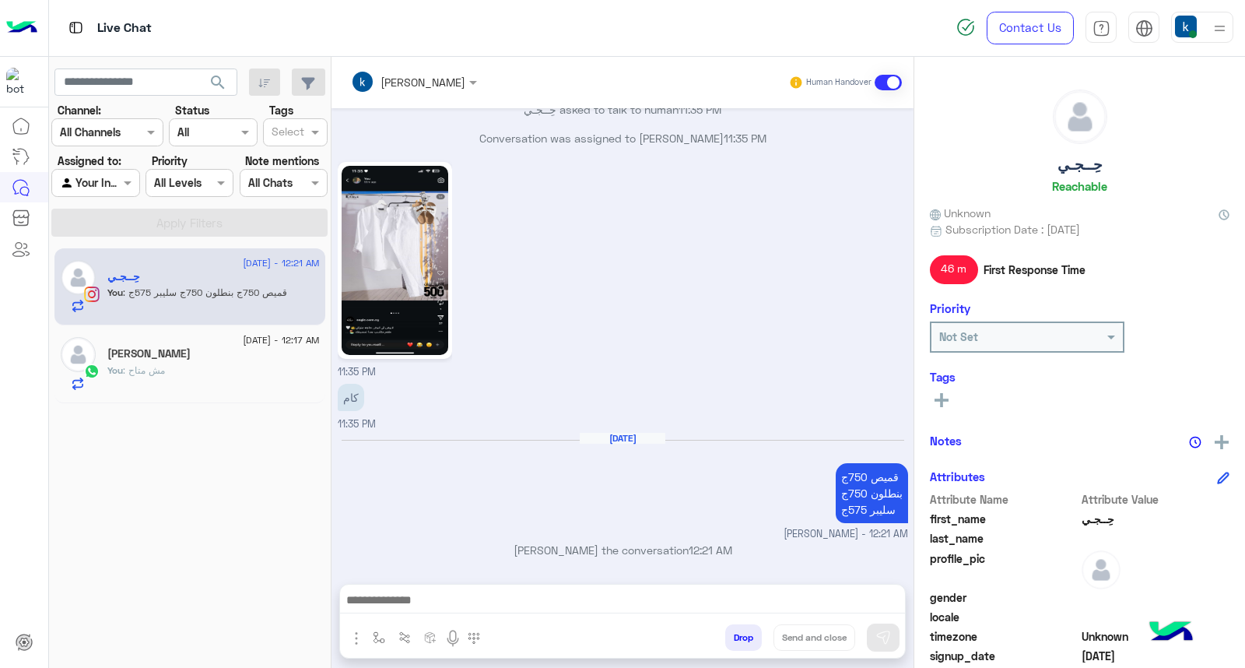
drag, startPoint x: 703, startPoint y: 564, endPoint x: 710, endPoint y: 468, distance: 96.7
click at [710, 468] on div "Aug 19, 2025 كام 10:38 PM برجاء تصفح المنتج لمعرفة الاسعار من القائمة التالية ب…" at bounding box center [622, 338] width 582 height 460
click at [646, 498] on div "Aug 20, 2025 قميص 750ج بنطلون 750ج سليبر 575ج khaled mohamed - 12:21 AM" at bounding box center [623, 487] width 570 height 110
click at [503, 549] on p "khaled mohamed joined the conversation 12:21 AM" at bounding box center [623, 550] width 570 height 16
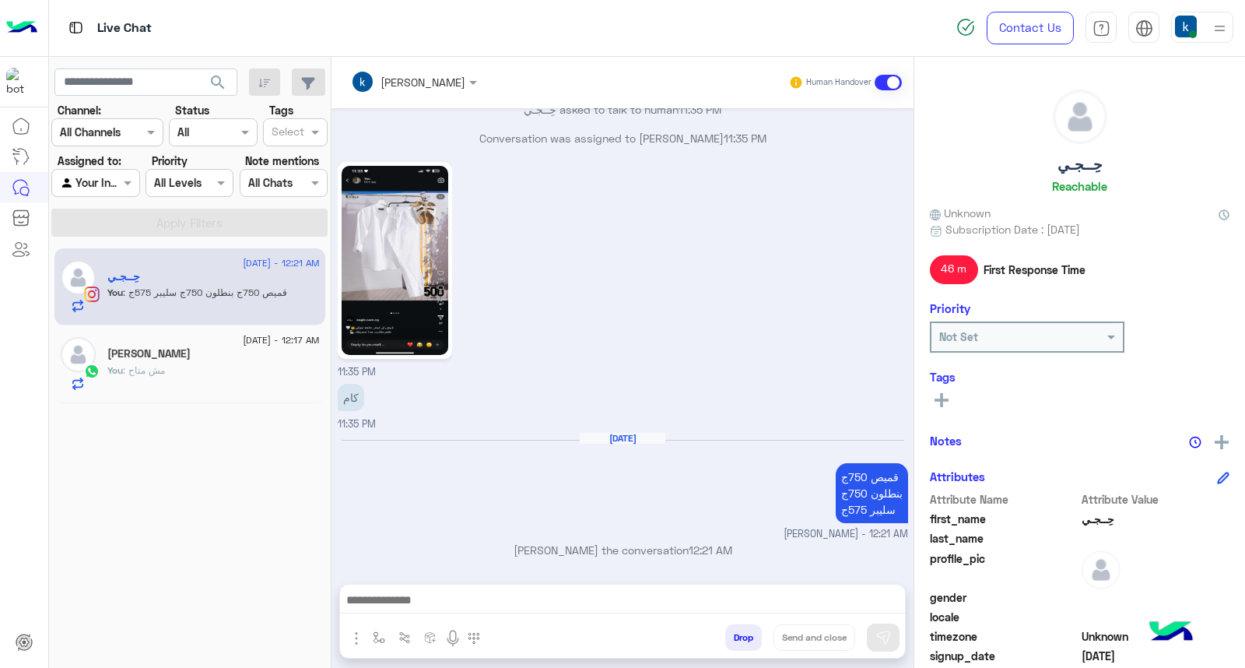
click at [573, 550] on p "khaled mohamed joined the conversation 12:21 AM" at bounding box center [623, 550] width 570 height 16
click at [604, 549] on p "khaled mohamed joined the conversation 12:21 AM" at bounding box center [623, 550] width 570 height 16
click at [643, 549] on p "khaled mohamed joined the conversation 12:21 AM" at bounding box center [623, 550] width 570 height 16
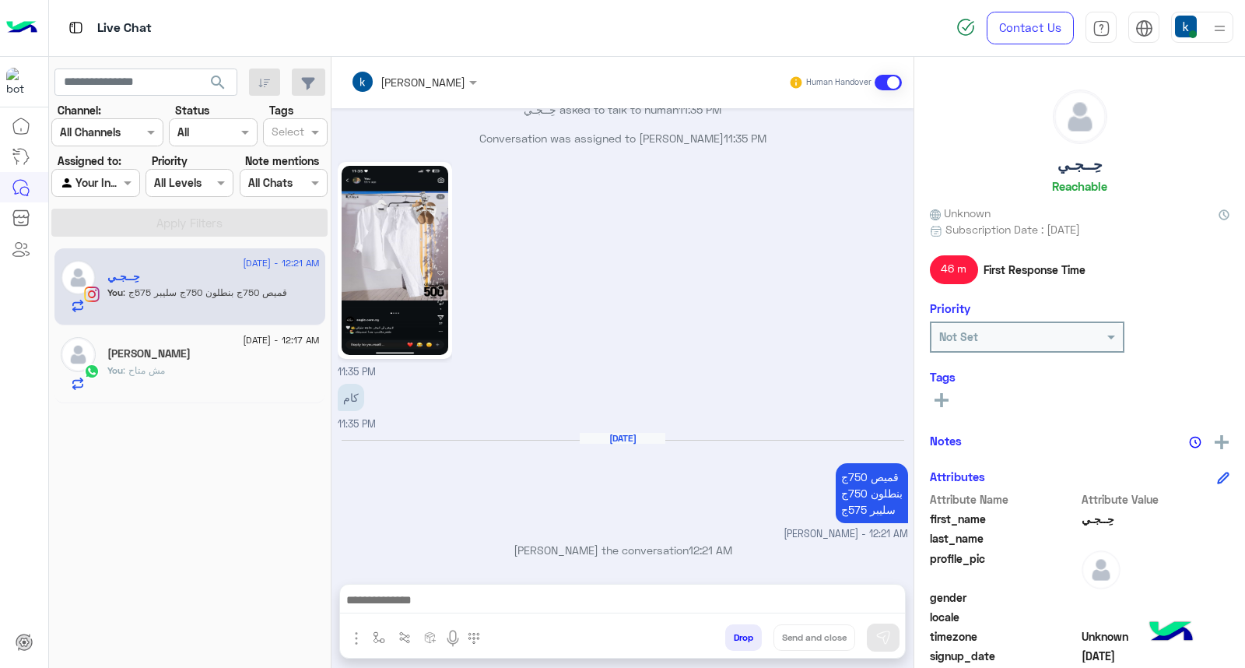
click at [612, 555] on p "khaled mohamed joined the conversation 12:21 AM" at bounding box center [623, 550] width 570 height 16
click at [619, 543] on p "khaled mohamed joined the conversation 12:21 AM" at bounding box center [623, 550] width 570 height 16
click at [656, 545] on p "khaled mohamed joined the conversation 12:21 AM" at bounding box center [623, 550] width 570 height 16
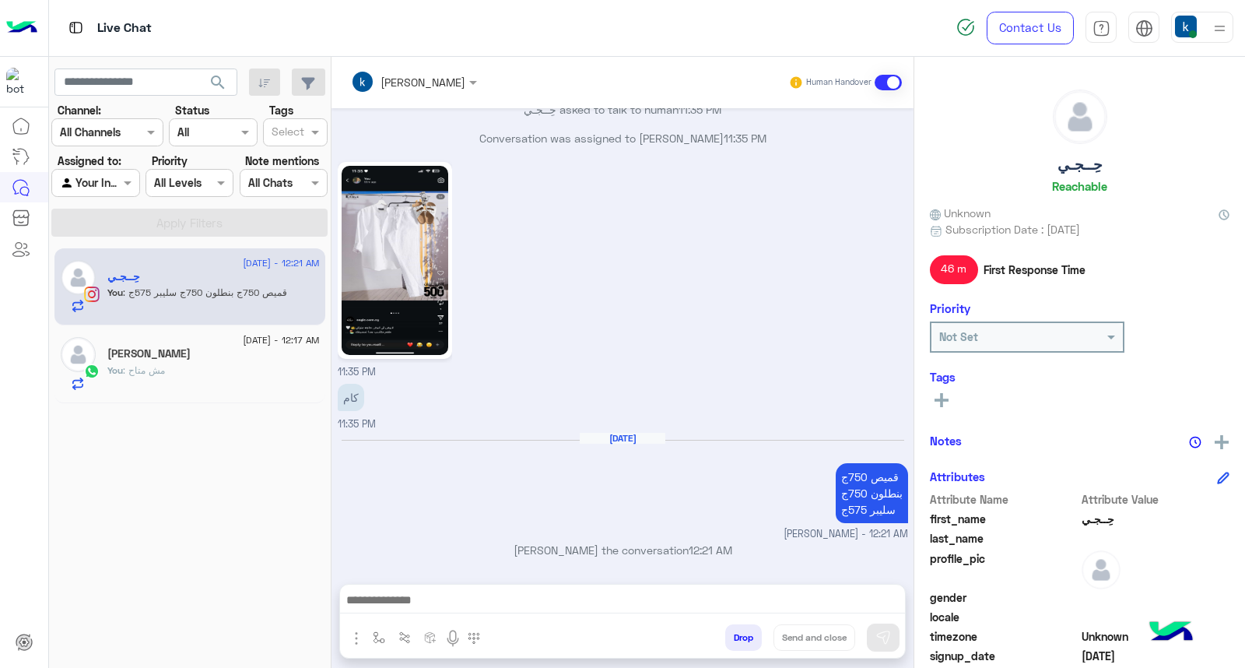
click at [624, 547] on p "khaled mohamed joined the conversation 12:21 AM" at bounding box center [623, 550] width 570 height 16
click at [594, 548] on p "khaled mohamed joined the conversation 12:21 AM" at bounding box center [623, 550] width 570 height 16
click at [659, 543] on p "khaled mohamed joined the conversation 12:21 AM" at bounding box center [623, 550] width 570 height 16
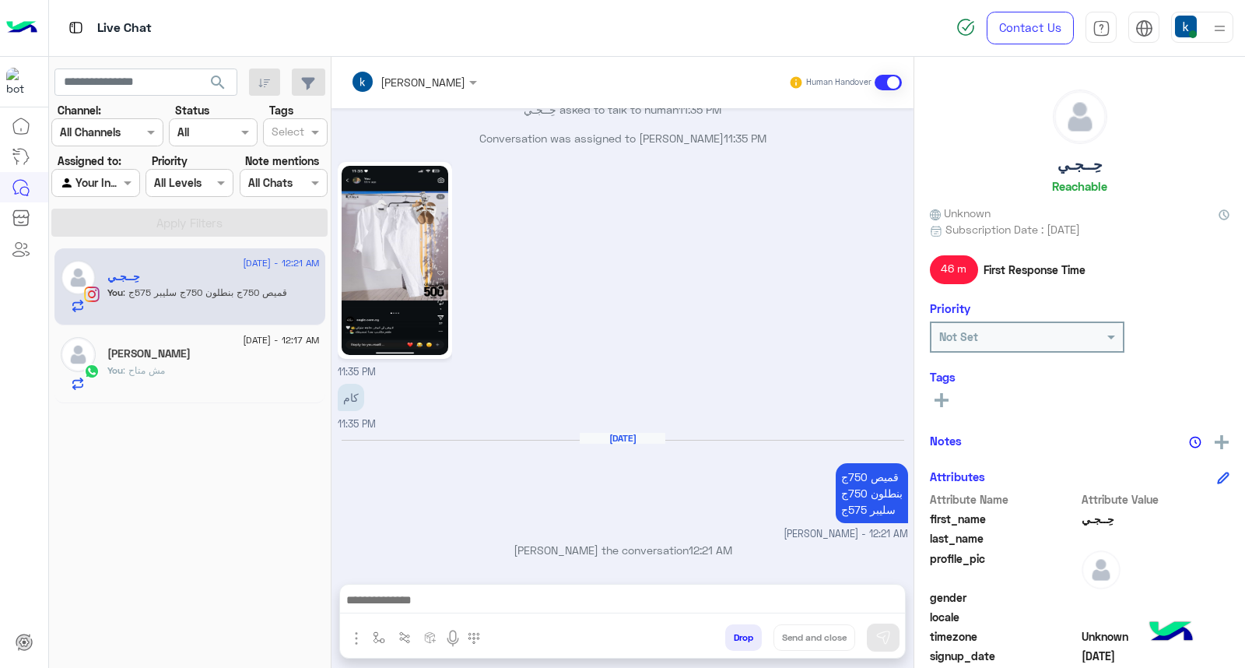
click at [659, 543] on p "khaled mohamed joined the conversation 12:21 AM" at bounding box center [623, 550] width 570 height 16
click at [595, 550] on p "khaled mohamed joined the conversation 12:21 AM" at bounding box center [623, 550] width 570 height 16
click at [622, 548] on p "khaled mohamed joined the conversation 12:21 AM" at bounding box center [623, 550] width 570 height 16
click at [595, 547] on p "khaled mohamed joined the conversation 12:21 AM" at bounding box center [623, 550] width 570 height 16
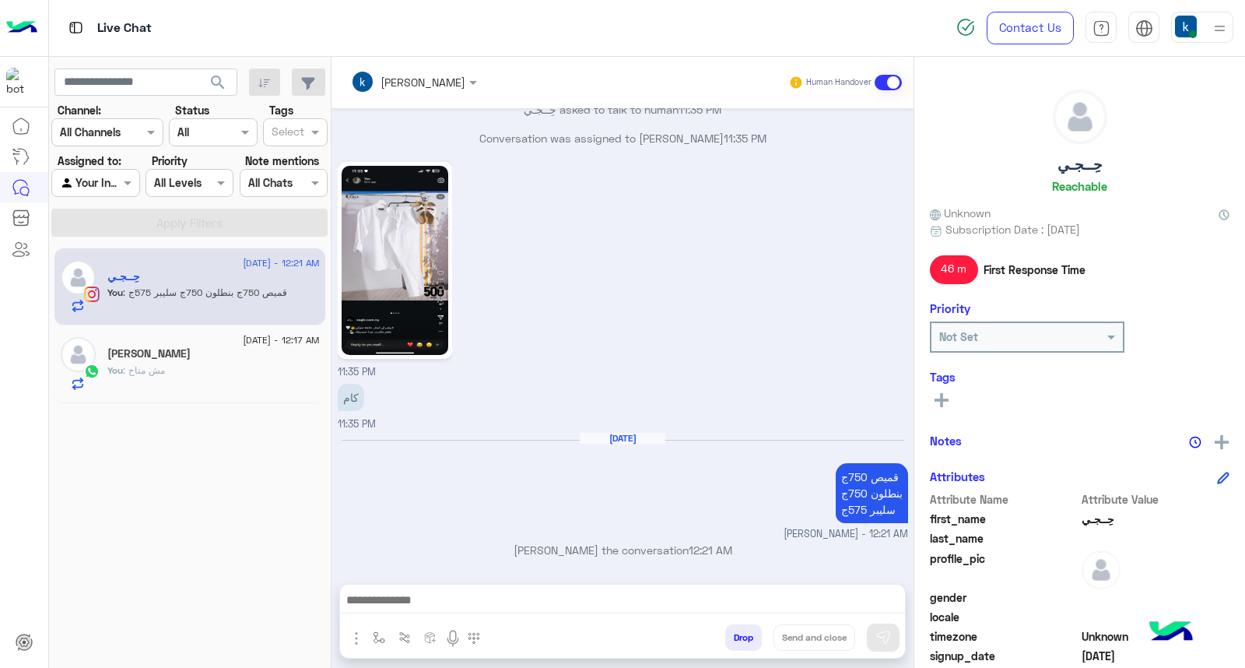
click at [595, 547] on p "khaled mohamed joined the conversation 12:21 AM" at bounding box center [623, 550] width 570 height 16
click at [545, 546] on p "khaled mohamed joined the conversation 12:21 AM" at bounding box center [623, 550] width 570 height 16
click at [496, 548] on p "khaled mohamed joined the conversation 12:21 AM" at bounding box center [623, 550] width 570 height 16
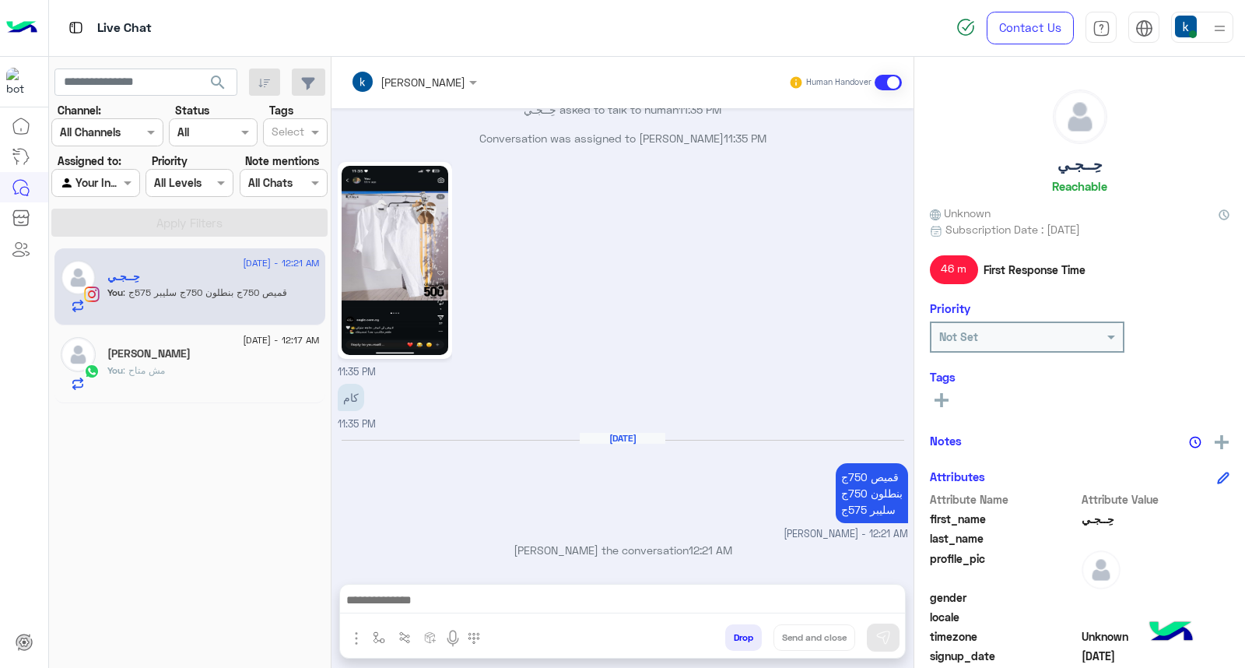
click at [578, 542] on p "khaled mohamed joined the conversation 12:21 AM" at bounding box center [623, 550] width 570 height 16
click at [628, 542] on p "khaled mohamed joined the conversation 12:21 AM" at bounding box center [623, 550] width 570 height 16
click at [601, 548] on p "khaled mohamed joined the conversation 12:21 AM" at bounding box center [623, 550] width 570 height 16
click at [597, 549] on p "khaled mohamed joined the conversation 12:21 AM" at bounding box center [623, 550] width 570 height 16
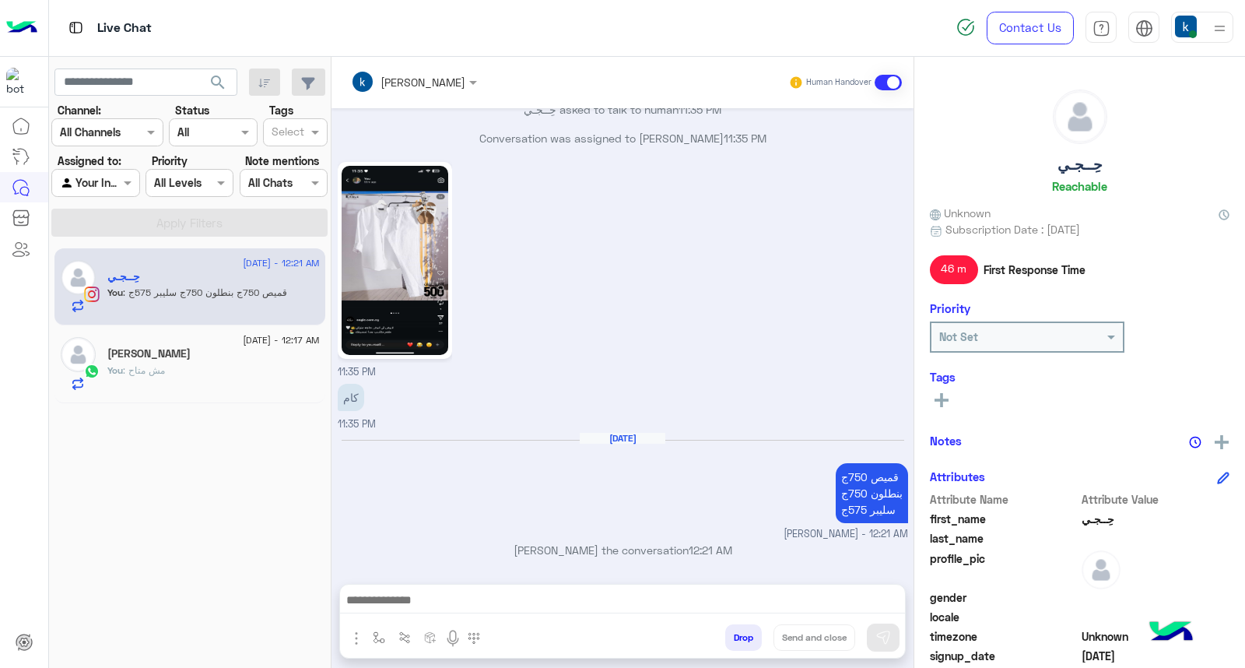
click at [551, 549] on p "khaled mohamed joined the conversation 12:21 AM" at bounding box center [623, 550] width 570 height 16
click at [607, 545] on p "khaled mohamed joined the conversation 12:21 AM" at bounding box center [623, 550] width 570 height 16
click at [620, 545] on p "khaled mohamed joined the conversation 12:21 AM" at bounding box center [623, 550] width 570 height 16
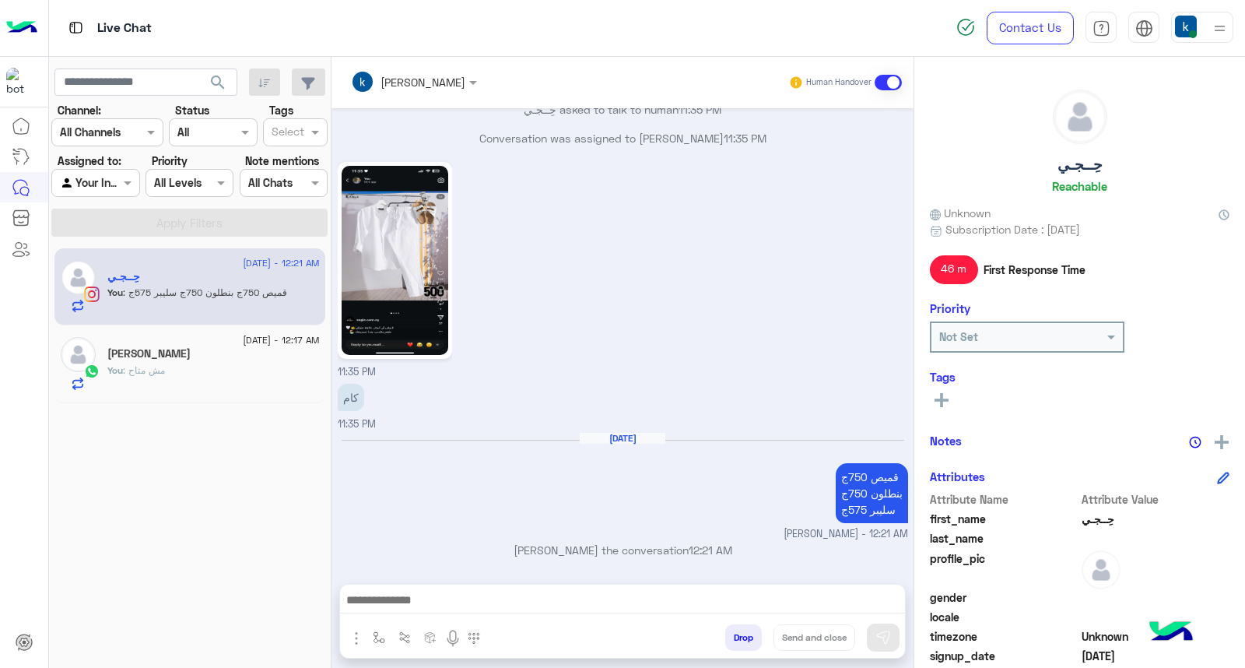
click at [620, 545] on p "khaled mohamed joined the conversation 12:21 AM" at bounding box center [623, 550] width 570 height 16
click at [660, 549] on p "khaled mohamed joined the conversation 12:21 AM" at bounding box center [623, 550] width 570 height 16
click at [642, 550] on p "khaled mohamed joined the conversation 12:21 AM" at bounding box center [623, 550] width 570 height 16
click at [624, 550] on p "khaled mohamed joined the conversation 12:21 AM" at bounding box center [623, 550] width 570 height 16
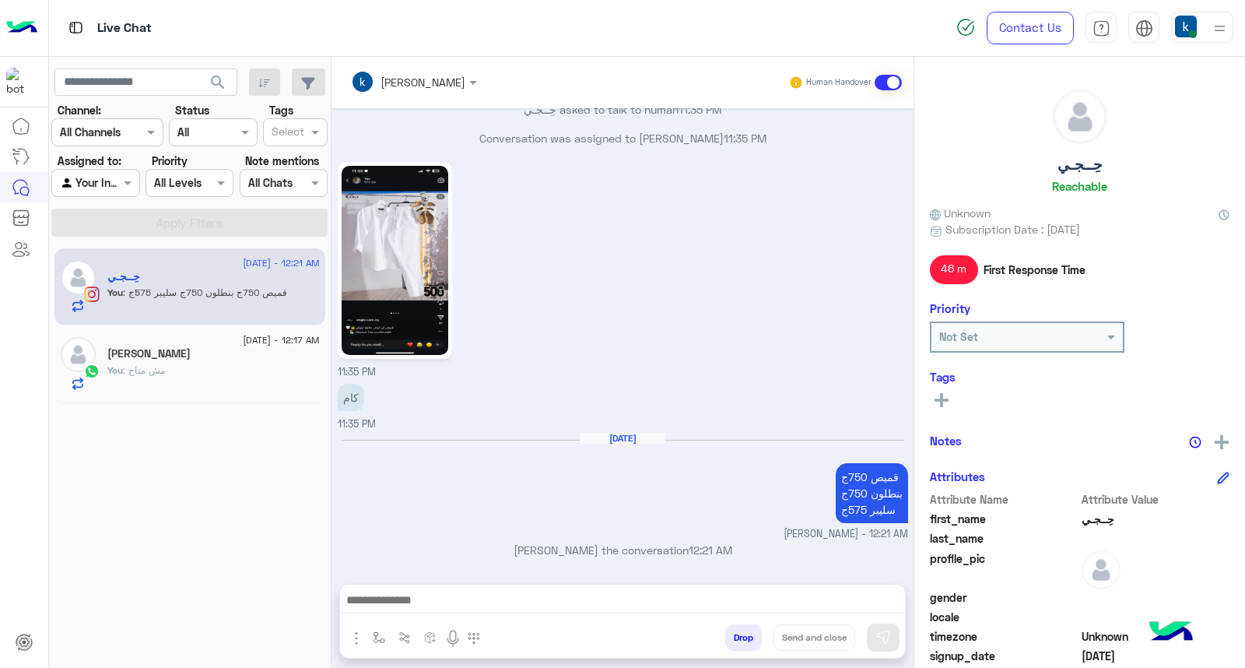
click at [624, 550] on p "khaled mohamed joined the conversation 12:21 AM" at bounding box center [623, 550] width 570 height 16
click at [581, 550] on p "khaled mohamed joined the conversation 12:21 AM" at bounding box center [623, 550] width 570 height 16
click at [672, 547] on p "khaled mohamed joined the conversation 12:21 AM" at bounding box center [623, 550] width 570 height 16
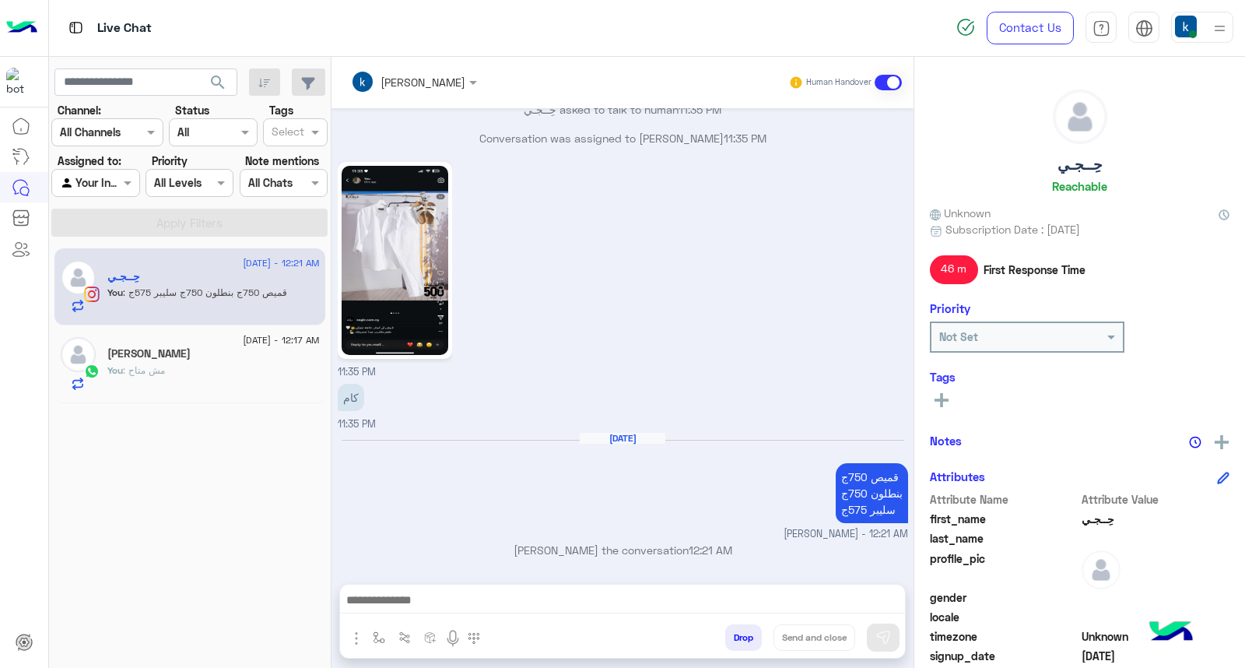
click at [630, 229] on div "11:35 PM" at bounding box center [623, 269] width 570 height 222
click at [635, 321] on div "11:35 PM" at bounding box center [623, 269] width 570 height 222
click at [622, 433] on h6 "Aug 20, 2025" at bounding box center [623, 438] width 86 height 11
click at [622, 135] on p "Conversation was assigned to khaled mohamed 11:35 PM" at bounding box center [623, 138] width 570 height 16
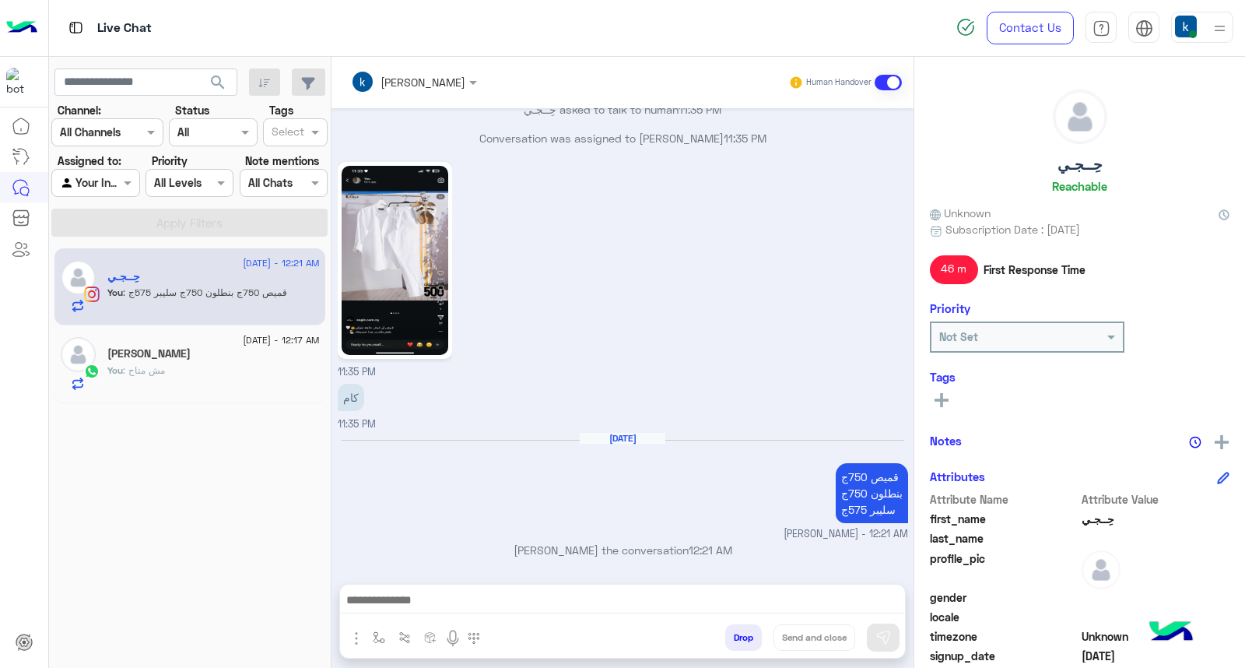
click at [622, 135] on p "Conversation was assigned to khaled mohamed 11:35 PM" at bounding box center [623, 138] width 570 height 16
click at [592, 148] on div "Conversation was assigned to khaled mohamed 11:35 PM" at bounding box center [623, 144] width 570 height 28
click at [590, 138] on p "Conversation was assigned to khaled mohamed 11:35 PM" at bounding box center [623, 138] width 570 height 16
click at [524, 138] on p "Conversation was assigned to khaled mohamed 11:35 PM" at bounding box center [623, 138] width 570 height 16
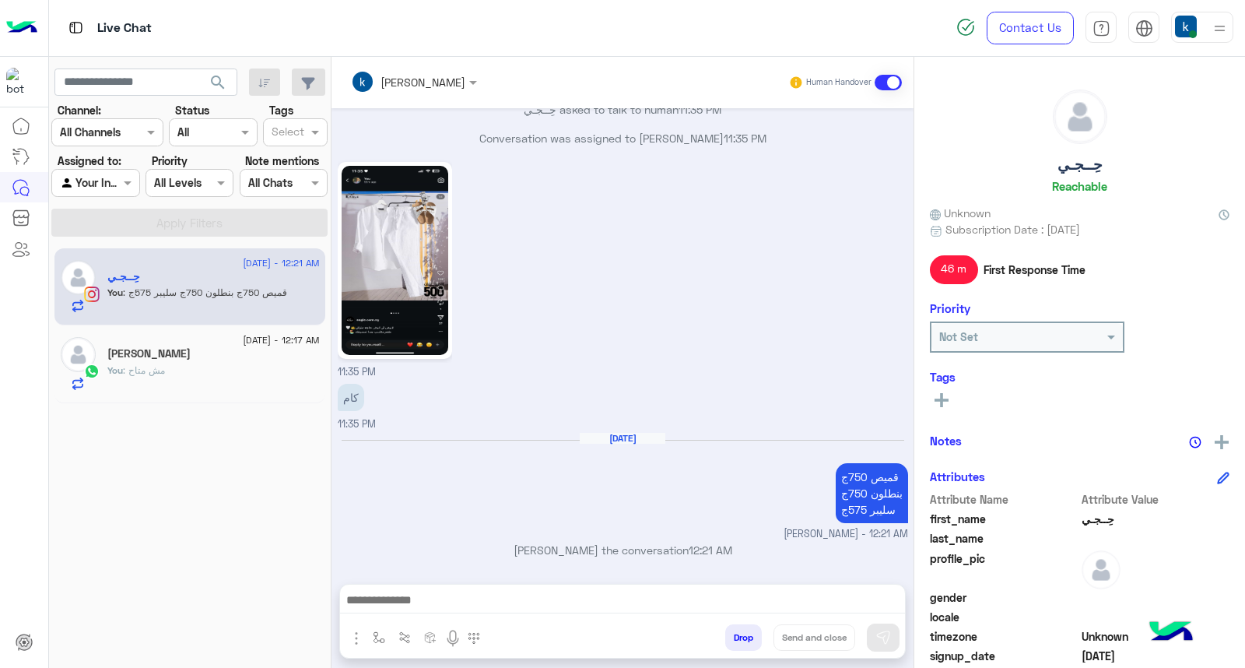
click at [524, 138] on p "Conversation was assigned to khaled mohamed 11:35 PM" at bounding box center [623, 138] width 570 height 16
click at [562, 134] on p "Conversation was assigned to khaled mohamed 11:35 PM" at bounding box center [623, 138] width 570 height 16
click at [546, 138] on p "Conversation was assigned to khaled mohamed 11:35 PM" at bounding box center [623, 138] width 570 height 16
click at [551, 138] on p "Conversation was assigned to khaled mohamed 11:35 PM" at bounding box center [623, 138] width 570 height 16
click at [595, 138] on p "Conversation was assigned to khaled mohamed 11:35 PM" at bounding box center [623, 138] width 570 height 16
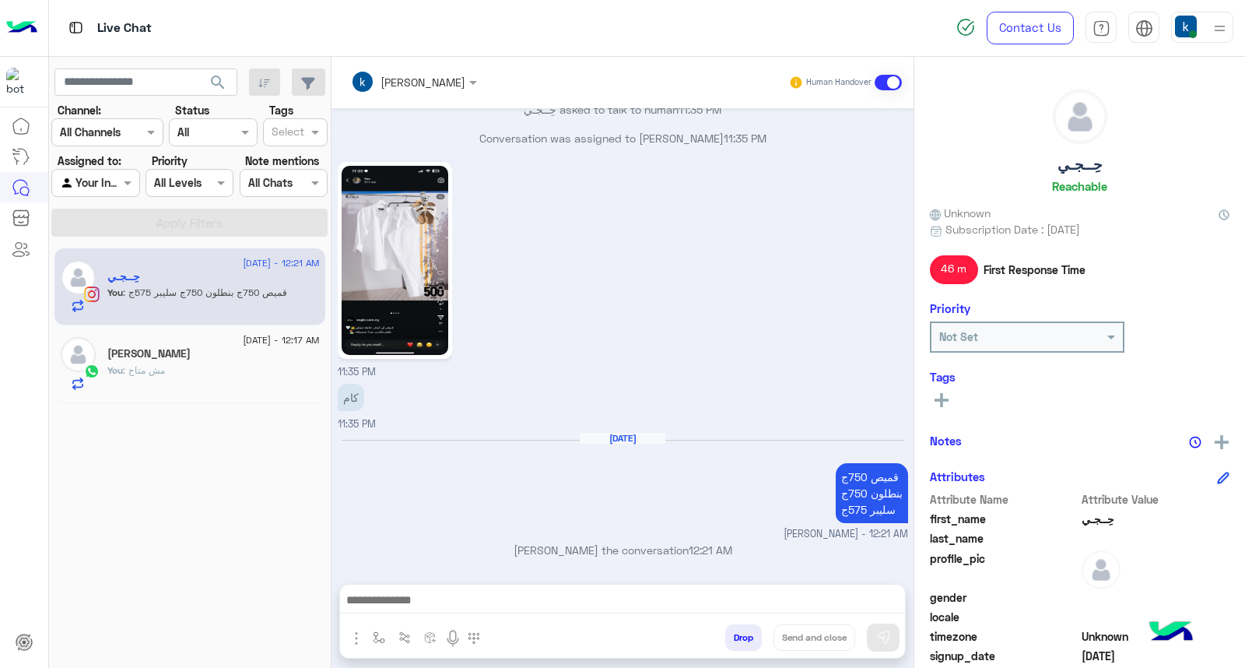
click at [595, 138] on p "Conversation was assigned to khaled mohamed 11:35 PM" at bounding box center [623, 138] width 570 height 16
click at [556, 138] on p "Conversation was assigned to khaled mohamed 11:35 PM" at bounding box center [623, 138] width 570 height 16
click at [683, 132] on p "Conversation was assigned to khaled mohamed 11:35 PM" at bounding box center [623, 138] width 570 height 16
click at [650, 133] on p "Conversation was assigned to khaled mohamed 11:35 PM" at bounding box center [623, 138] width 570 height 16
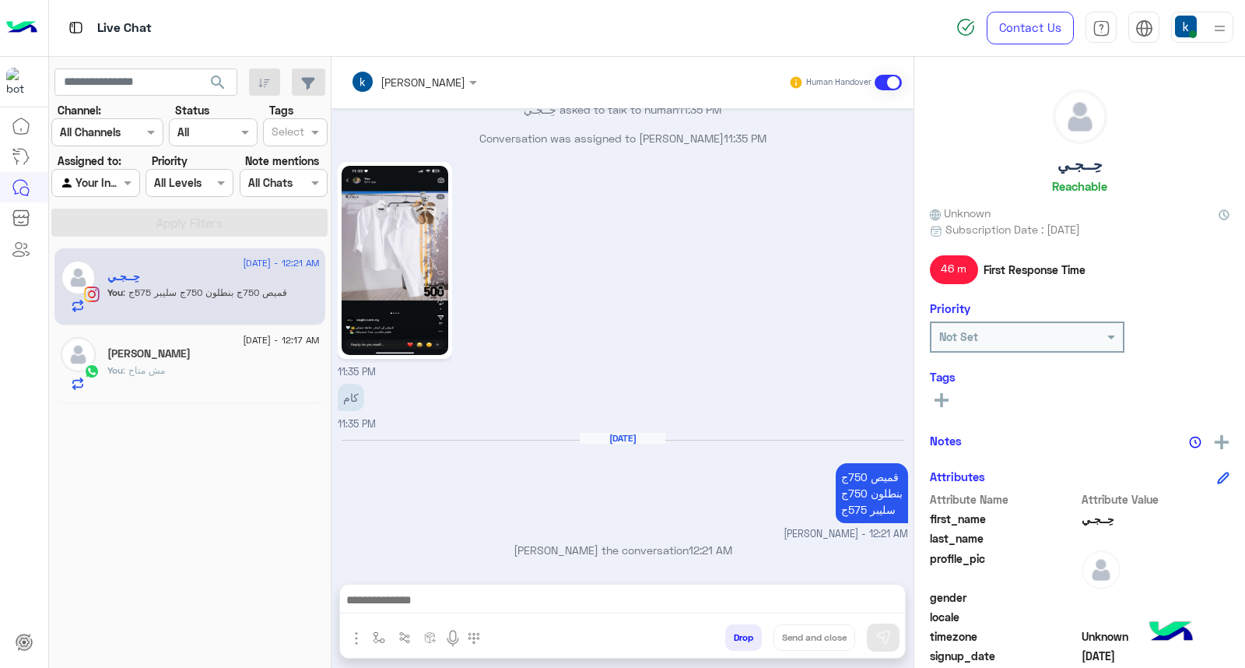
click at [650, 133] on p "Conversation was assigned to khaled mohamed 11:35 PM" at bounding box center [623, 138] width 570 height 16
click at [703, 131] on p "Conversation was assigned to khaled mohamed 11:35 PM" at bounding box center [623, 138] width 570 height 16
click at [634, 224] on div "11:35 PM" at bounding box center [623, 269] width 570 height 222
click at [383, 601] on textarea at bounding box center [622, 601] width 565 height 23
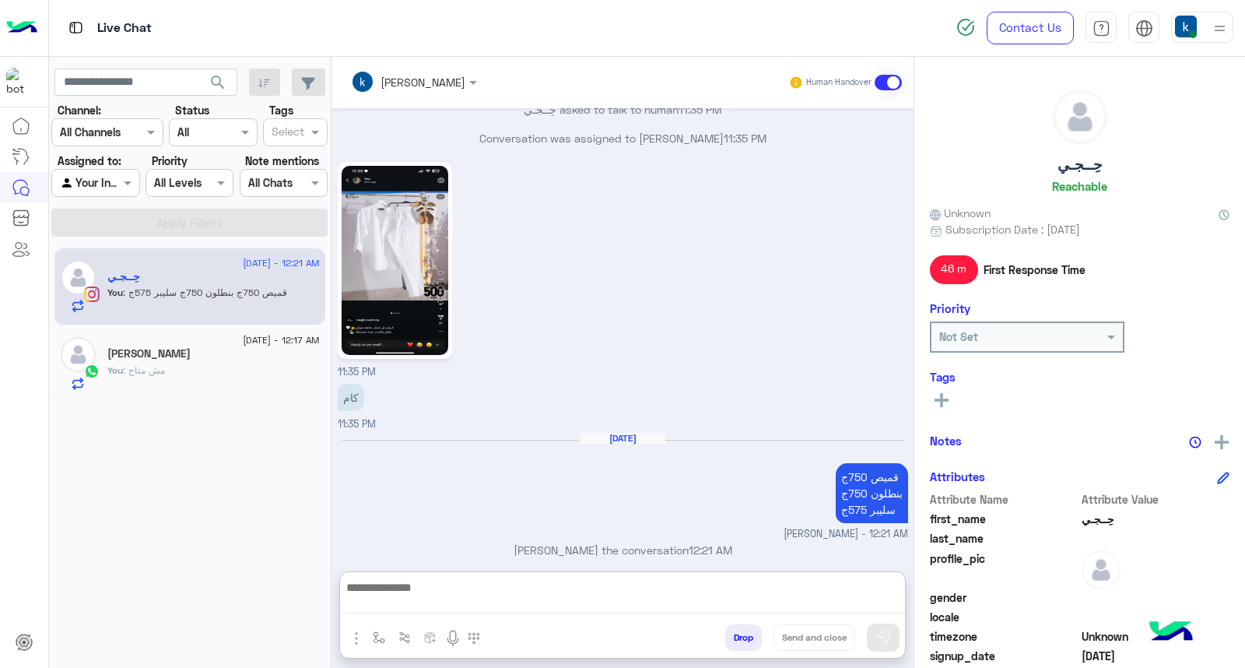
click at [383, 601] on textarea at bounding box center [622, 595] width 565 height 36
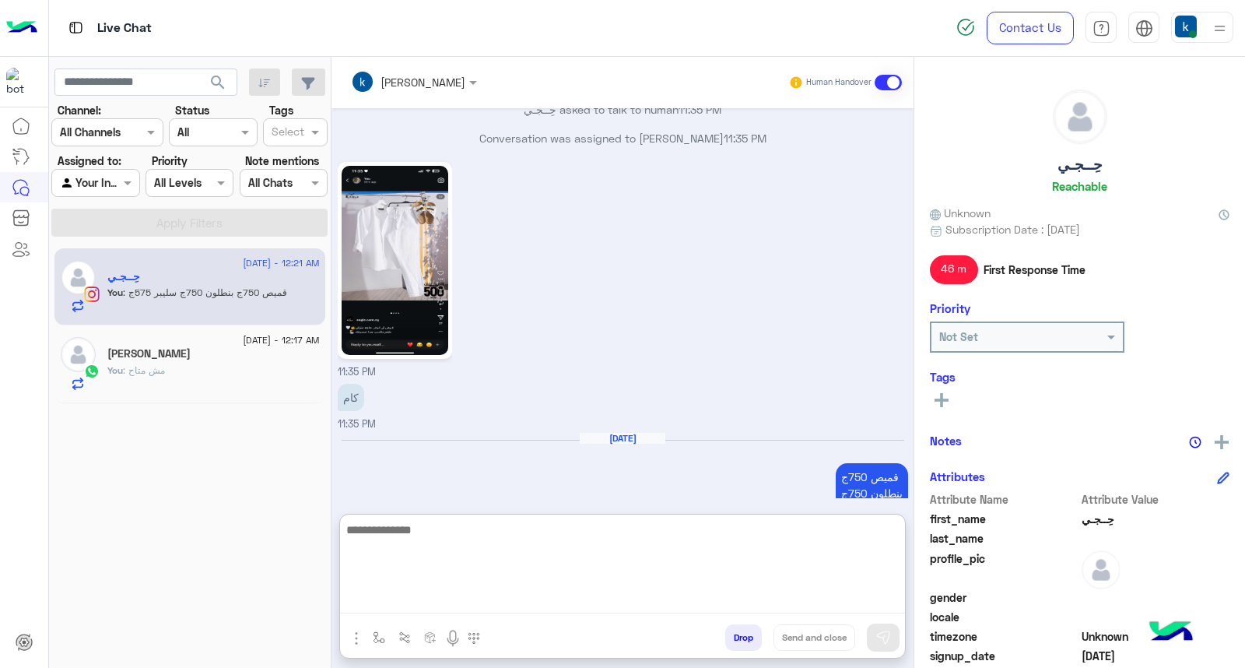
click at [384, 476] on div "Aug 20, 2025 قميص 750ج بنطلون 750ج سليبر 575ج khaled mohamed - 12:21 AM" at bounding box center [623, 487] width 570 height 110
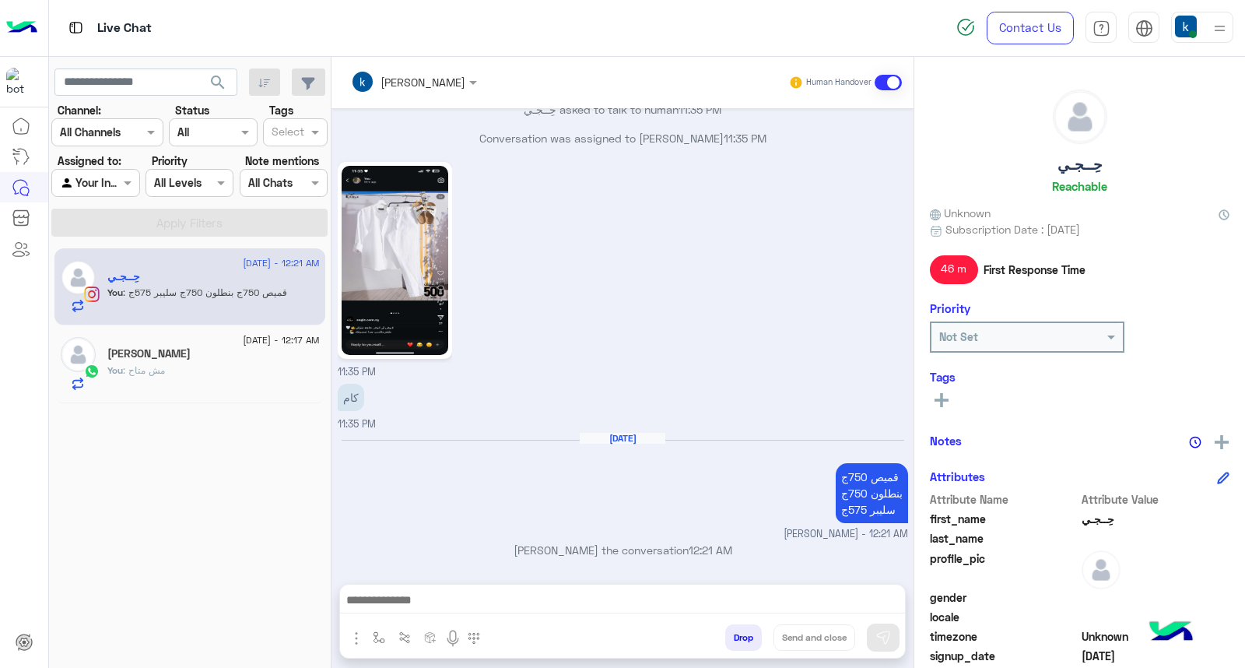
scroll to position [564, 0]
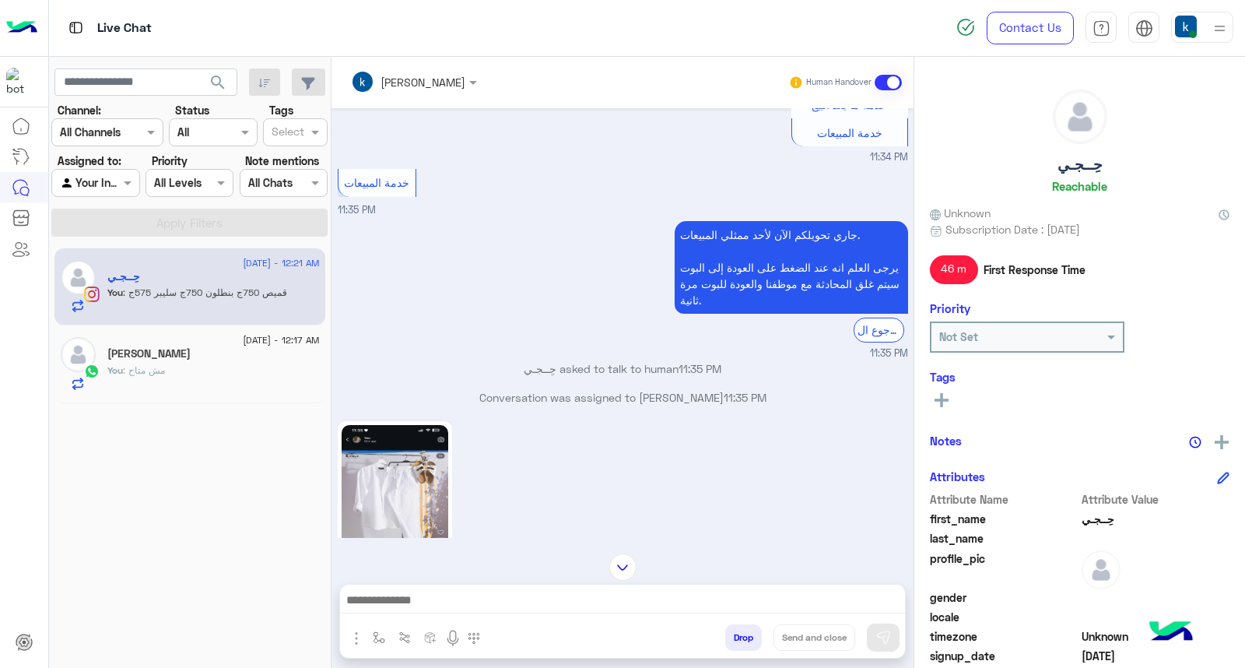
click at [535, 368] on p "حِــجـي asked to talk to human 11:35 PM" at bounding box center [623, 368] width 570 height 16
click at [570, 367] on p "حِــجـي asked to talk to human 11:35 PM" at bounding box center [623, 368] width 570 height 16
click at [584, 366] on p "حِــجـي asked to talk to human 11:35 PM" at bounding box center [623, 368] width 570 height 16
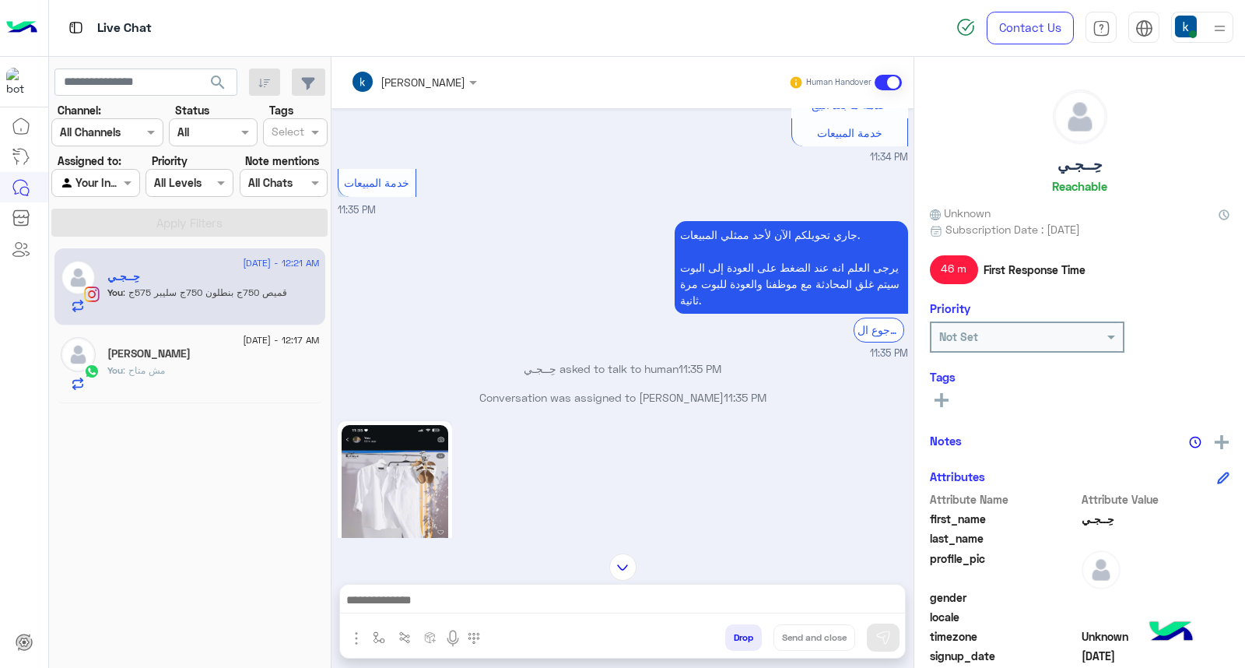
click at [586, 370] on p "حِــجـي asked to talk to human 11:35 PM" at bounding box center [623, 368] width 570 height 16
click at [593, 367] on p "حِــجـي asked to talk to human 11:35 PM" at bounding box center [623, 368] width 570 height 16
click at [612, 366] on p "حِــجـي asked to talk to human 11:35 PM" at bounding box center [623, 368] width 570 height 16
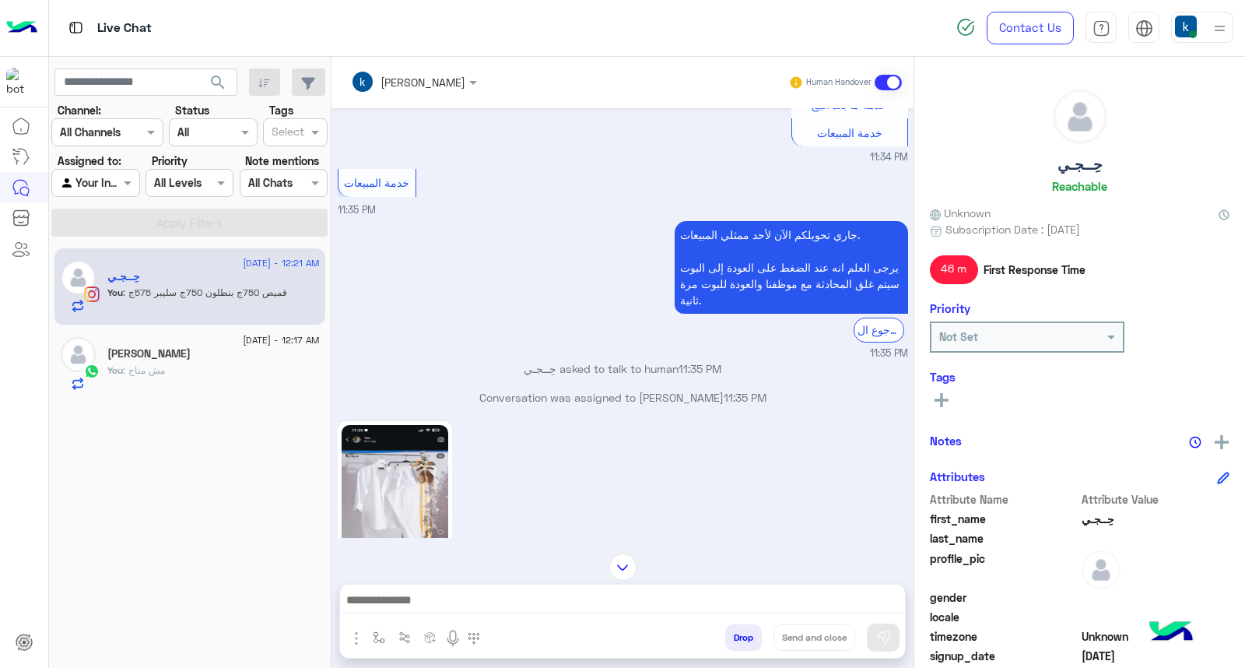
click at [632, 369] on p "حِــجـي asked to talk to human 11:35 PM" at bounding box center [623, 368] width 570 height 16
click at [658, 369] on p "حِــجـي asked to talk to human 11:35 PM" at bounding box center [623, 368] width 570 height 16
click at [632, 370] on p "حِــجـي asked to talk to human 11:35 PM" at bounding box center [623, 368] width 570 height 16
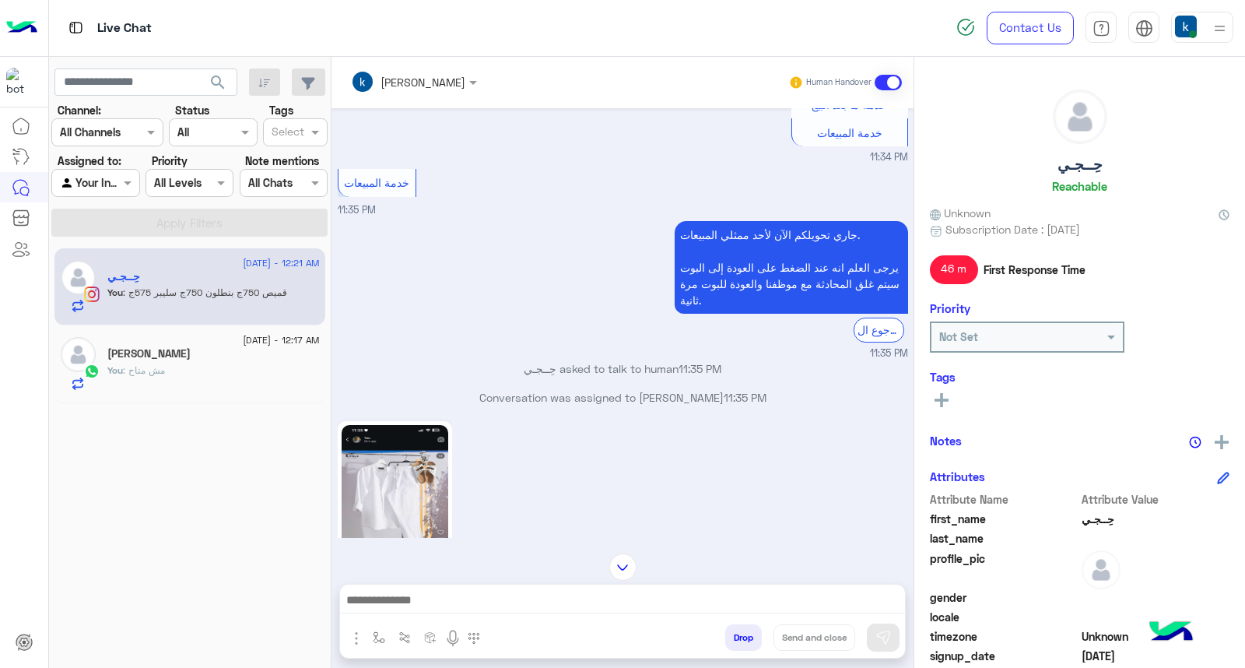
click at [632, 370] on p "حِــجـي asked to talk to human 11:35 PM" at bounding box center [623, 368] width 570 height 16
click at [607, 370] on p "حِــجـي asked to talk to human 11:35 PM" at bounding box center [623, 368] width 570 height 16
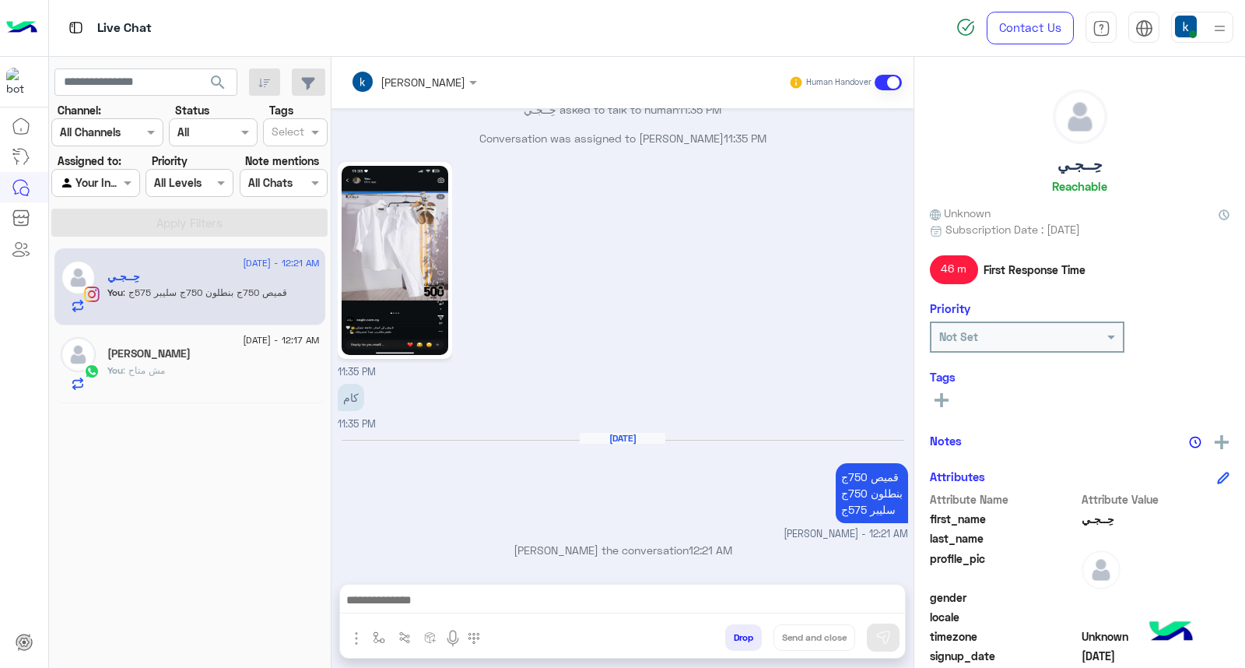
click at [602, 190] on div "11:35 PM" at bounding box center [623, 269] width 570 height 222
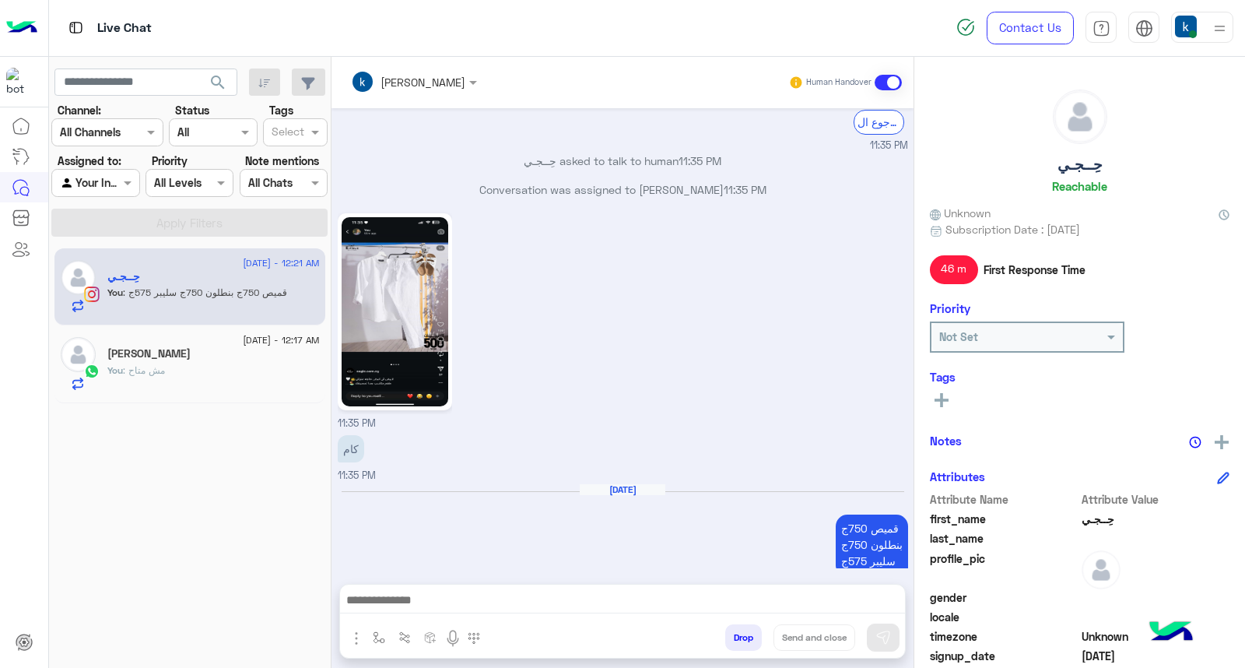
scroll to position [738, 0]
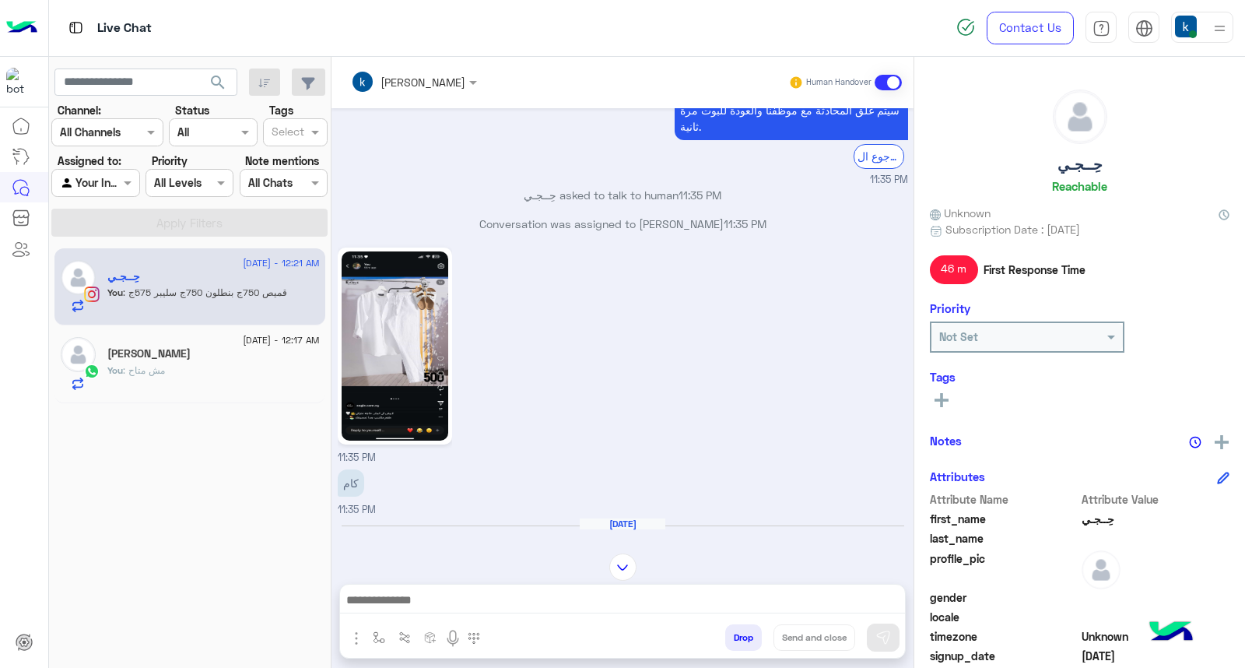
click at [537, 187] on p "حِــجـي asked to talk to human 11:35 PM" at bounding box center [623, 195] width 570 height 16
click at [569, 190] on p "حِــجـي asked to talk to human 11:35 PM" at bounding box center [623, 195] width 570 height 16
click at [607, 192] on p "حِــجـي asked to talk to human 11:35 PM" at bounding box center [623, 195] width 570 height 16
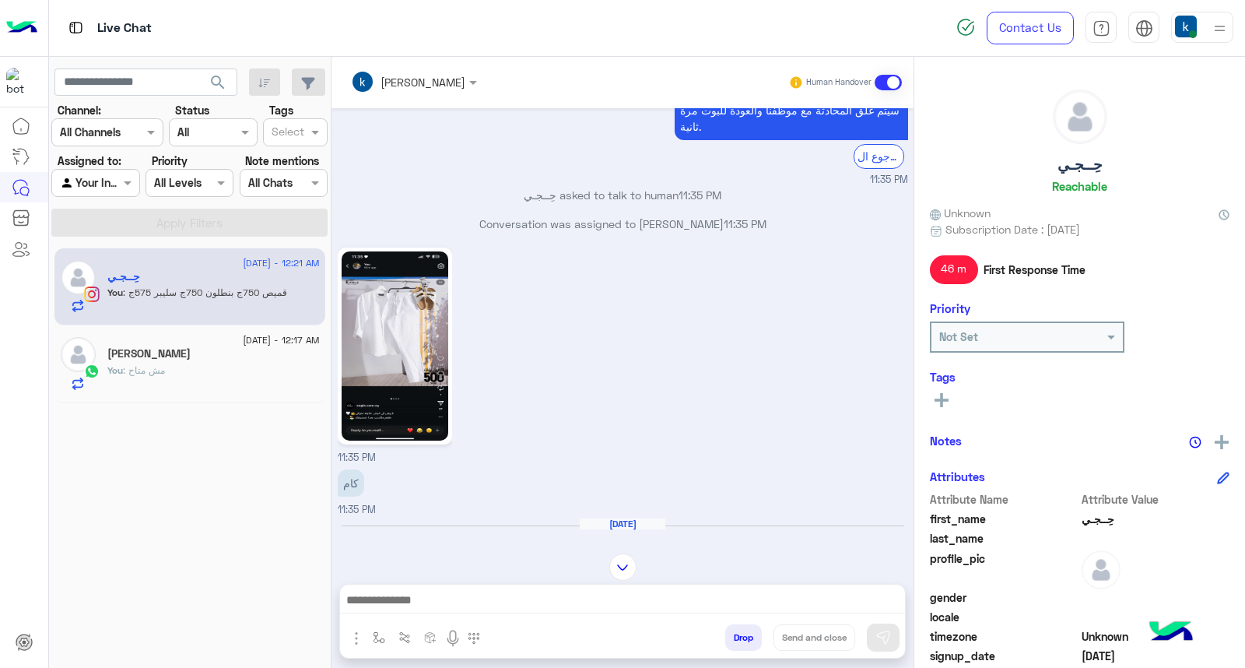
click at [607, 192] on p "حِــجـي asked to talk to human 11:35 PM" at bounding box center [623, 195] width 570 height 16
click at [622, 266] on div "11:35 PM" at bounding box center [623, 355] width 570 height 222
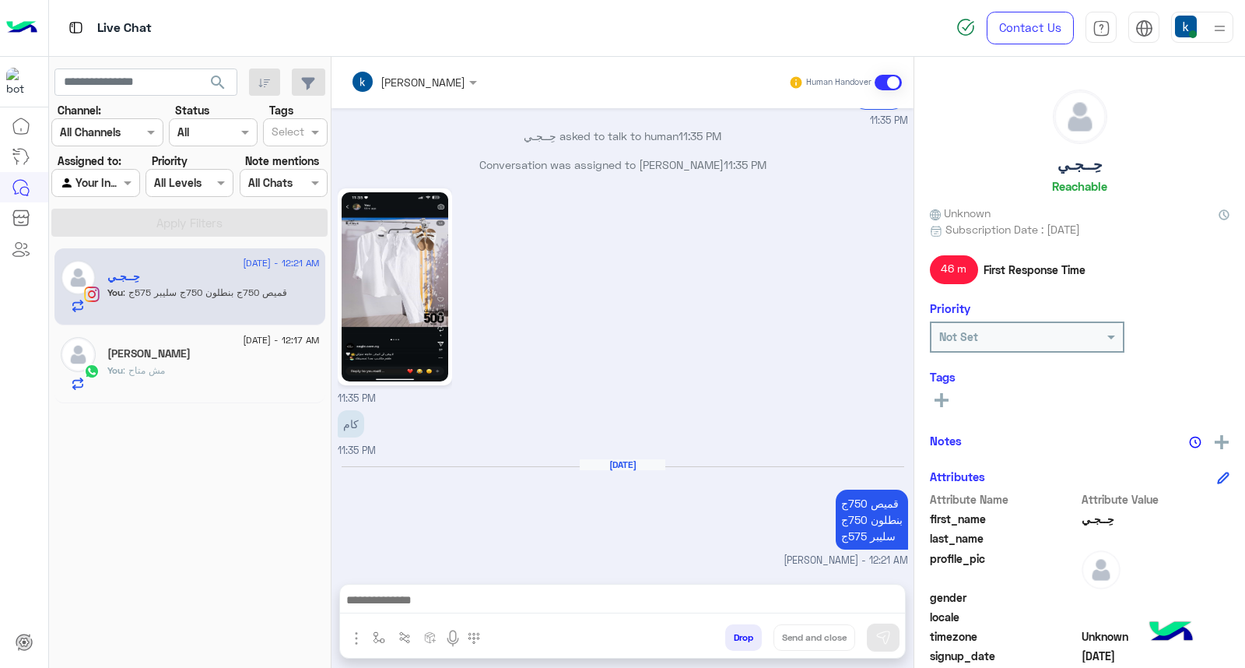
scroll to position [823, 0]
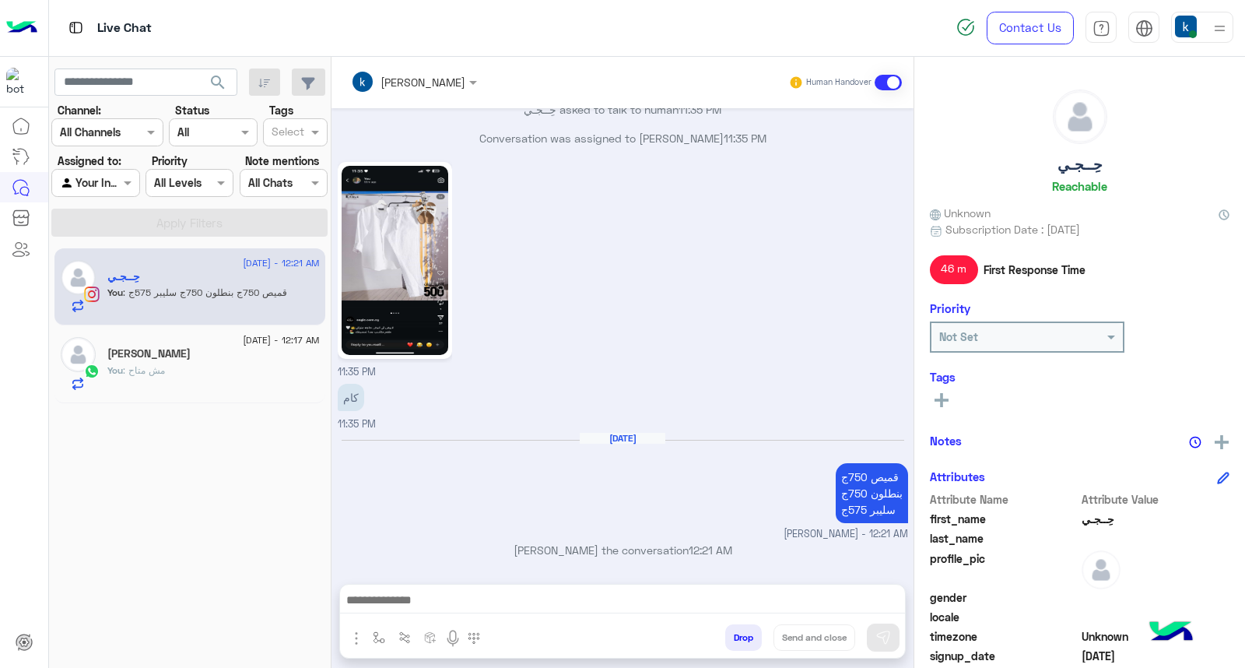
click at [387, 610] on textarea at bounding box center [622, 601] width 565 height 23
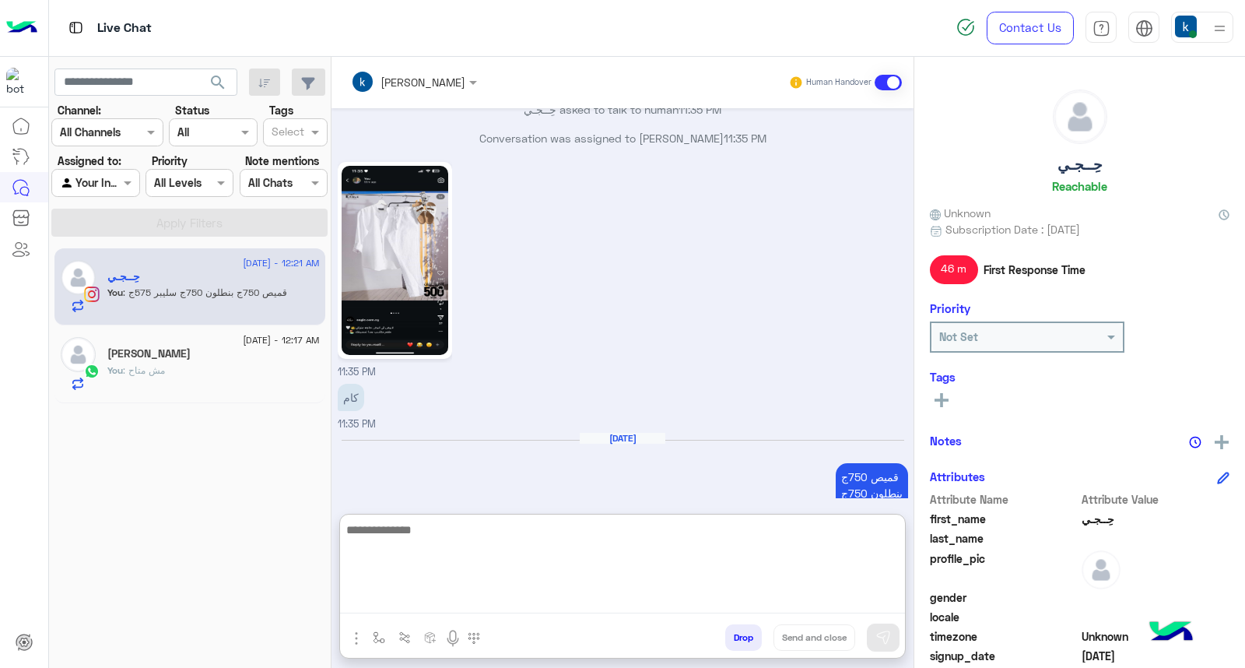
scroll to position [893, 0]
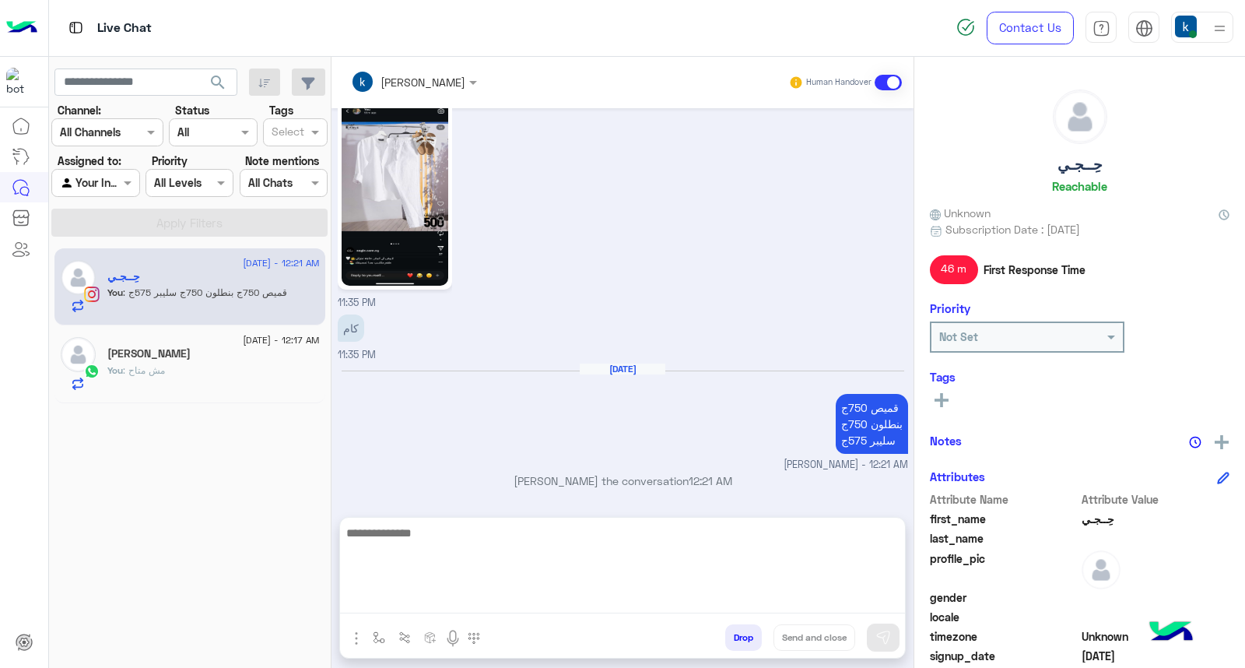
click at [176, 352] on h5 "Mohamed Abdelaziz" at bounding box center [148, 353] width 83 height 13
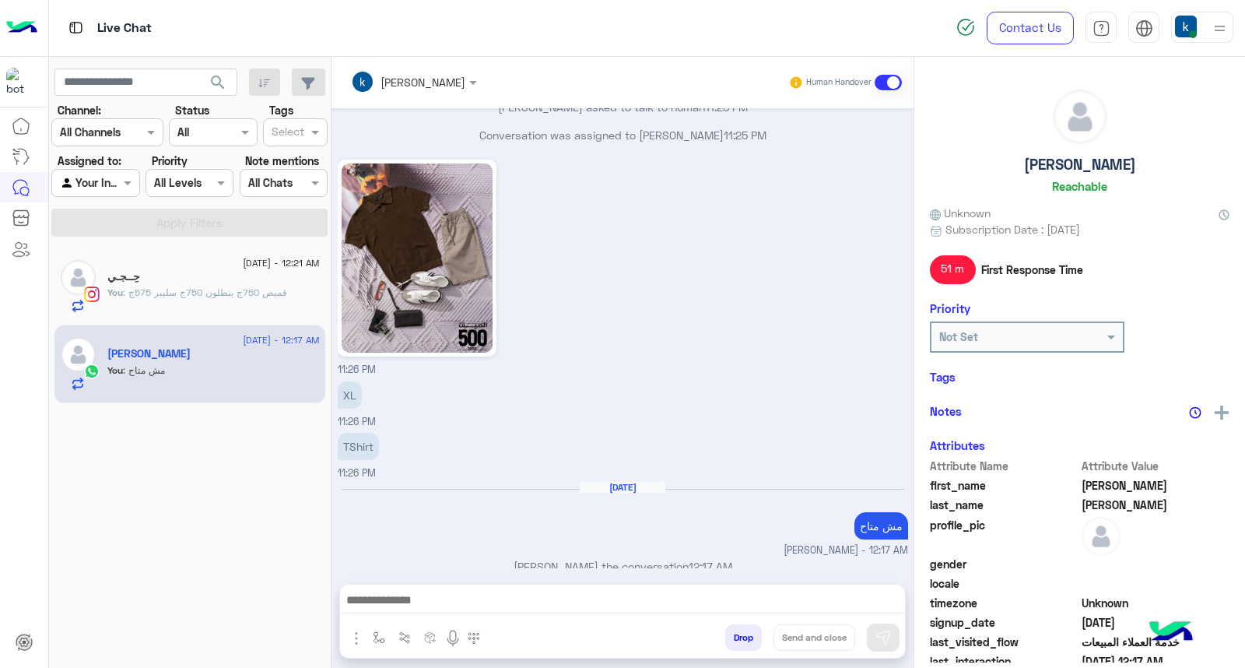
click at [732, 634] on button "Drop" at bounding box center [743, 637] width 37 height 26
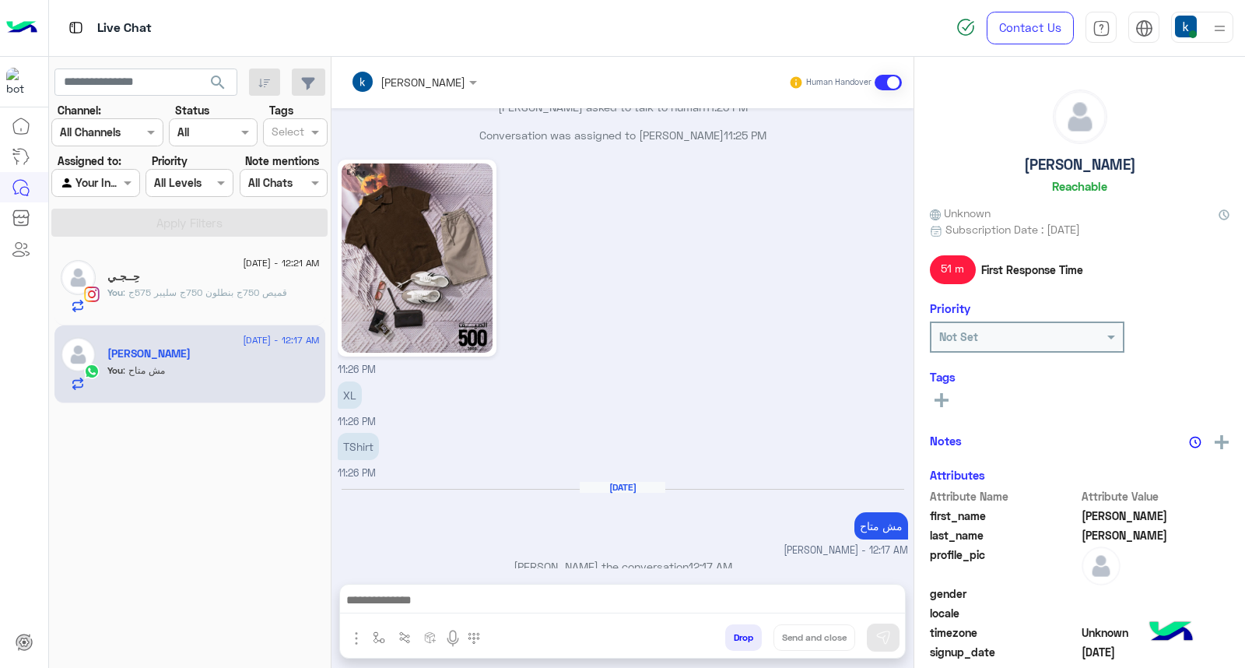
click at [732, 634] on div "khaled mohamed Human Handover Aug 19, 2025 جدول المقاسات من فضلك 11:12 PM محتار…" at bounding box center [622, 365] width 582 height 617
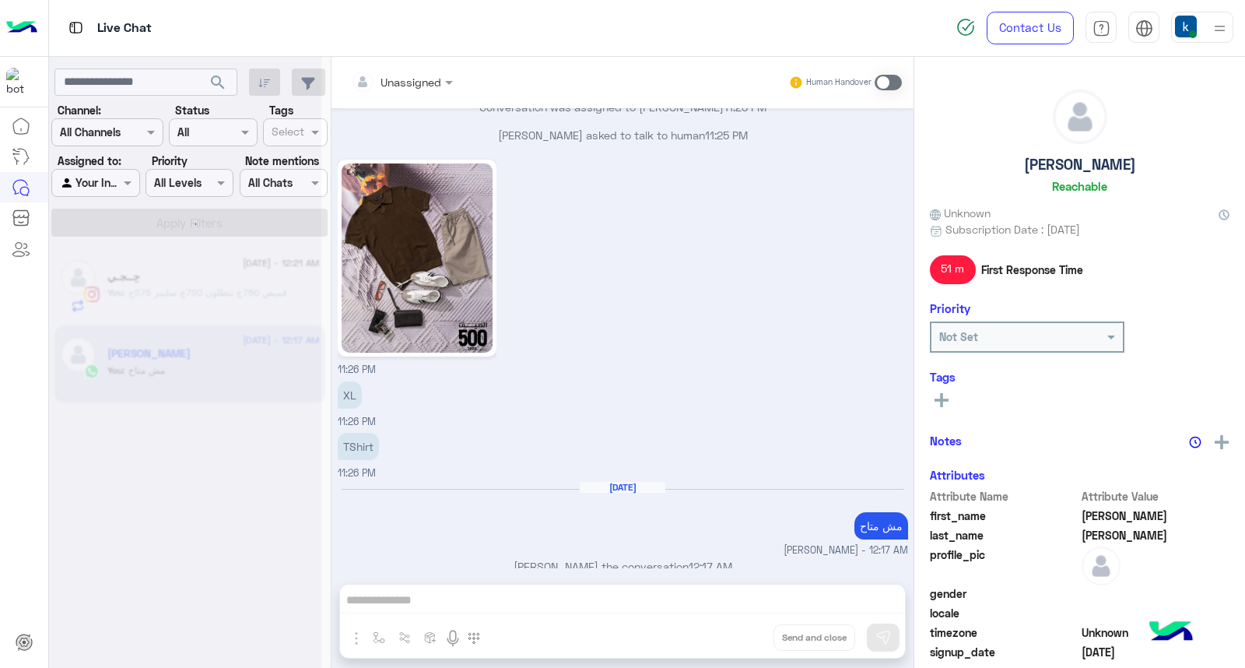
scroll to position [1188, 0]
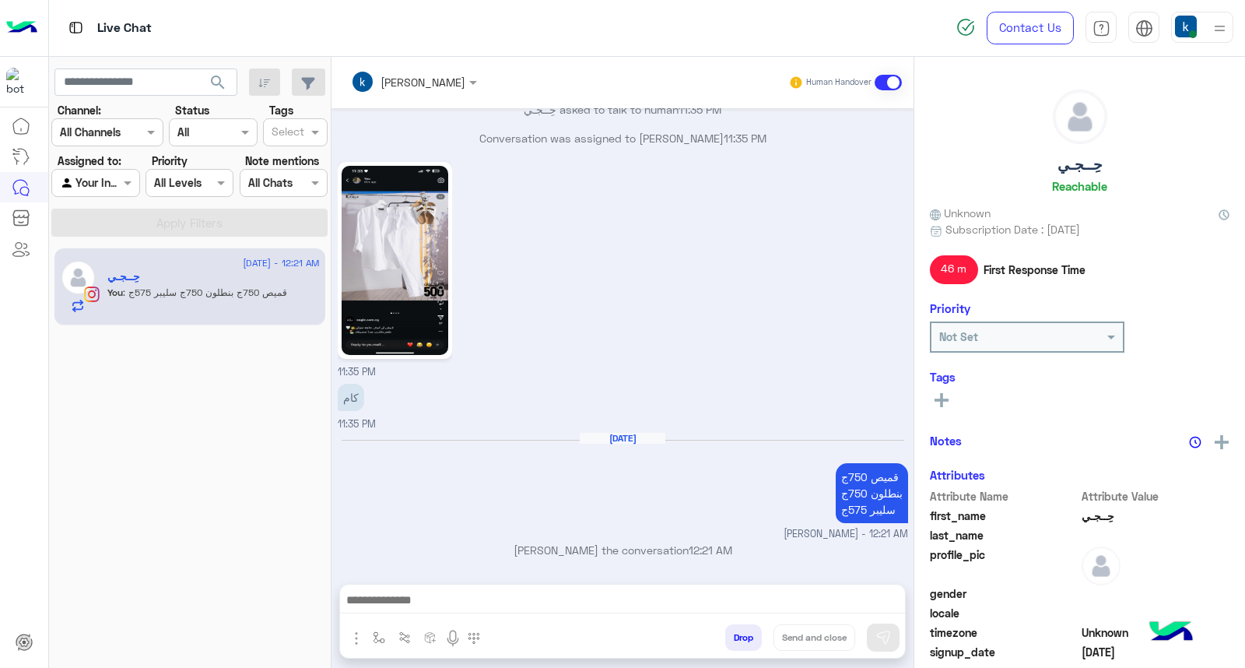
click at [732, 634] on button "Drop" at bounding box center [743, 637] width 37 height 26
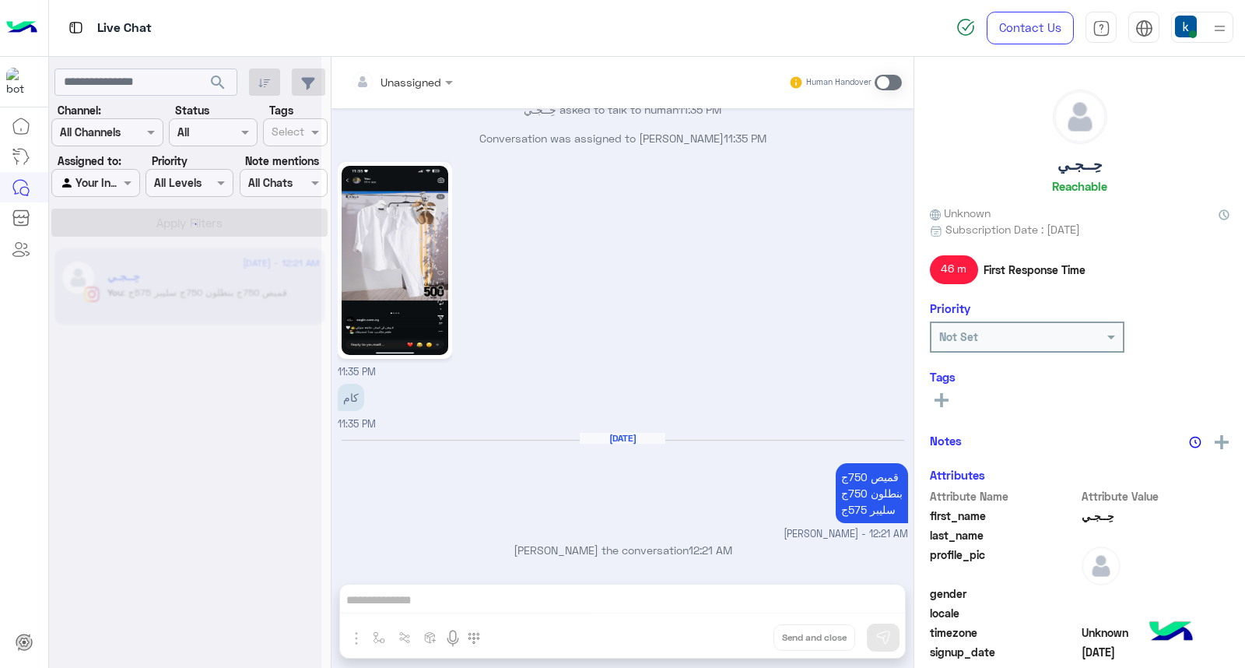
scroll to position [852, 0]
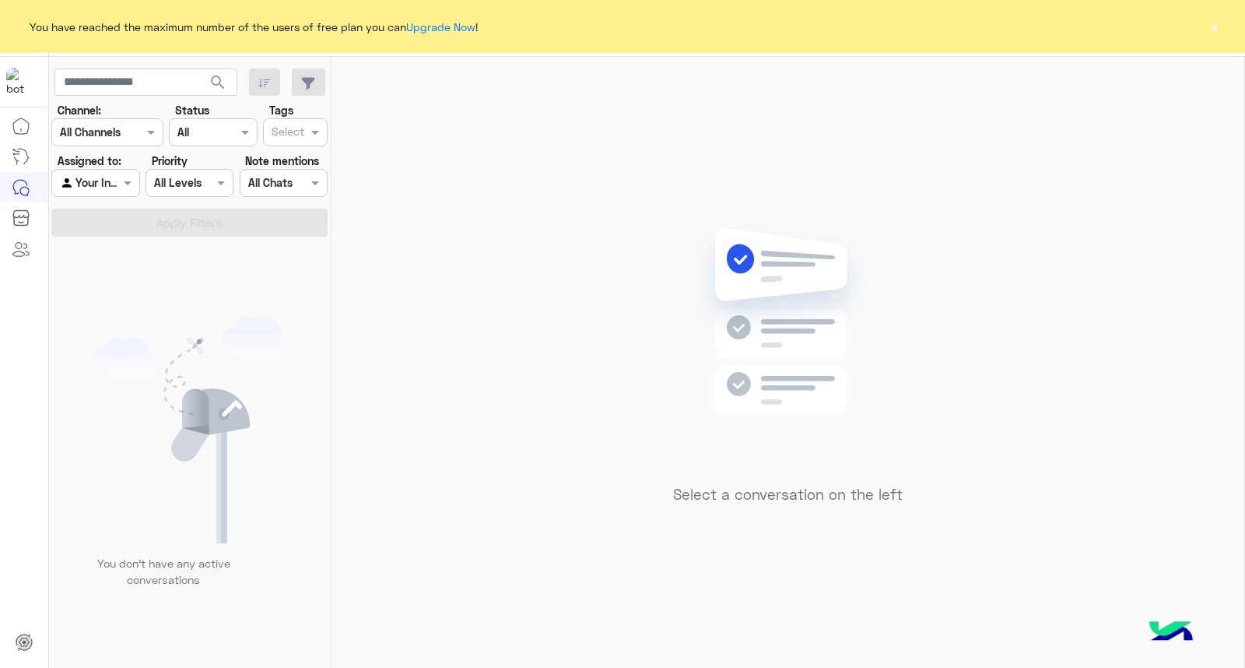
click at [1210, 26] on button "×" at bounding box center [1214, 27] width 16 height 16
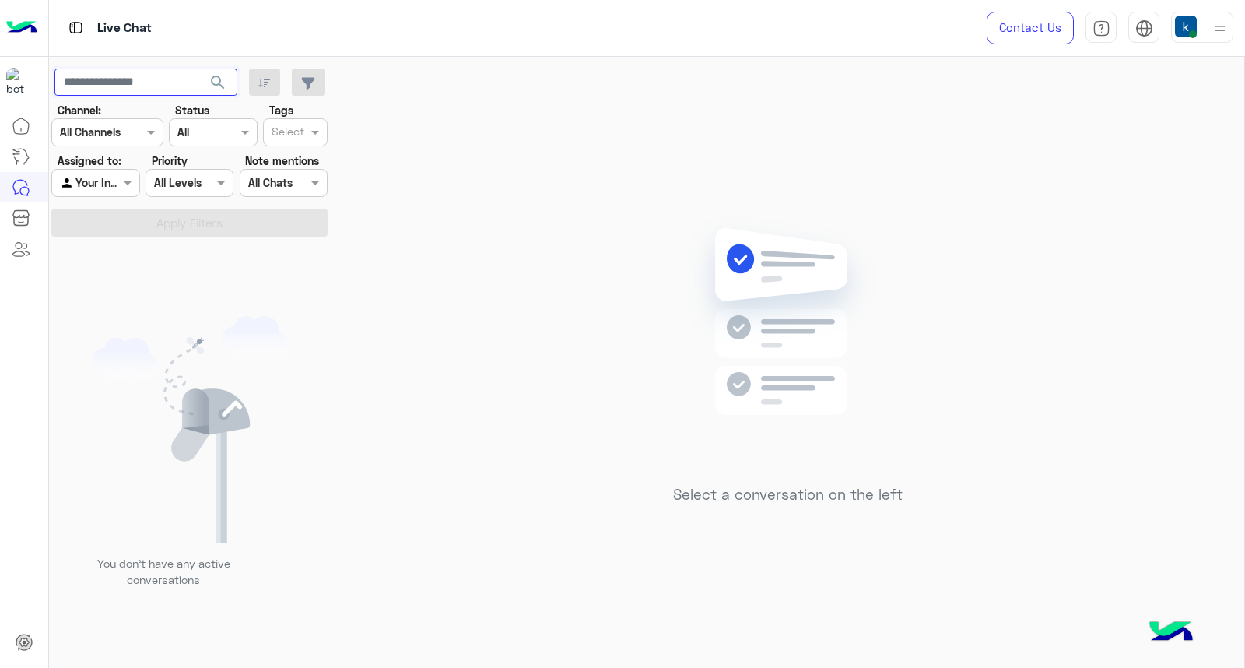
click at [128, 86] on input "text" at bounding box center [145, 82] width 183 height 28
click at [224, 86] on span "search" at bounding box center [218, 82] width 19 height 19
click at [164, 82] on input "text" at bounding box center [145, 82] width 183 height 28
type input "**********"
click at [199, 68] on button "search" at bounding box center [218, 84] width 38 height 33
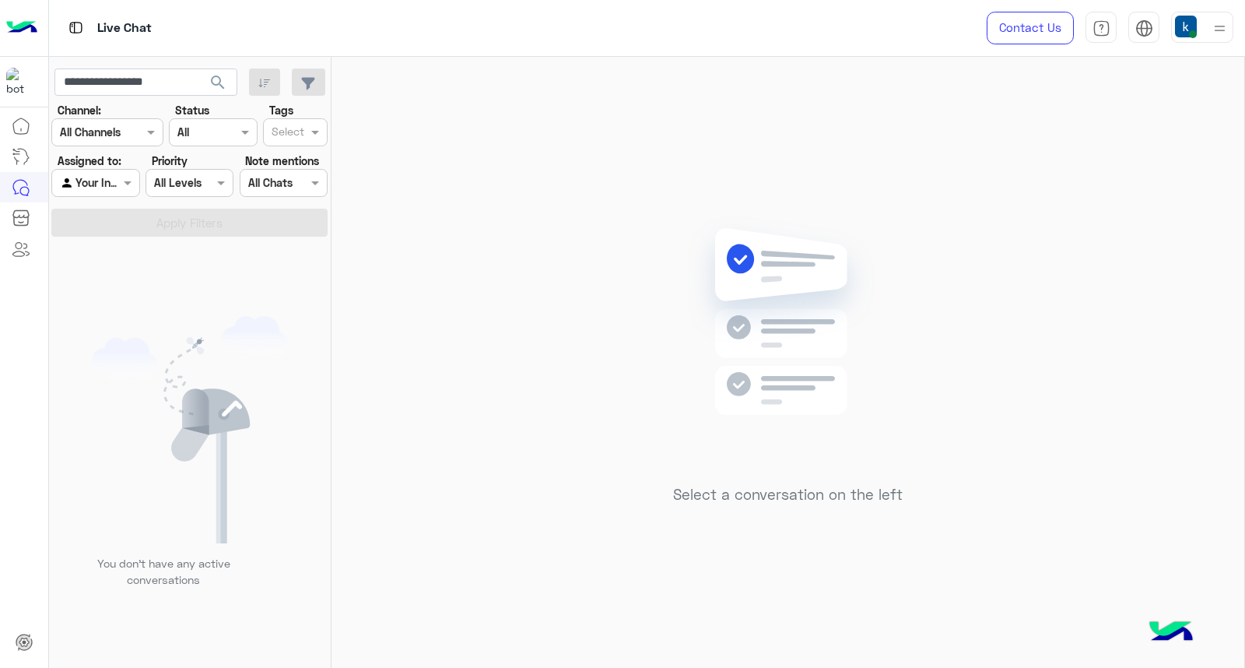
click at [216, 79] on span "search" at bounding box center [218, 82] width 19 height 19
click at [162, 75] on input "**********" at bounding box center [145, 82] width 183 height 28
click at [173, 82] on input "**********" at bounding box center [145, 82] width 183 height 28
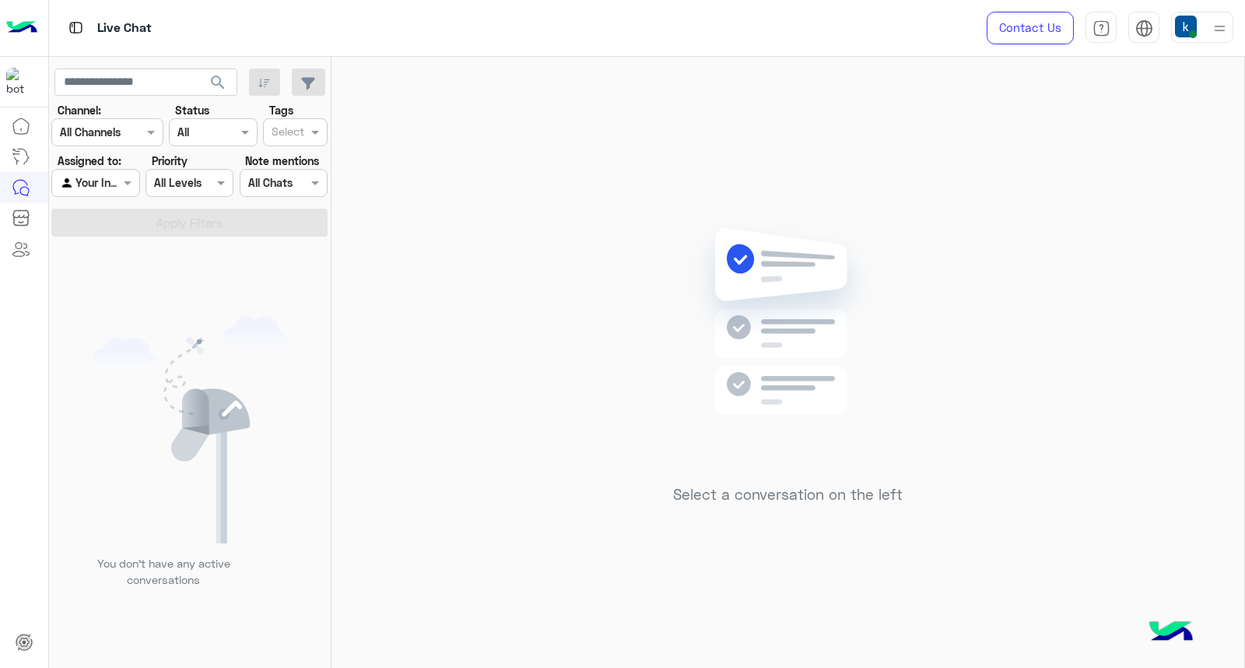
click at [689, 124] on div "Select a conversation on the left" at bounding box center [787, 365] width 913 height 617
click at [113, 179] on div at bounding box center [95, 183] width 86 height 18
click at [114, 216] on b "Unassigned" at bounding box center [104, 213] width 59 height 13
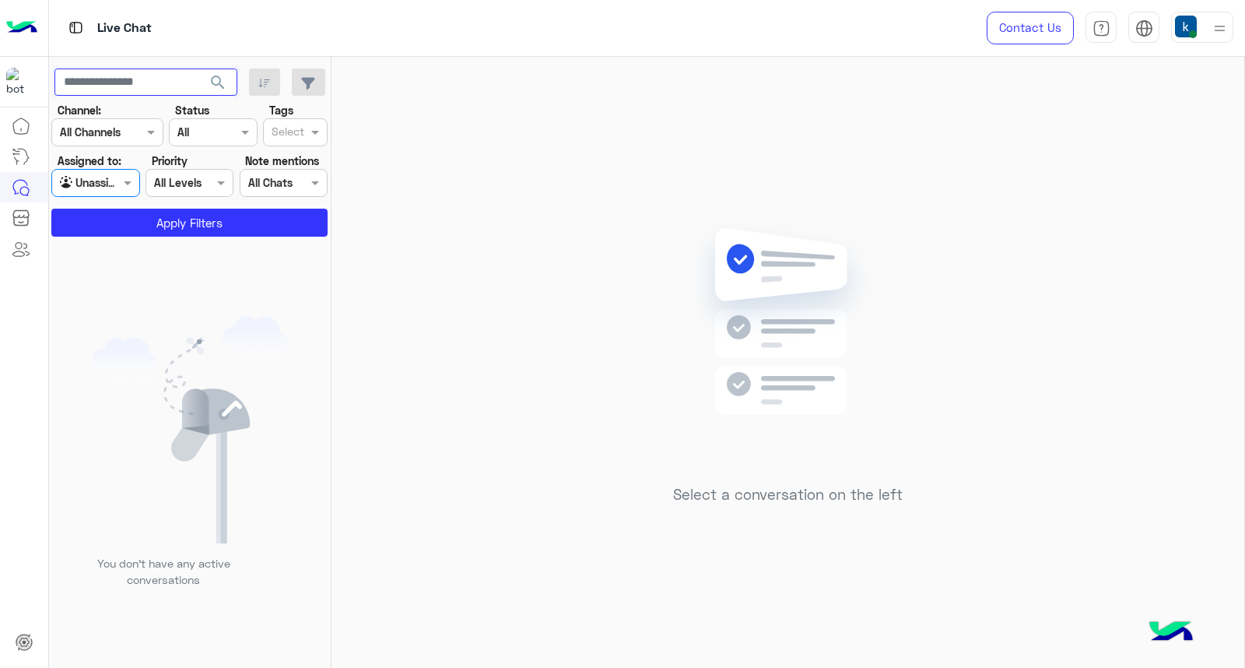
click at [149, 82] on input "text" at bounding box center [145, 82] width 183 height 28
paste input "**********"
type input "**********"
click at [199, 68] on button "search" at bounding box center [218, 84] width 38 height 33
click at [219, 223] on div at bounding box center [185, 340] width 272 height 668
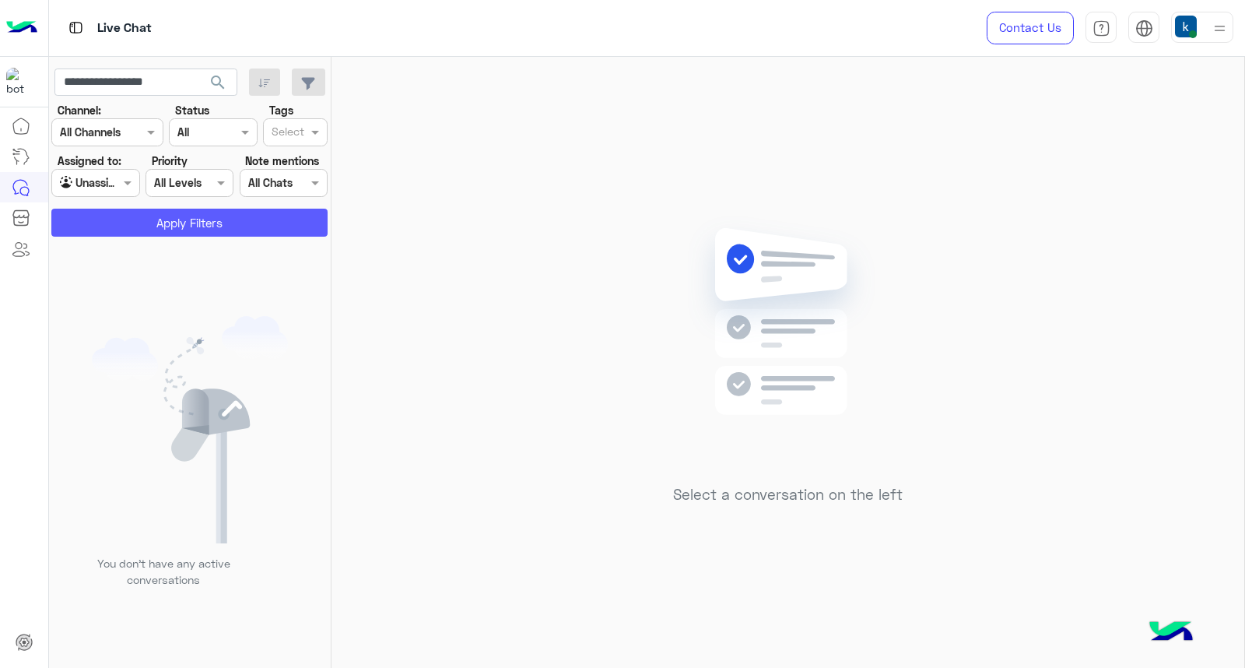
click at [219, 223] on button "Apply Filters" at bounding box center [189, 223] width 276 height 28
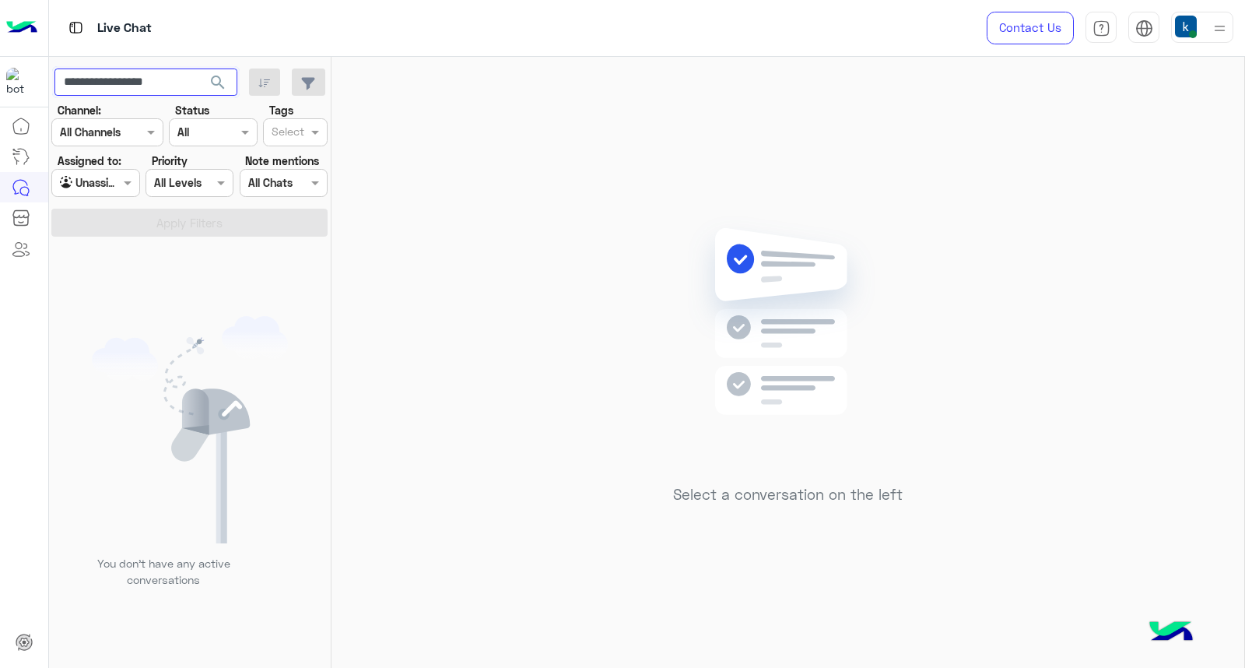
click at [188, 75] on input "**********" at bounding box center [145, 82] width 183 height 28
click at [199, 68] on button "search" at bounding box center [218, 84] width 38 height 33
click at [227, 87] on button "search" at bounding box center [218, 84] width 38 height 33
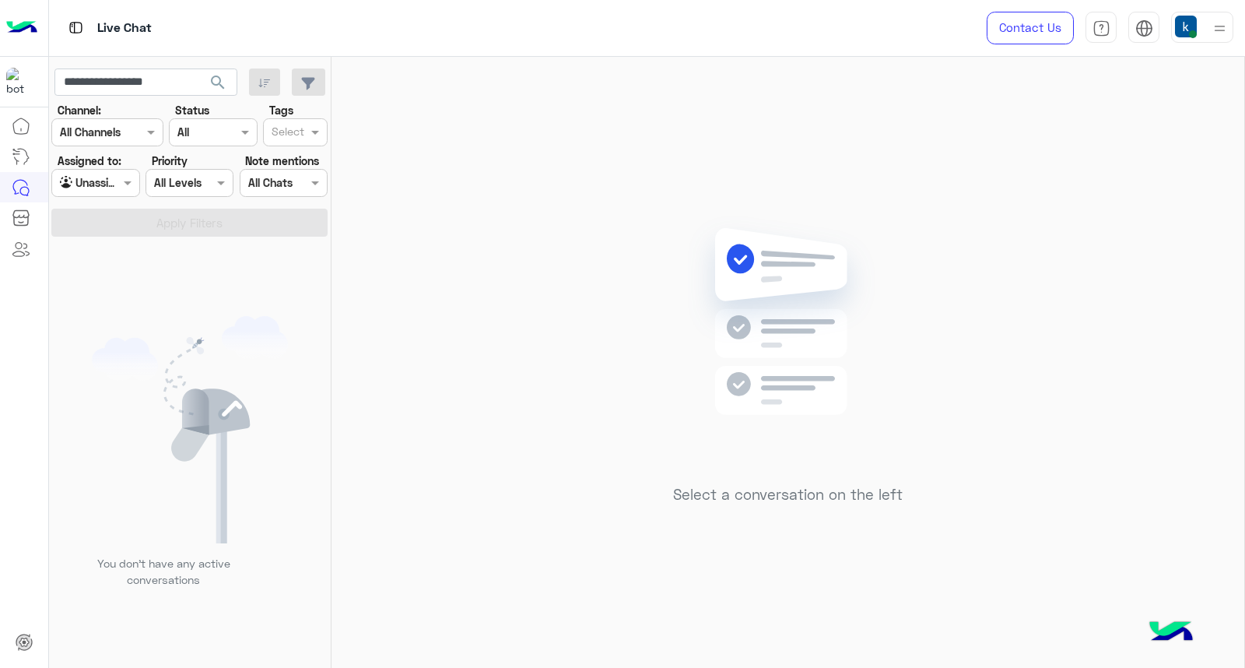
click at [212, 79] on span "search" at bounding box center [218, 82] width 19 height 19
click at [191, 79] on input "**********" at bounding box center [145, 82] width 183 height 28
click at [93, 188] on input "text" at bounding box center [78, 183] width 36 height 16
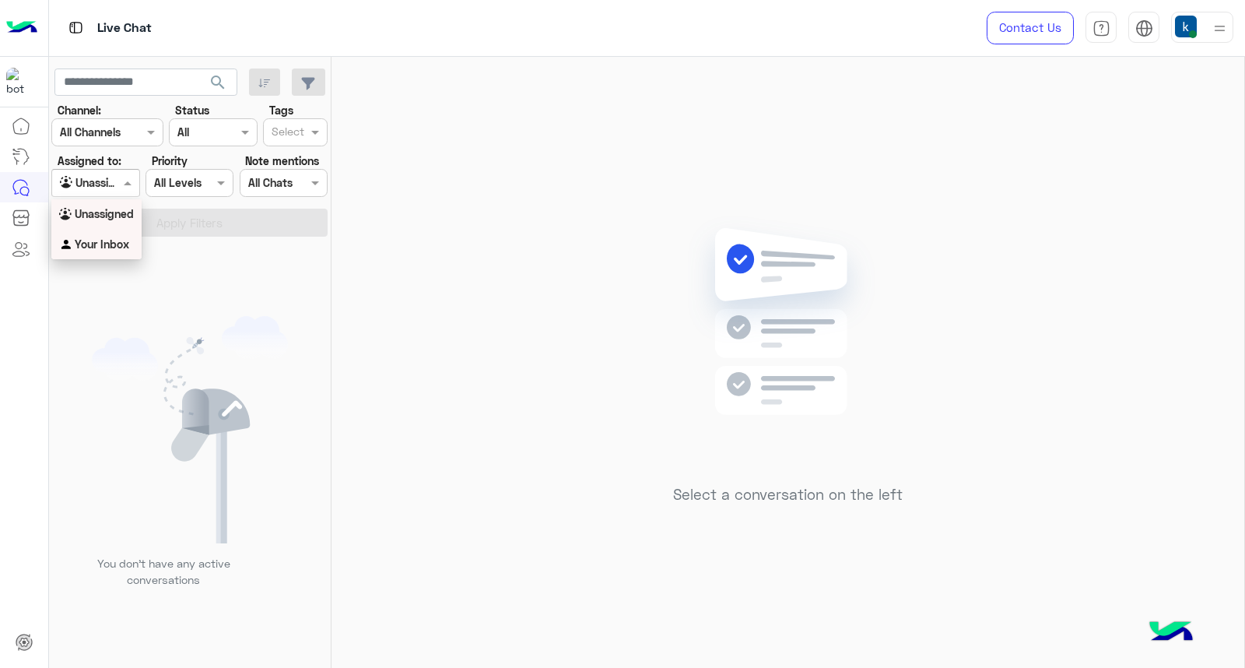
click at [93, 251] on div "Your Inbox" at bounding box center [96, 245] width 90 height 30
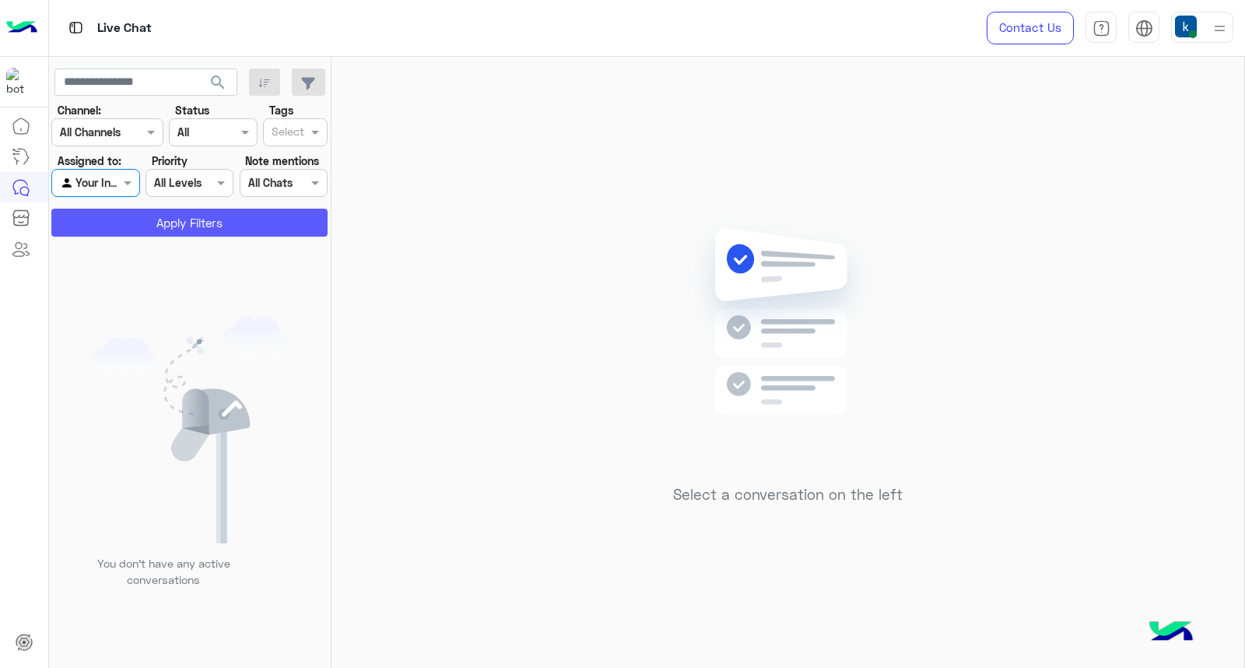
click at [170, 228] on button "Apply Filters" at bounding box center [189, 223] width 276 height 28
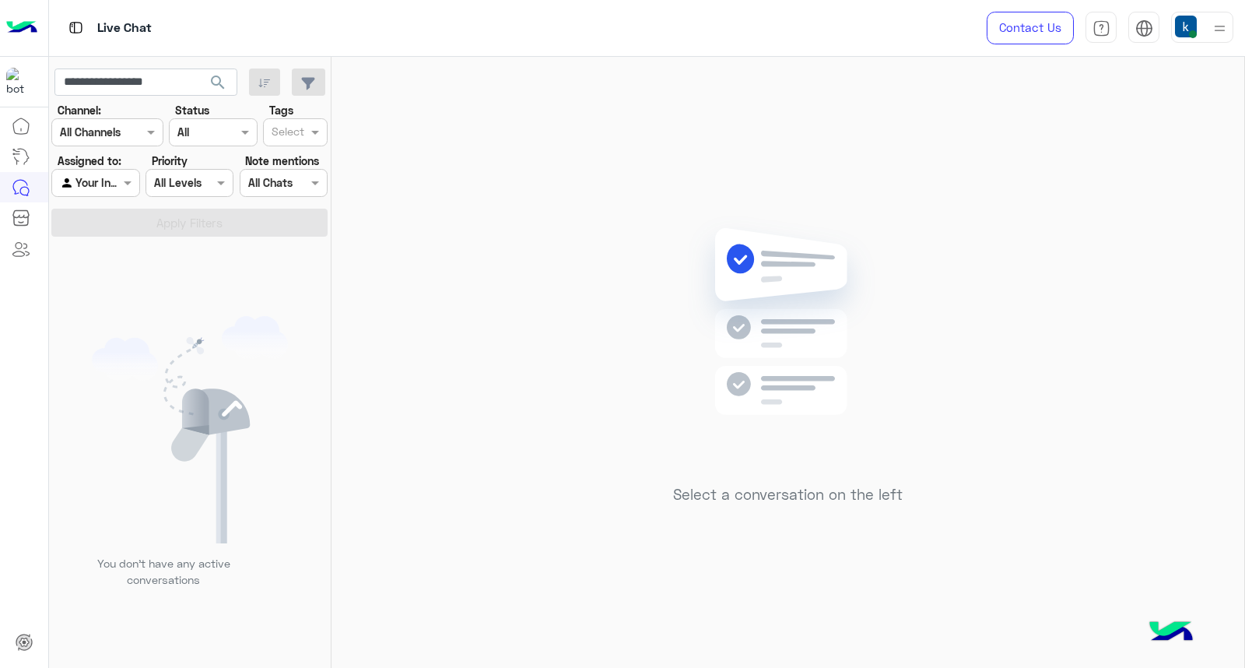
click at [1212, 34] on img at bounding box center [1219, 28] width 19 height 19
